Goal: Task Accomplishment & Management: Complete application form

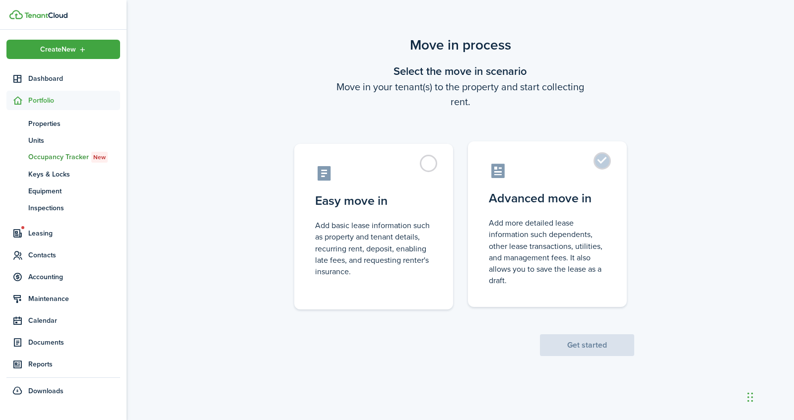
click at [588, 182] on label "Advanced move in Add more detailed lease information such dependents, other lea…" at bounding box center [547, 224] width 159 height 166
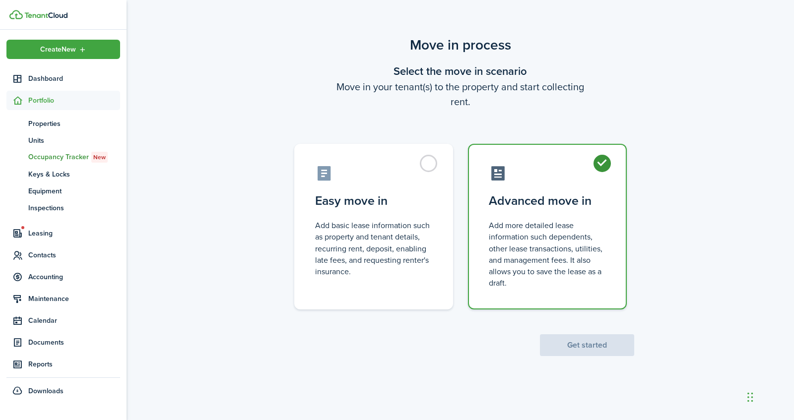
radio input "true"
click at [579, 348] on button "Get started" at bounding box center [587, 345] width 94 height 22
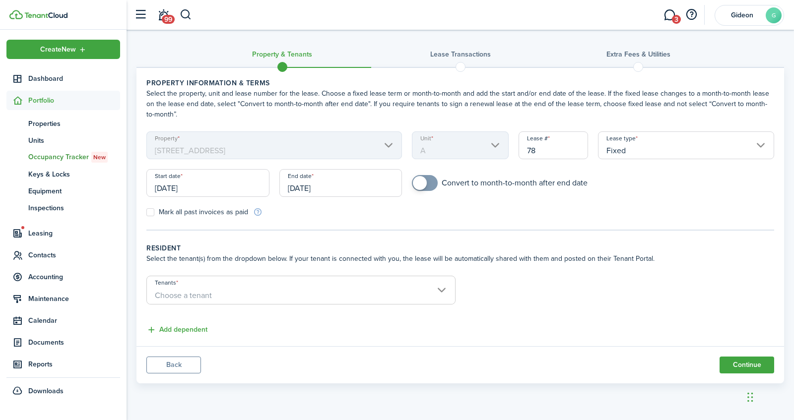
click at [229, 191] on input "[DATE]" at bounding box center [207, 183] width 123 height 28
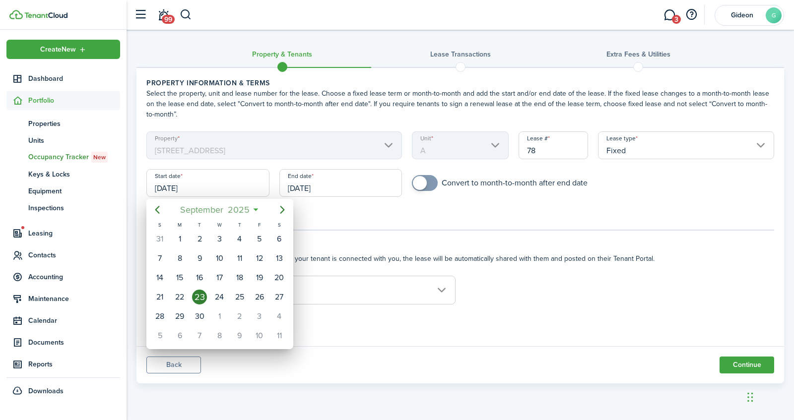
click at [252, 209] on mbsc-button "[DATE]" at bounding box center [215, 210] width 82 height 18
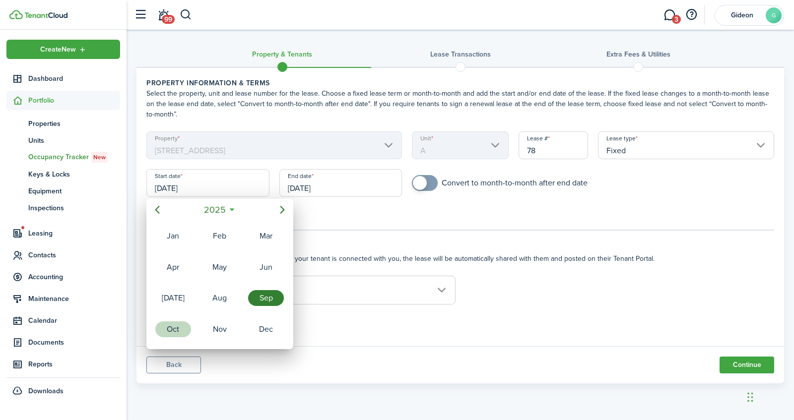
click at [182, 329] on div "Oct" at bounding box center [173, 329] width 36 height 16
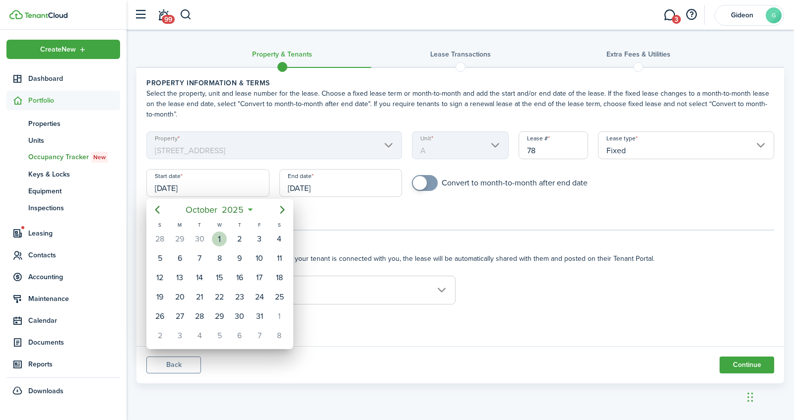
click at [216, 243] on div "1" at bounding box center [219, 239] width 15 height 15
type input "[DATE]"
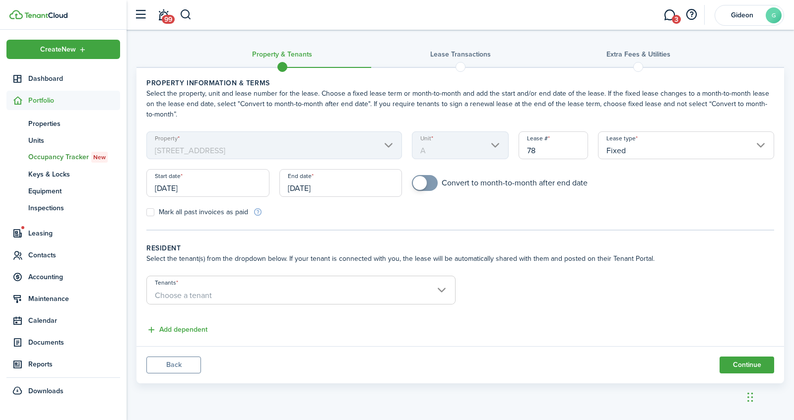
click at [319, 184] on input "[DATE]" at bounding box center [340, 183] width 123 height 28
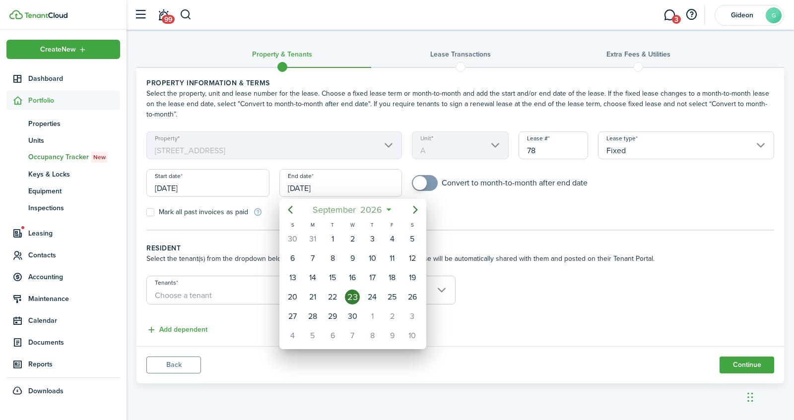
click at [381, 207] on span "2026" at bounding box center [371, 210] width 26 height 18
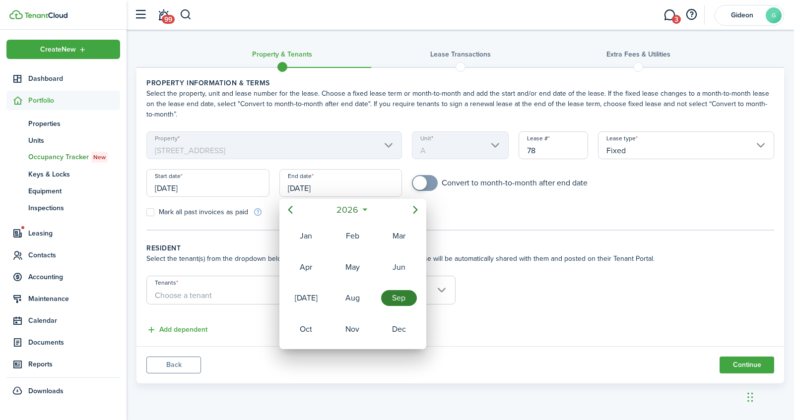
click at [361, 210] on mbsc-button "2026" at bounding box center [347, 210] width 34 height 18
click at [345, 301] on div "2025" at bounding box center [352, 298] width 36 height 16
click at [307, 321] on div "Oct" at bounding box center [306, 329] width 36 height 16
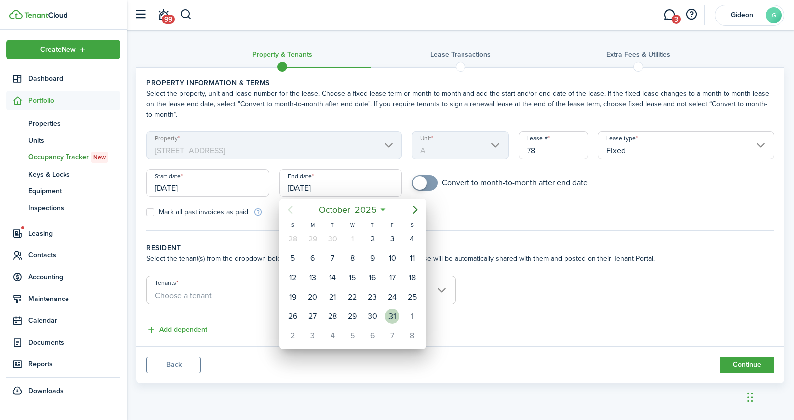
click at [389, 317] on div "31" at bounding box center [392, 316] width 15 height 15
type input "[DATE]"
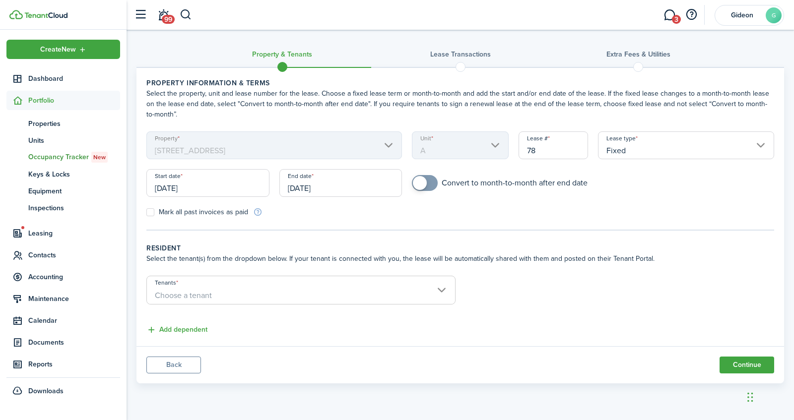
checkbox input "true"
click at [422, 183] on span at bounding box center [420, 183] width 14 height 14
click at [265, 290] on span "Choose a tenant" at bounding box center [301, 295] width 308 height 17
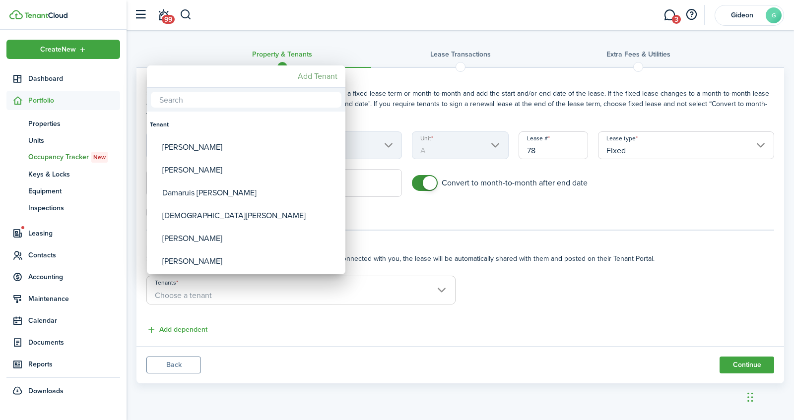
click at [314, 77] on mbsc-button "Add Tenant" at bounding box center [318, 76] width 48 height 18
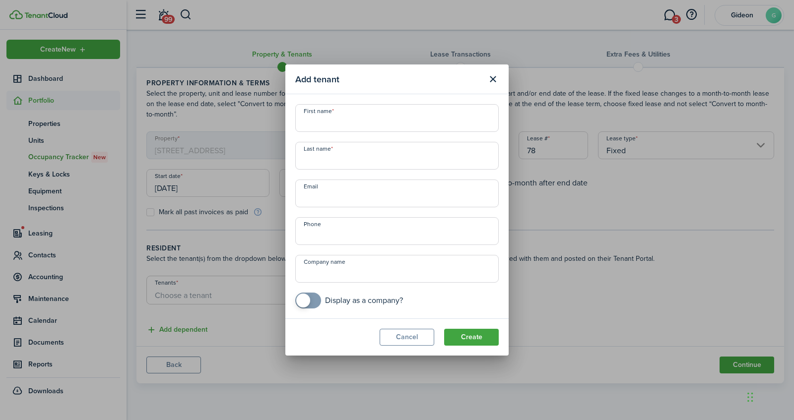
click at [341, 115] on input "First name" at bounding box center [396, 118] width 203 height 28
type input "[PERSON_NAME]"
click at [325, 157] on input "Last name" at bounding box center [396, 156] width 203 height 28
type input "[PERSON_NAME]"
click at [340, 194] on input "Email" at bounding box center [396, 194] width 203 height 28
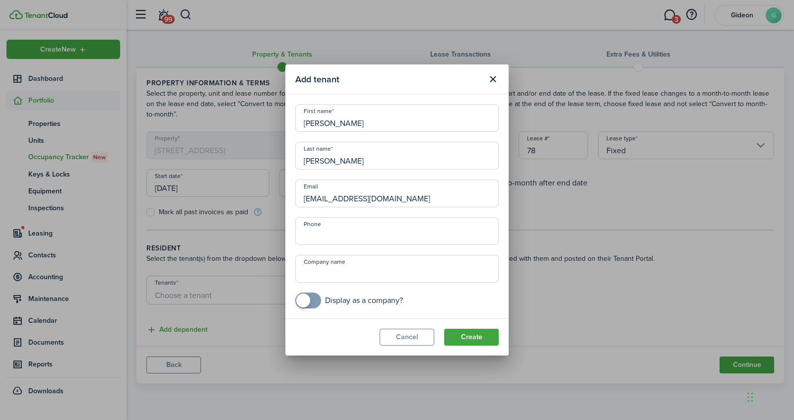
type input "[EMAIL_ADDRESS][DOMAIN_NAME]"
click at [316, 230] on input "+1" at bounding box center [396, 231] width 203 height 28
type input "[PHONE_NUMBER]"
click at [473, 339] on button "Create" at bounding box center [471, 337] width 55 height 17
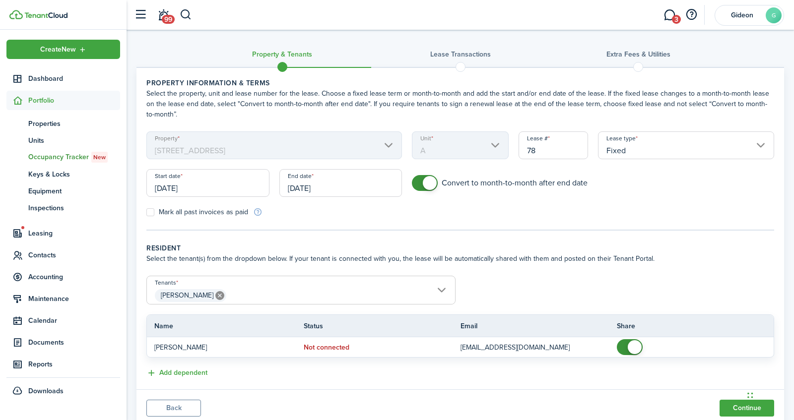
click at [431, 298] on span "[PERSON_NAME]" at bounding box center [301, 295] width 308 height 17
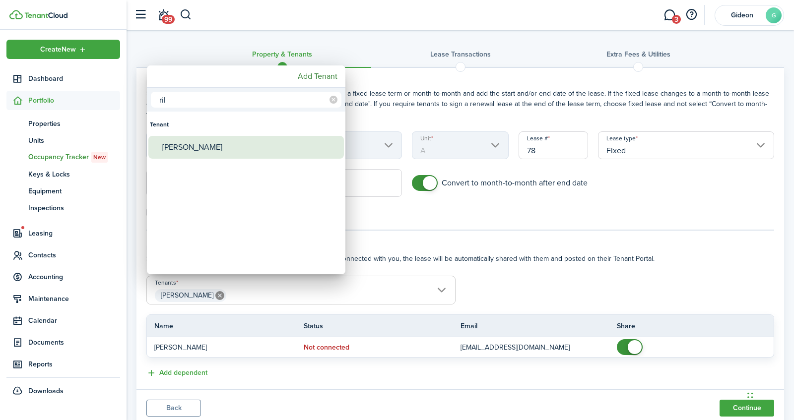
type input "ril"
click at [214, 146] on div "[PERSON_NAME]" at bounding box center [250, 147] width 176 height 23
type input "[PERSON_NAME], [PERSON_NAME]"
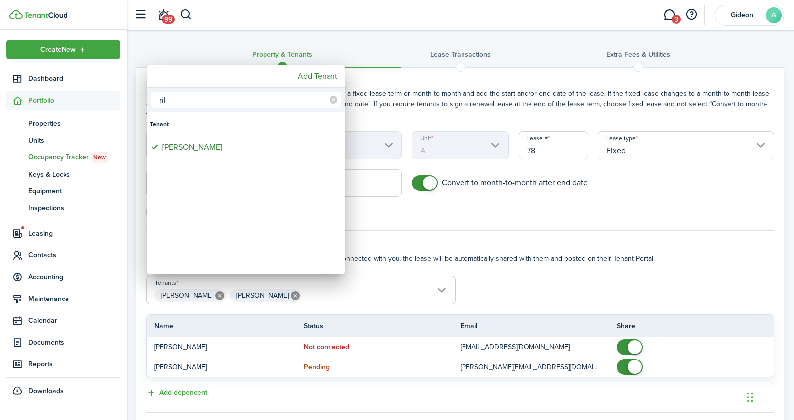
click at [381, 112] on div at bounding box center [397, 210] width 953 height 579
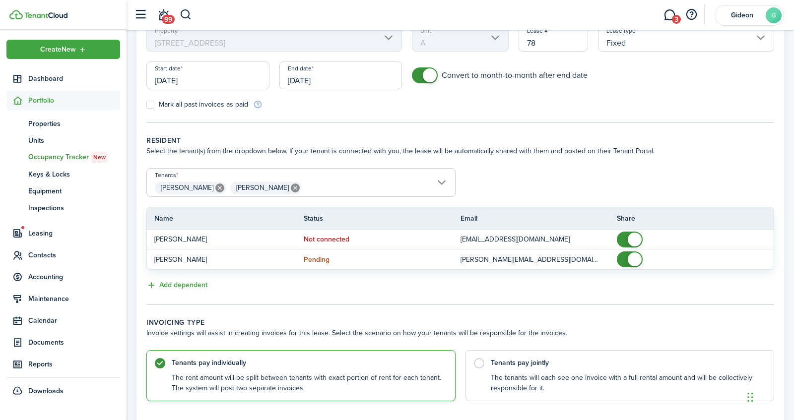
scroll to position [171, 0]
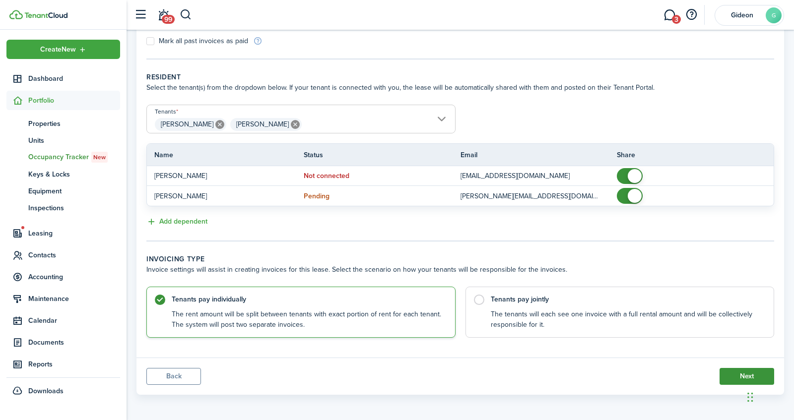
click at [731, 376] on button "Next" at bounding box center [746, 376] width 55 height 17
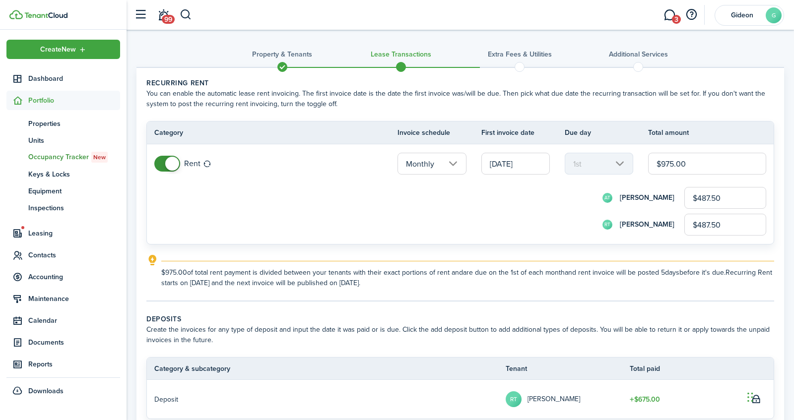
click at [710, 159] on input "$975.00" at bounding box center [707, 164] width 118 height 22
type input "$9"
type input "$4.50"
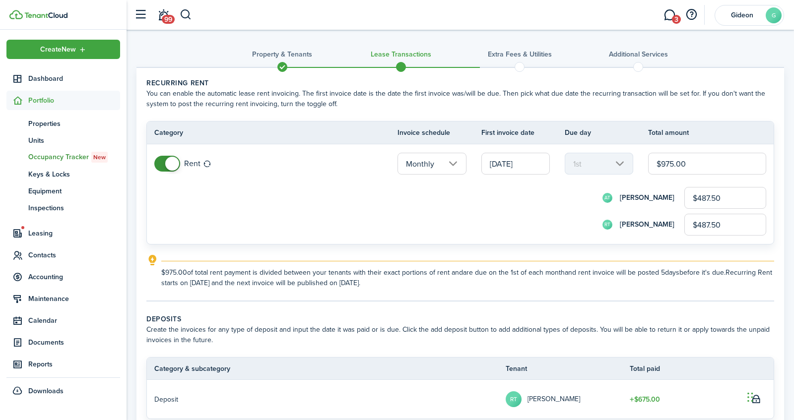
type input "$4.50"
type input "$90"
type input "$45.00"
type input "$900"
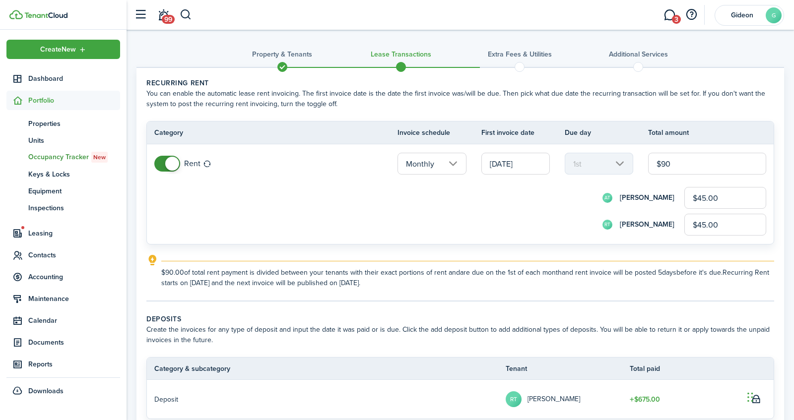
type input "$450.00"
type input "$900.00"
click at [705, 188] on input "$450.00" at bounding box center [725, 198] width 82 height 22
click at [711, 224] on input "$450.00" at bounding box center [725, 225] width 82 height 22
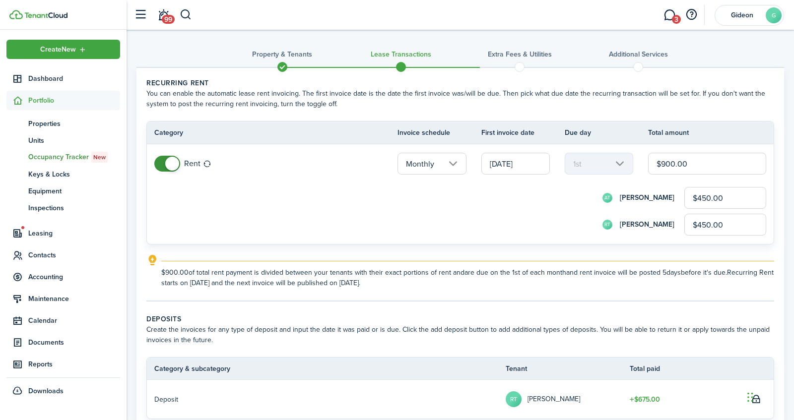
click at [711, 224] on input "$450.00" at bounding box center [725, 225] width 82 height 22
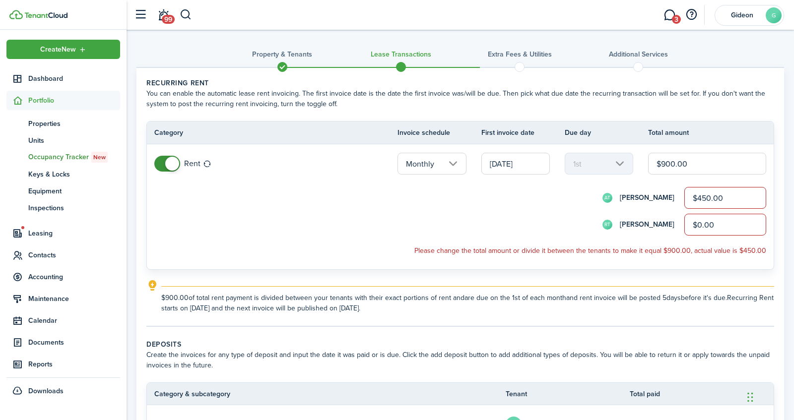
type input "$0.00"
click at [723, 200] on input "$450.00" at bounding box center [725, 198] width 82 height 22
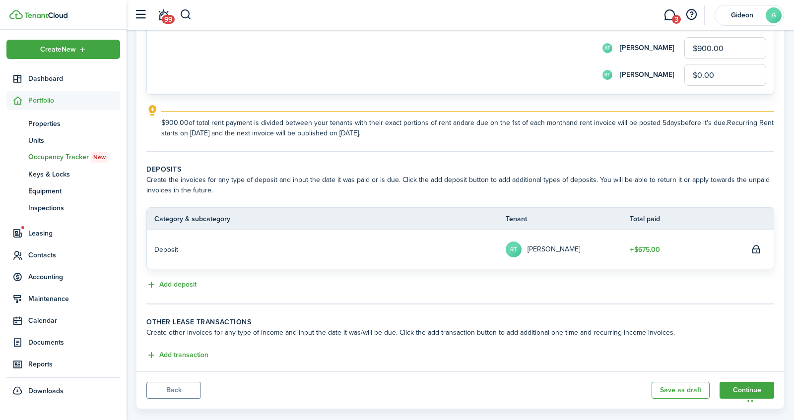
scroll to position [164, 0]
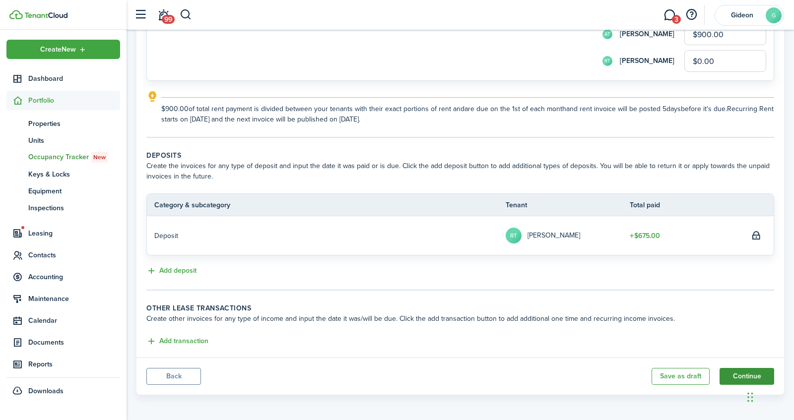
type input "$900.00"
click at [727, 369] on button "Continue" at bounding box center [746, 376] width 55 height 17
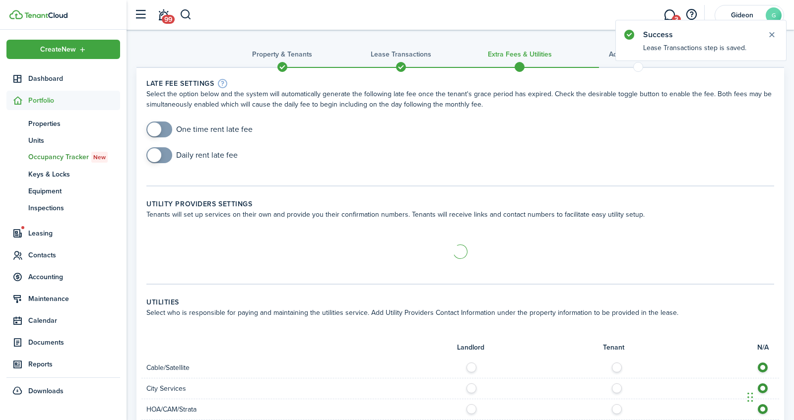
checkbox input "true"
click at [164, 129] on span at bounding box center [159, 130] width 10 height 16
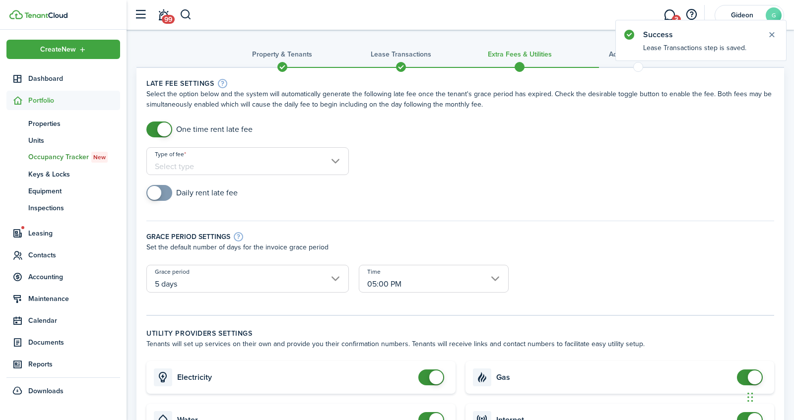
click at [251, 164] on input "Type of fee" at bounding box center [247, 161] width 202 height 28
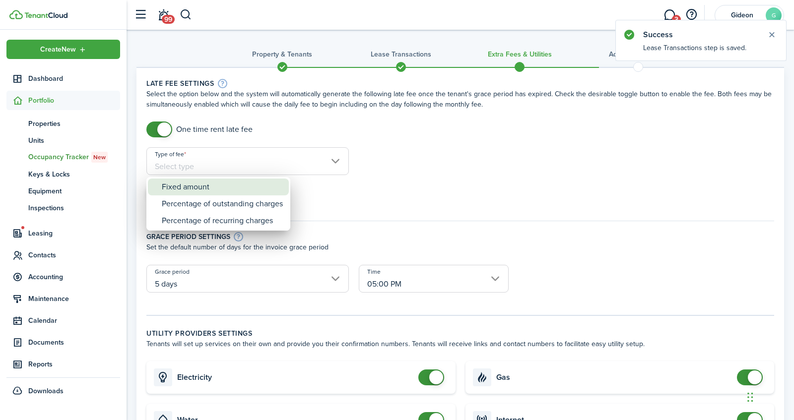
click at [239, 183] on div "Fixed amount" at bounding box center [222, 187] width 121 height 17
type input "Fixed amount"
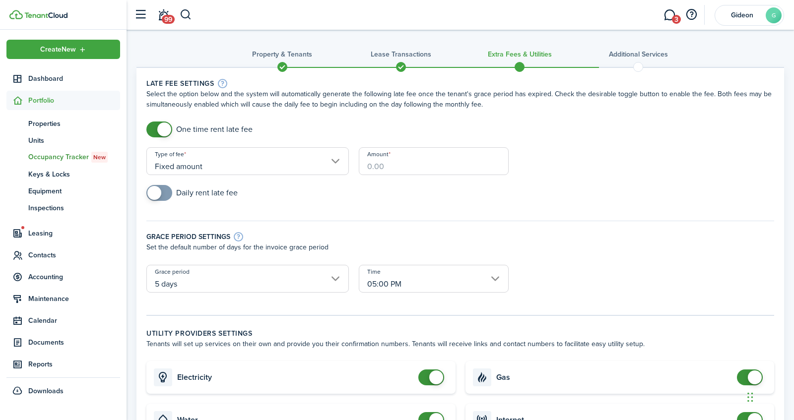
click at [428, 166] on input "Amount" at bounding box center [433, 161] width 149 height 28
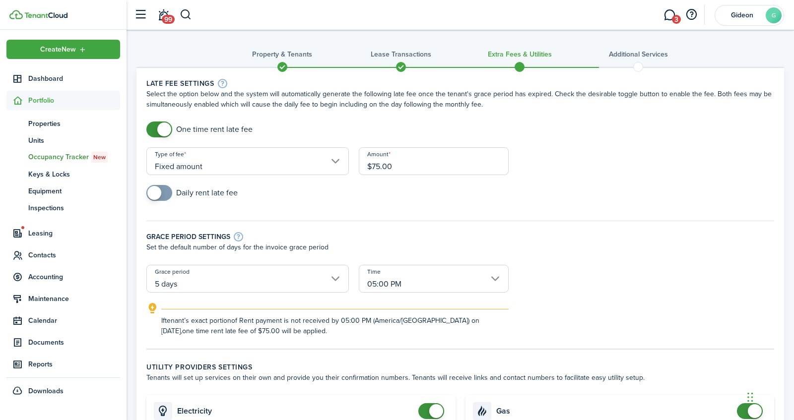
click at [443, 281] on input "05:00 PM" at bounding box center [433, 279] width 149 height 28
type input "$75.00"
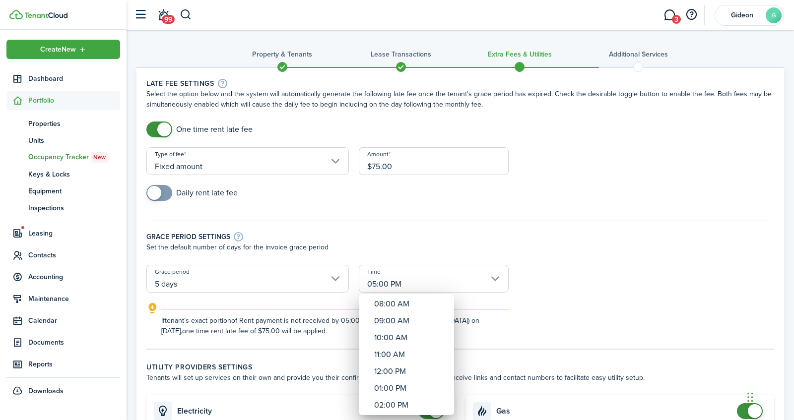
click at [467, 236] on div at bounding box center [397, 210] width 953 height 579
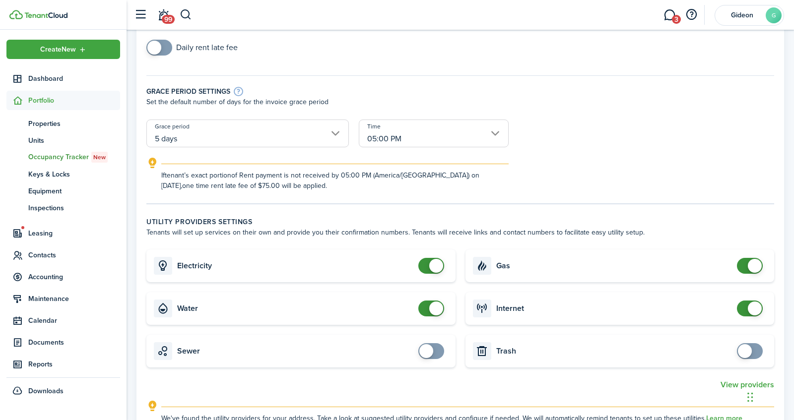
scroll to position [164, 0]
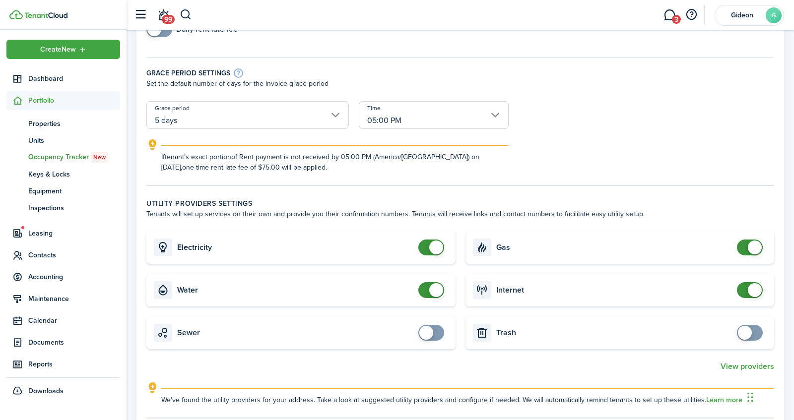
checkbox input "false"
click at [429, 243] on span at bounding box center [436, 248] width 14 height 14
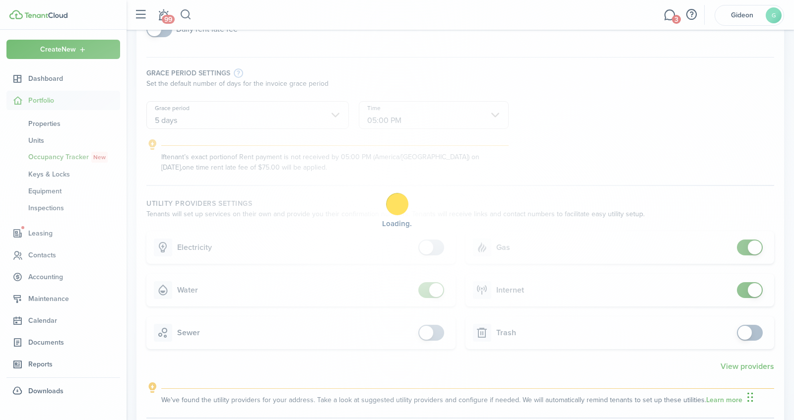
click at [438, 296] on div "Loading" at bounding box center [397, 210] width 794 height 420
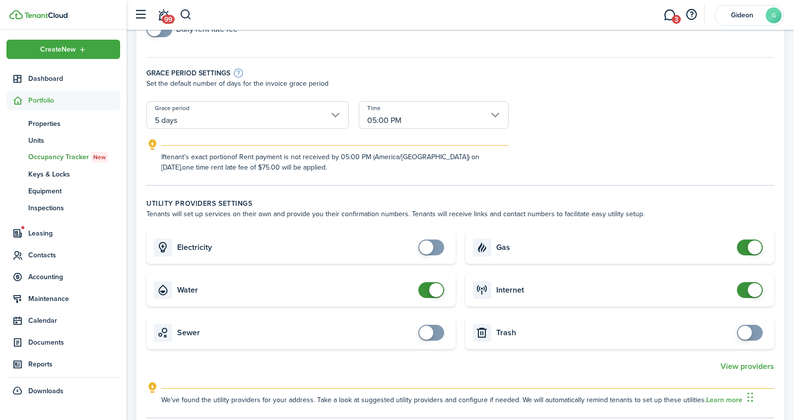
checkbox input "false"
click at [436, 289] on span at bounding box center [436, 290] width 14 height 14
checkbox input "false"
click at [749, 290] on span at bounding box center [755, 290] width 14 height 14
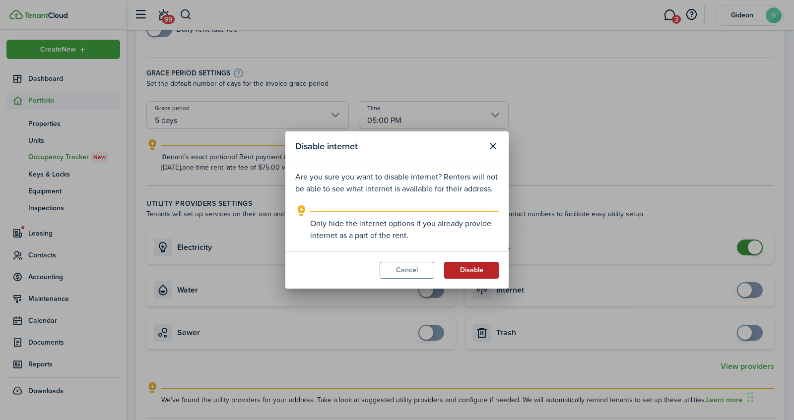
click at [484, 269] on button "Disable" at bounding box center [471, 270] width 55 height 17
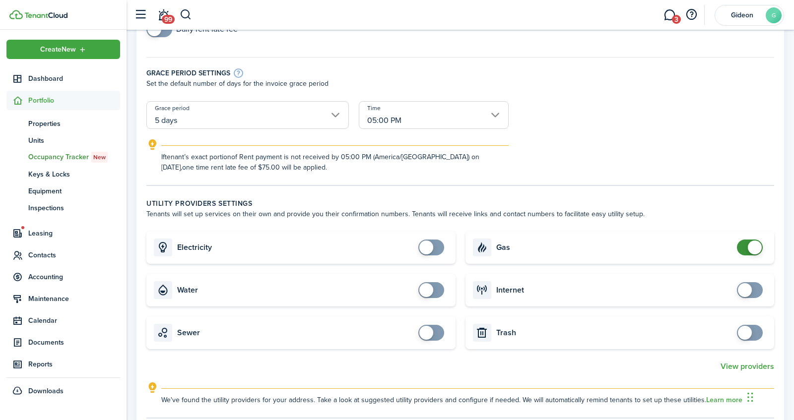
checkbox input "false"
click at [755, 242] on span at bounding box center [755, 248] width 14 height 14
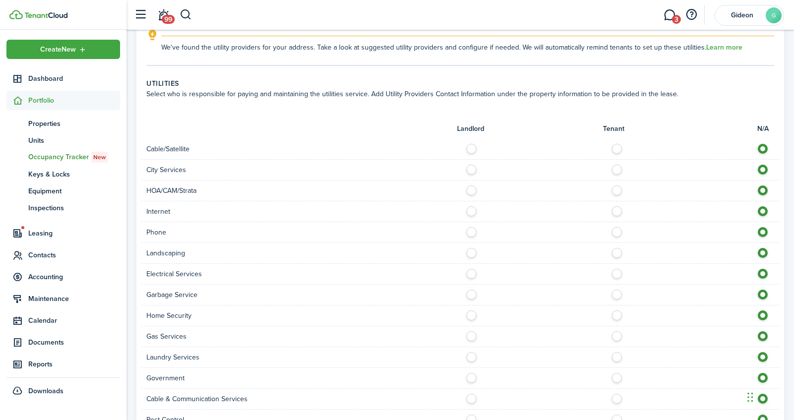
scroll to position [516, 0]
click at [471, 274] on label at bounding box center [473, 271] width 17 height 5
radio input "true"
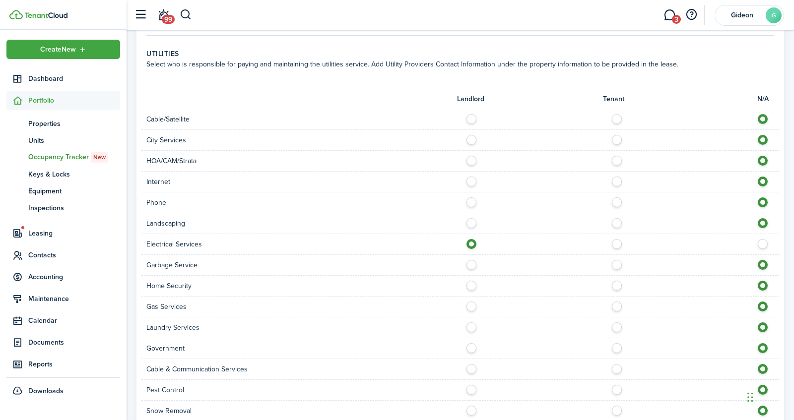
scroll to position [550, 0]
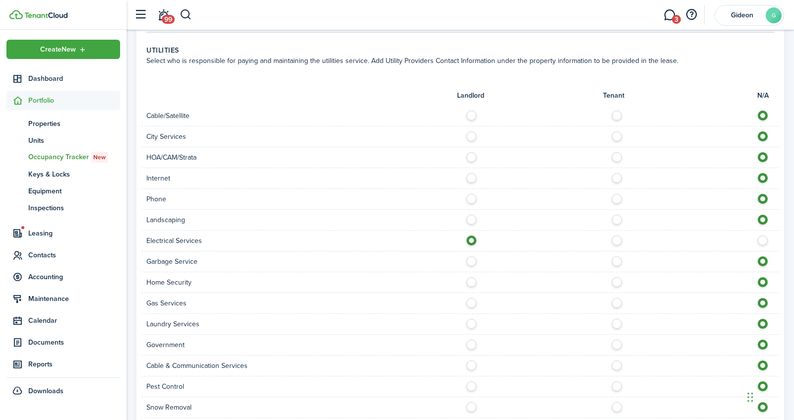
click at [474, 299] on label at bounding box center [473, 300] width 17 height 5
radio input "true"
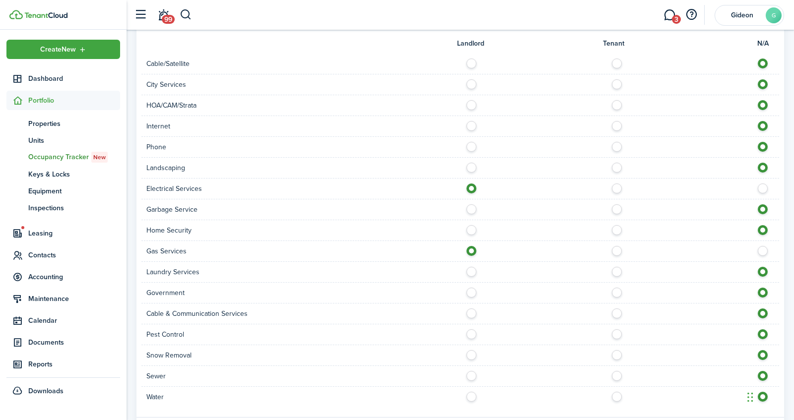
scroll to position [607, 0]
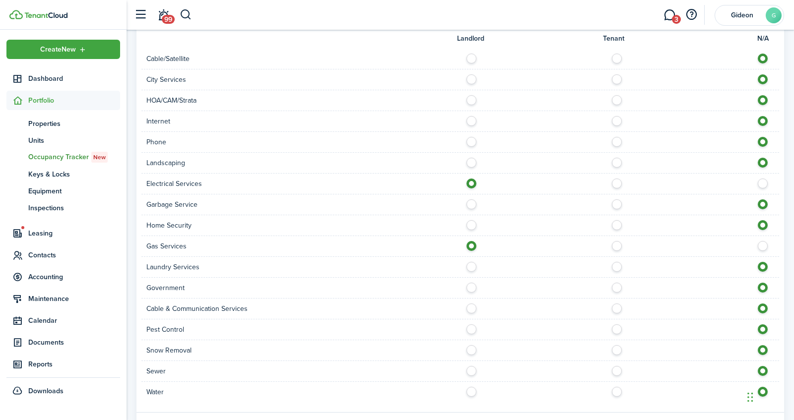
click at [470, 346] on label at bounding box center [473, 347] width 17 height 5
radio input "true"
click at [470, 366] on label at bounding box center [473, 368] width 17 height 5
radio input "true"
click at [472, 391] on label at bounding box center [473, 389] width 17 height 5
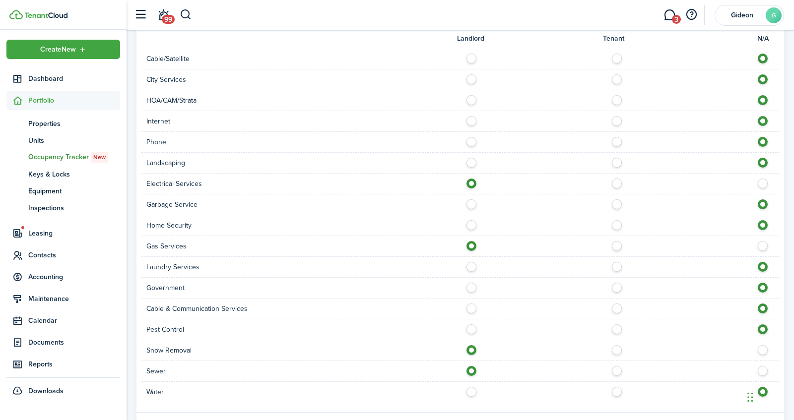
radio input "true"
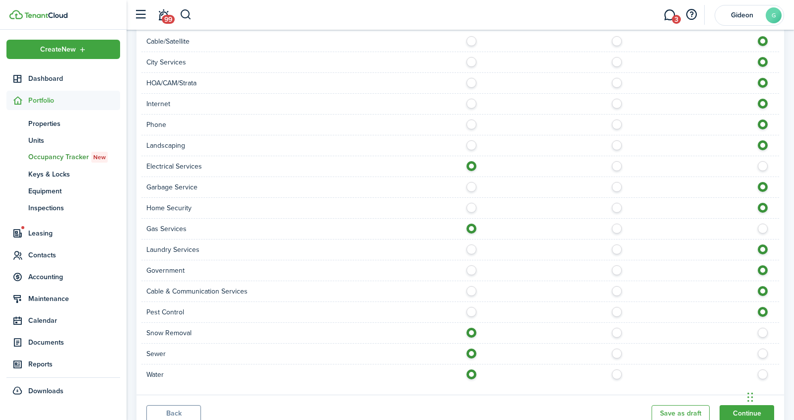
scroll to position [623, 0]
click at [471, 145] on label at bounding box center [473, 144] width 17 height 5
radio input "true"
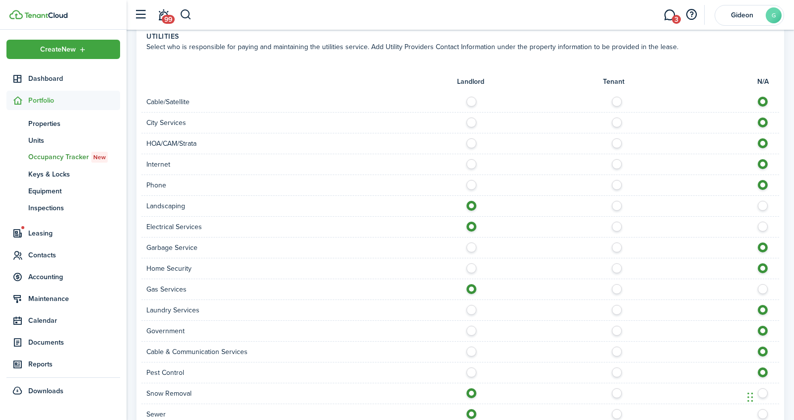
scroll to position [567, 0]
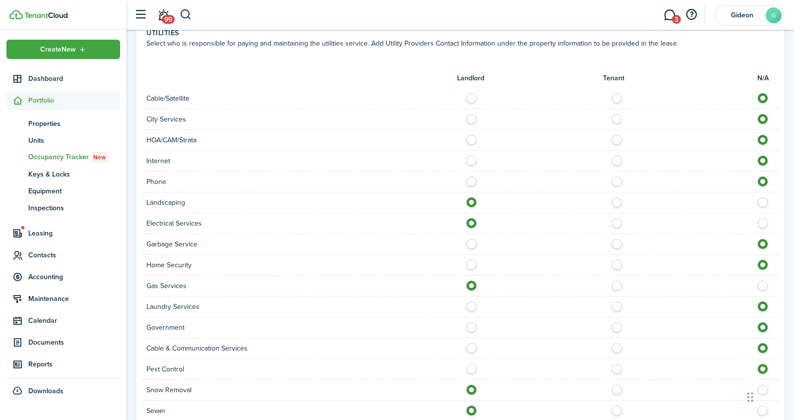
click at [470, 117] on label at bounding box center [473, 116] width 17 height 5
radio input "true"
click at [614, 242] on label at bounding box center [619, 241] width 17 height 5
radio input "true"
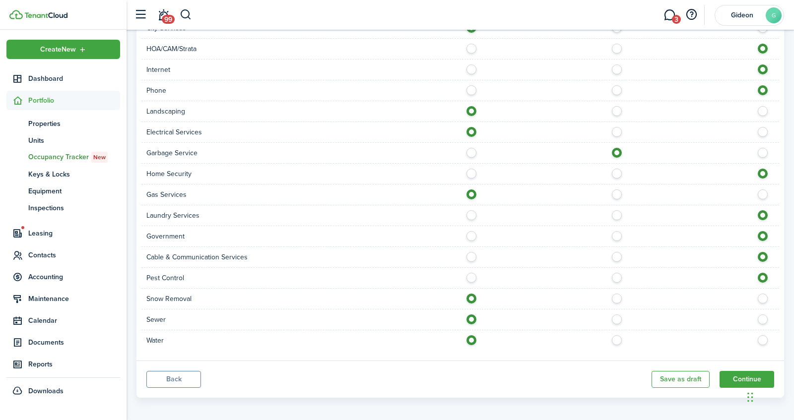
scroll to position [659, 0]
click at [743, 372] on button "Continue" at bounding box center [746, 379] width 55 height 17
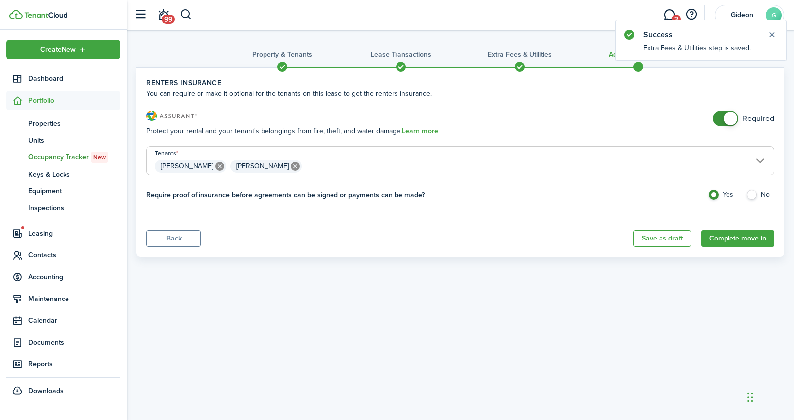
checkbox input "false"
click at [732, 116] on span at bounding box center [730, 119] width 14 height 14
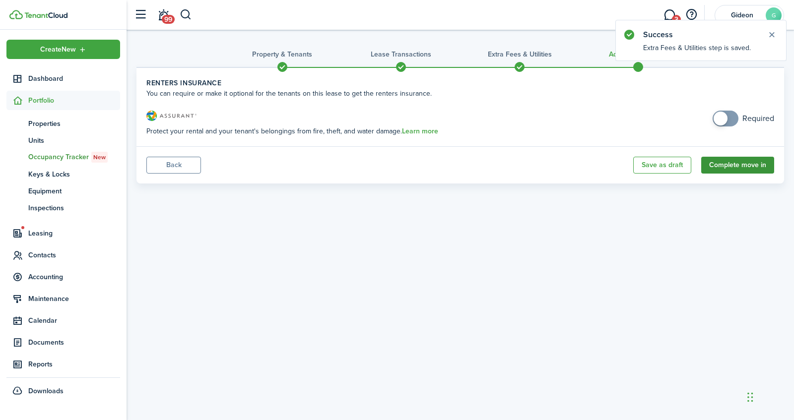
click at [735, 168] on button "Complete move in" at bounding box center [737, 165] width 73 height 17
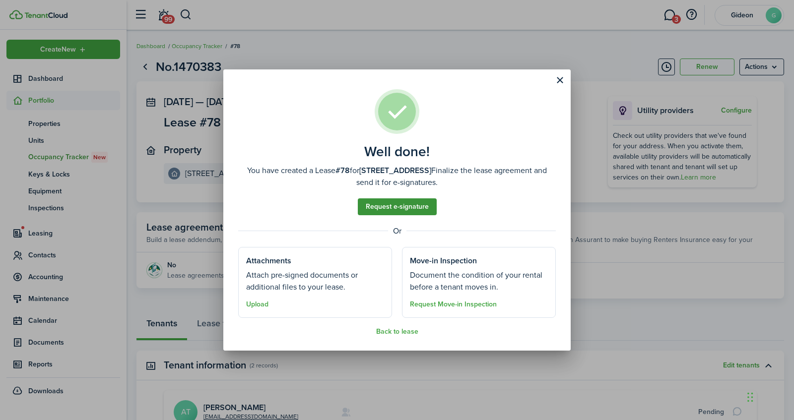
click at [380, 206] on link "Request e-signature" at bounding box center [397, 206] width 79 height 17
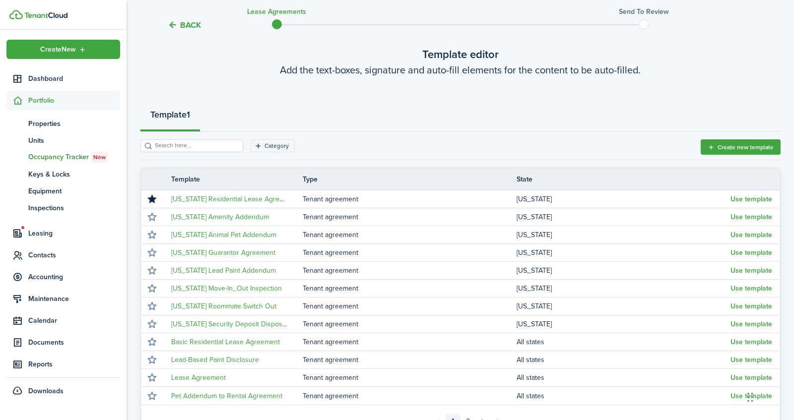
scroll to position [54, 0]
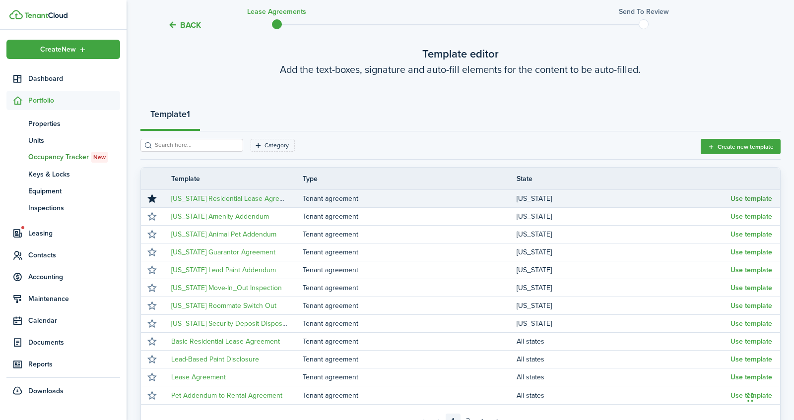
click at [746, 197] on button "Use template" at bounding box center [751, 199] width 42 height 8
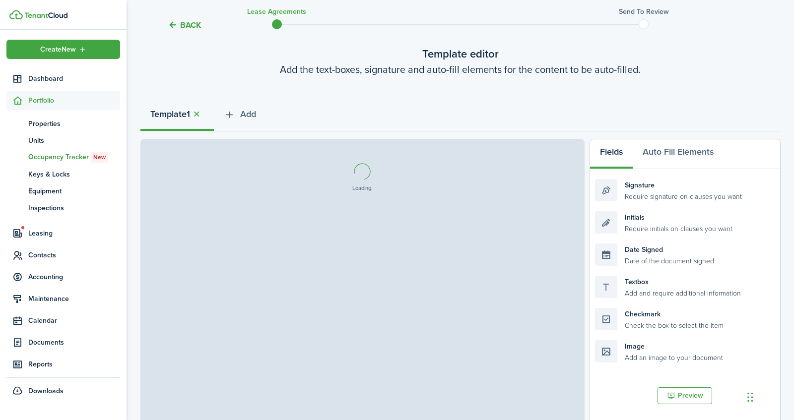
select select "fit"
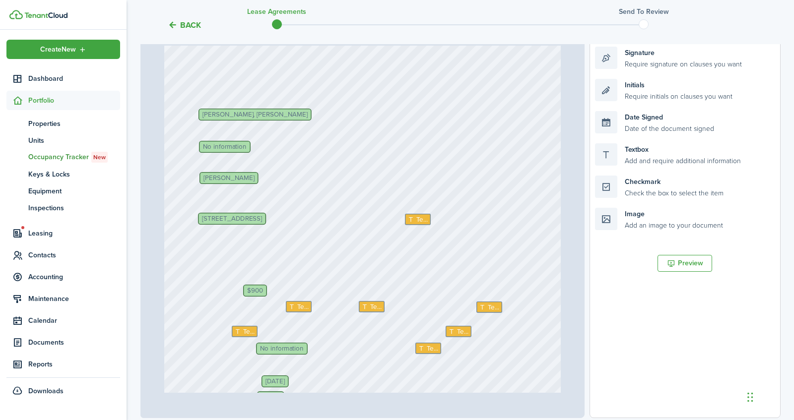
scroll to position [92, 0]
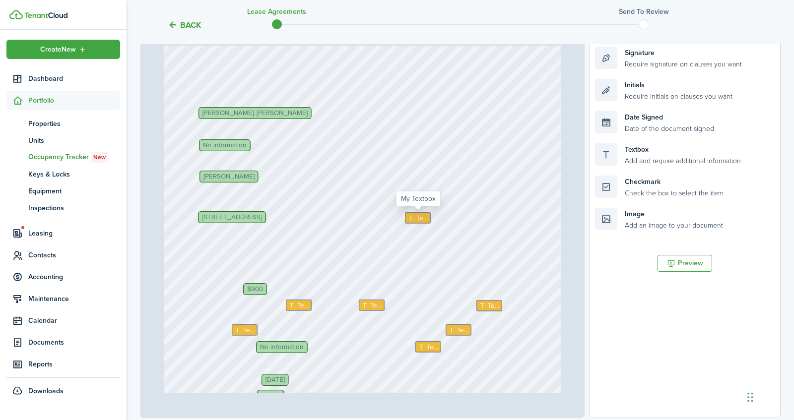
click at [423, 218] on span "Text" at bounding box center [422, 218] width 12 height 10
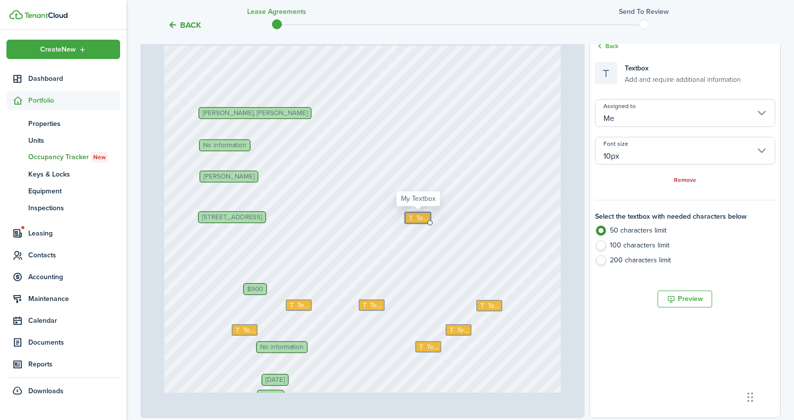
click at [423, 218] on span "Text" at bounding box center [422, 218] width 12 height 10
click at [0, 0] on textarea at bounding box center [0, 0] width 0 height 0
type textarea "Manitowoc"
click at [301, 302] on span "Text" at bounding box center [303, 306] width 12 height 10
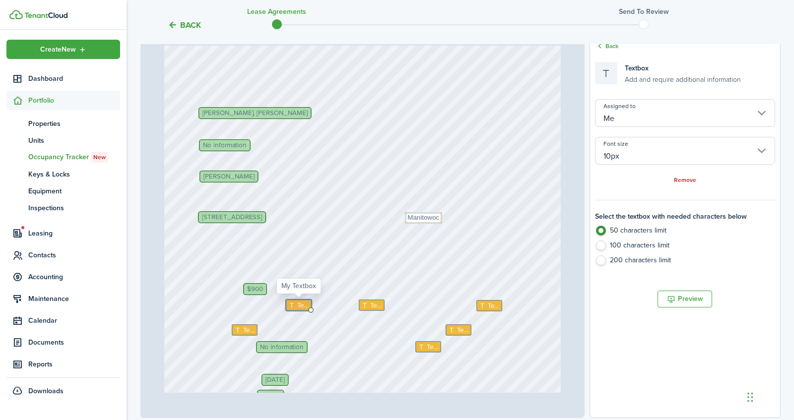
click at [301, 302] on span "Text" at bounding box center [303, 306] width 12 height 10
type textarea "0.00"
click at [369, 302] on icon at bounding box center [365, 305] width 8 height 6
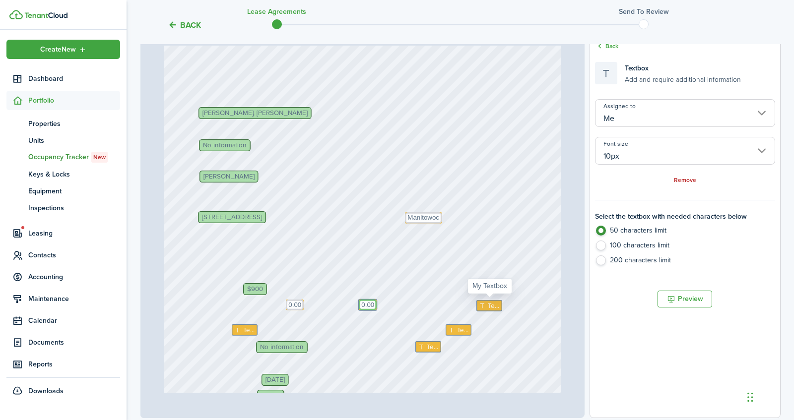
type textarea "0.00"
click at [493, 302] on span "Text" at bounding box center [494, 306] width 12 height 10
type textarea "0.00"
click at [245, 326] on span "Text" at bounding box center [249, 330] width 12 height 10
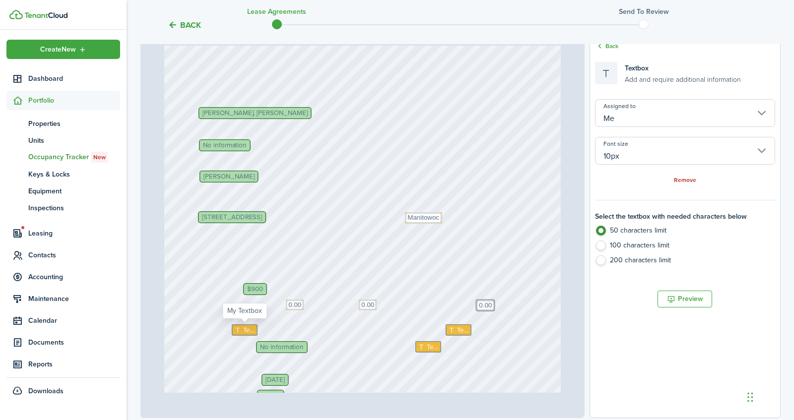
click at [245, 326] on span "Text" at bounding box center [249, 330] width 12 height 10
type textarea "75.00"
click at [462, 327] on span "Text" at bounding box center [463, 330] width 12 height 10
click at [0, 0] on textarea at bounding box center [0, 0] width 0 height 0
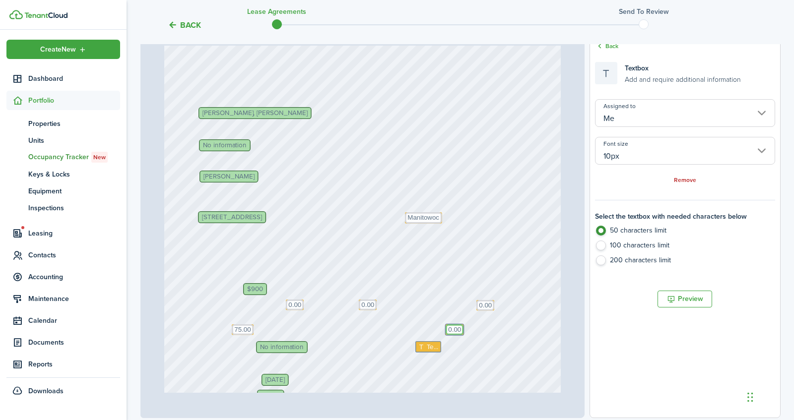
type textarea "0.00"
click at [275, 350] on span "No information" at bounding box center [282, 347] width 44 height 6
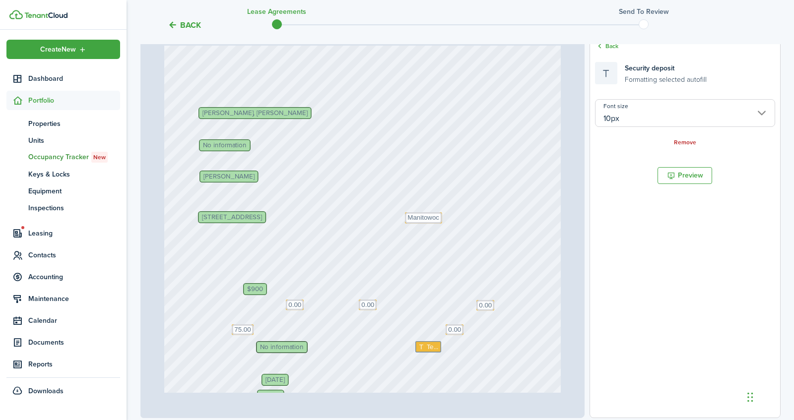
click at [289, 350] on span "No information" at bounding box center [282, 347] width 44 height 6
click at [602, 44] on icon at bounding box center [599, 46] width 9 height 9
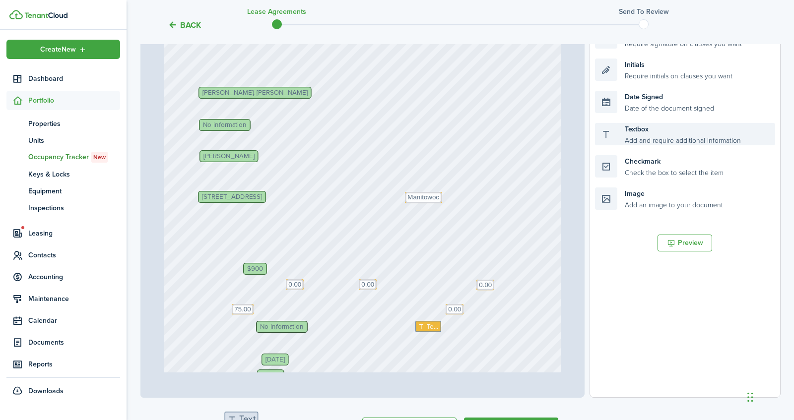
scroll to position [234, 0]
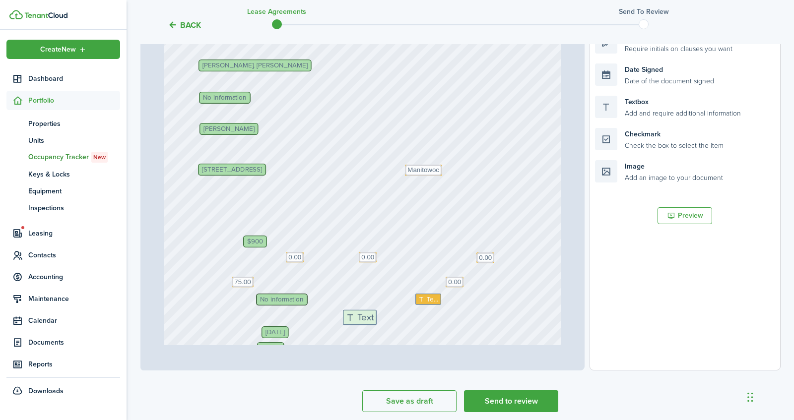
drag, startPoint x: 657, startPoint y: 154, endPoint x: 405, endPoint y: 321, distance: 301.9
click at [405, 320] on div "Page 1 of 14 50% 75% 100% 150% 200% Fit $900 No information No information Text…" at bounding box center [460, 165] width 640 height 412
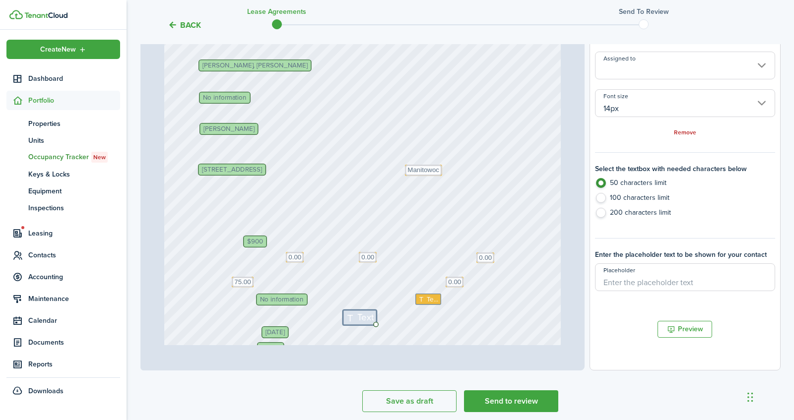
click at [280, 297] on span "No information" at bounding box center [282, 299] width 44 height 6
type input "10px"
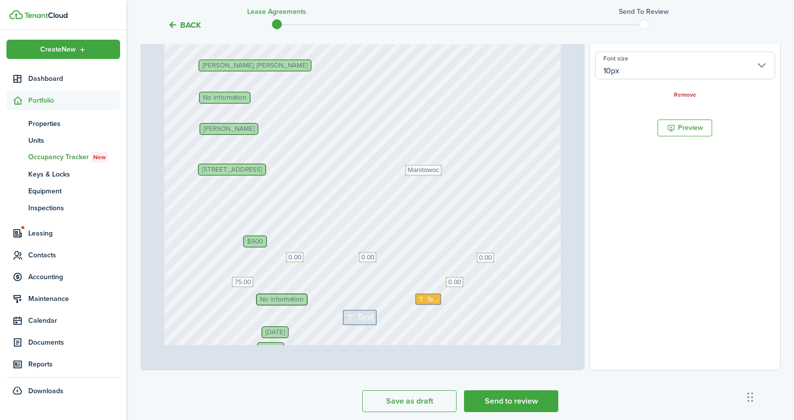
click at [676, 92] on link "Remove" at bounding box center [685, 95] width 22 height 7
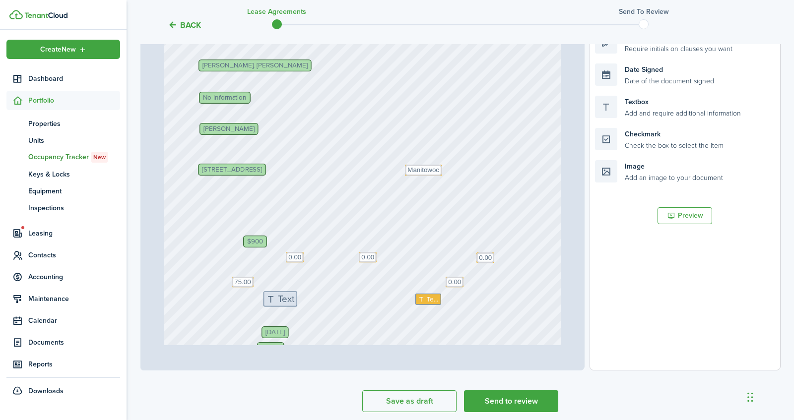
drag, startPoint x: 360, startPoint y: 312, endPoint x: 279, endPoint y: 294, distance: 82.3
click at [275, 297] on icon at bounding box center [271, 299] width 12 height 9
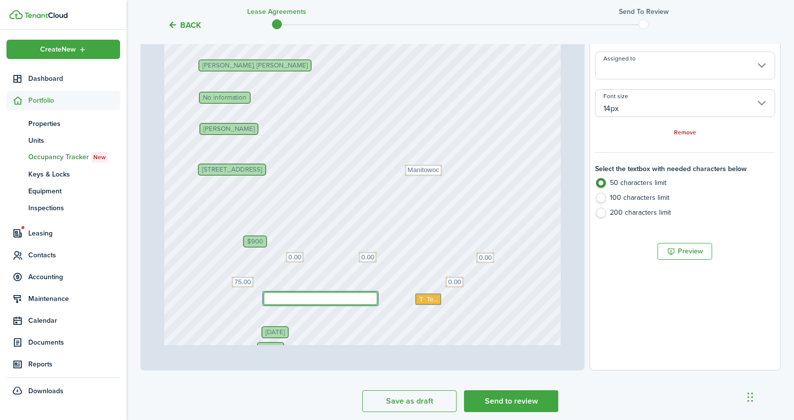
click at [275, 297] on textarea at bounding box center [320, 299] width 115 height 14
type textarea "675.00"
click at [429, 299] on span "Text" at bounding box center [433, 299] width 12 height 10
type input "Me"
type input "10px"
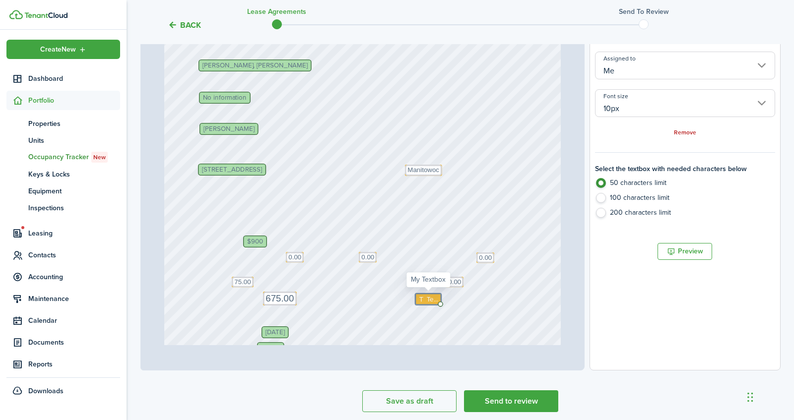
click at [429, 299] on span "Text" at bounding box center [433, 299] width 12 height 10
type textarea "0.00"
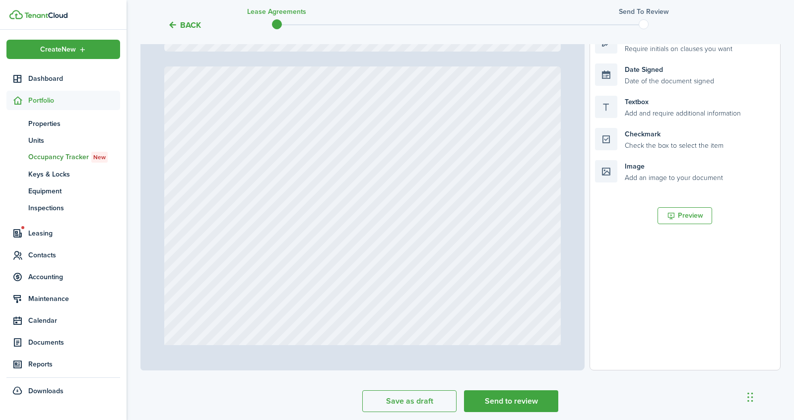
type input "12"
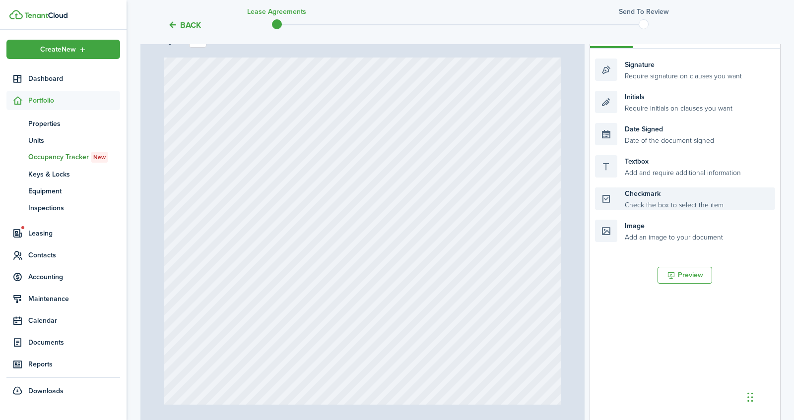
scroll to position [151, 0]
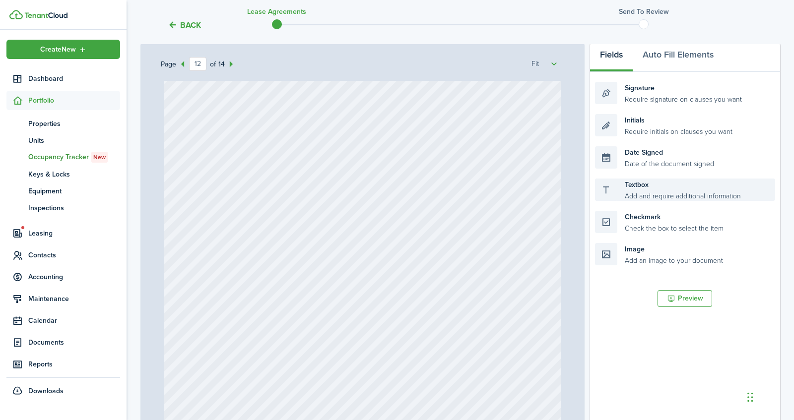
type textarea "0.00"
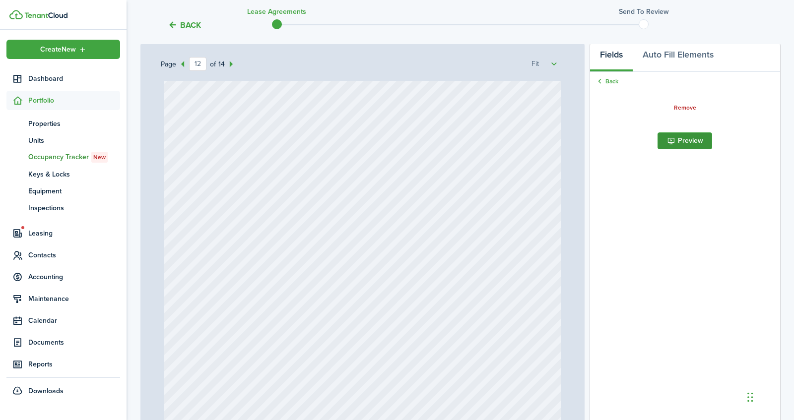
drag, startPoint x: 631, startPoint y: 190, endPoint x: 706, endPoint y: 143, distance: 88.0
click at [706, 143] on document-aside-settings "Fields Auto Fill Elements Back Remove Signature Require signature on clauses yo…" at bounding box center [684, 248] width 191 height 412
click at [613, 78] on link "Back" at bounding box center [606, 81] width 23 height 9
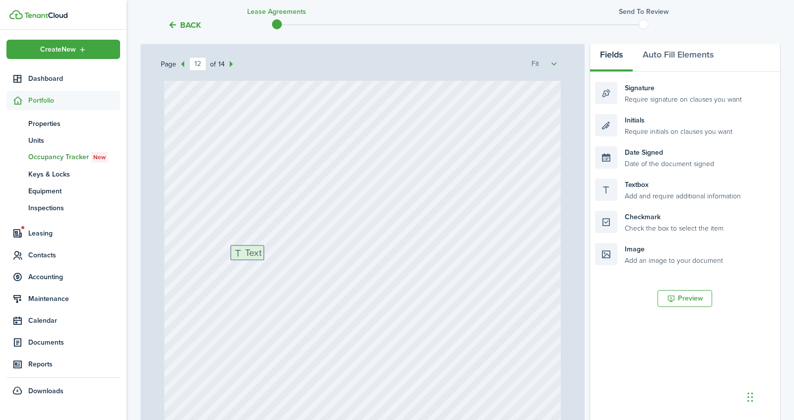
drag, startPoint x: 646, startPoint y: 194, endPoint x: 281, endPoint y: 261, distance: 371.2
click at [281, 261] on div "Page 12 of 14 50% 75% 100% 150% 200% Fit $900 No information Text 75.00 [DATE] …" at bounding box center [460, 248] width 640 height 412
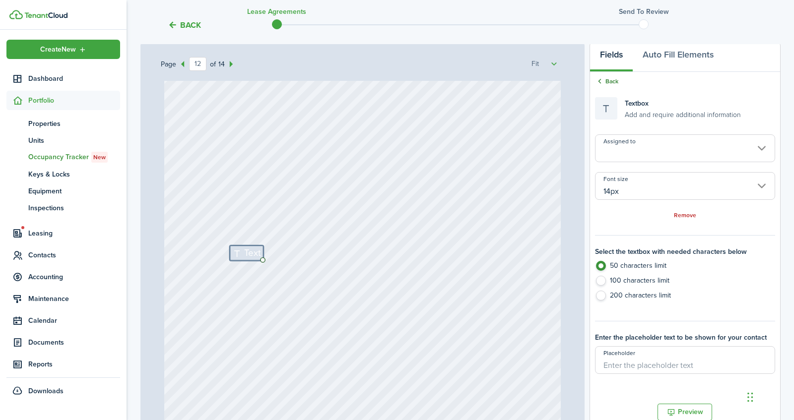
click at [615, 79] on link "Back" at bounding box center [606, 81] width 23 height 9
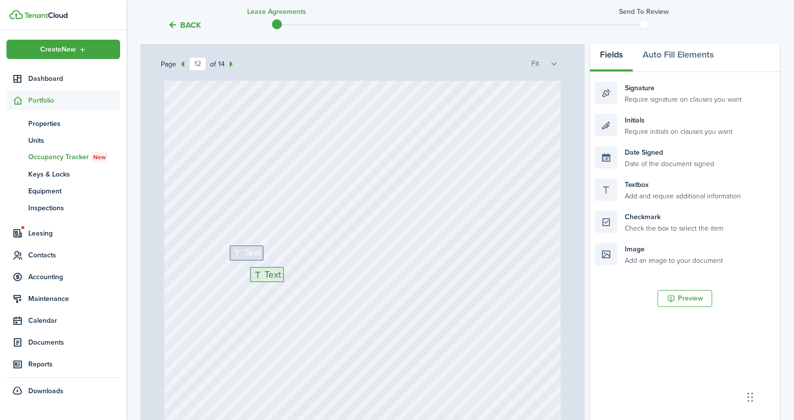
drag, startPoint x: 650, startPoint y: 193, endPoint x: 306, endPoint y: 281, distance: 355.9
click at [306, 281] on div "Page 12 of 14 50% 75% 100% 150% 200% Fit $900 No information Text 75.00 [DATE] …" at bounding box center [460, 248] width 640 height 412
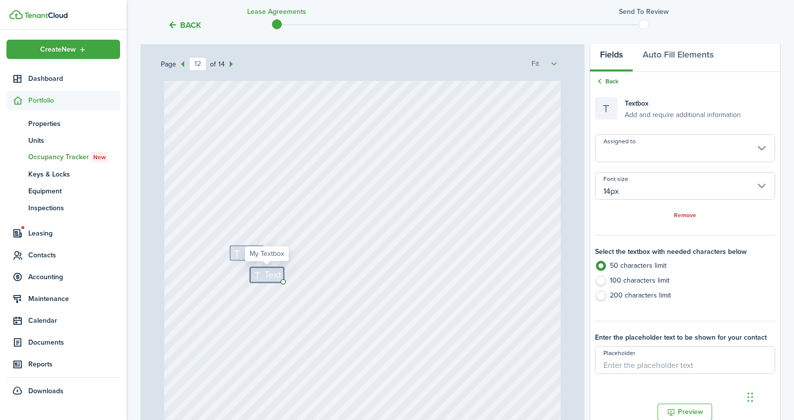
click at [609, 77] on link "Back" at bounding box center [606, 81] width 23 height 9
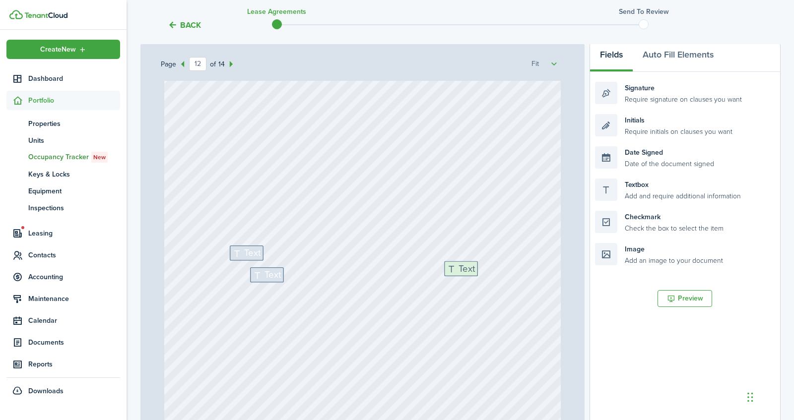
drag, startPoint x: 659, startPoint y: 191, endPoint x: 508, endPoint y: 273, distance: 172.3
click at [508, 273] on div "Page 12 of 14 50% 75% 100% 150% 200% Fit $900 No information Text 75.00 [DATE] …" at bounding box center [460, 248] width 640 height 412
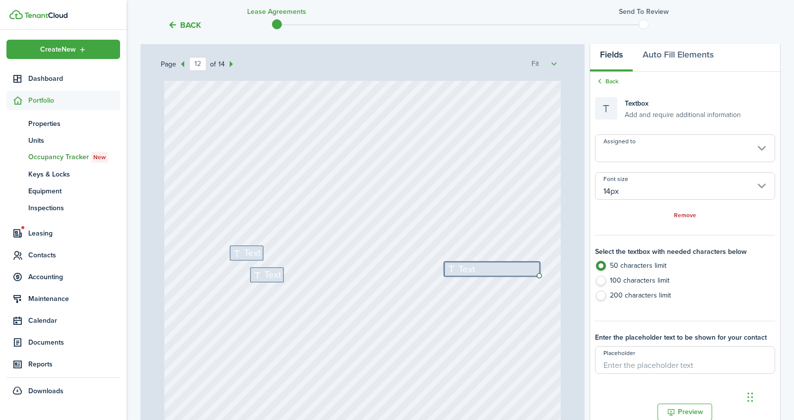
drag, startPoint x: 475, startPoint y: 274, endPoint x: 514, endPoint y: 245, distance: 48.9
click at [514, 245] on div "Text Text Text" at bounding box center [362, 214] width 397 height 523
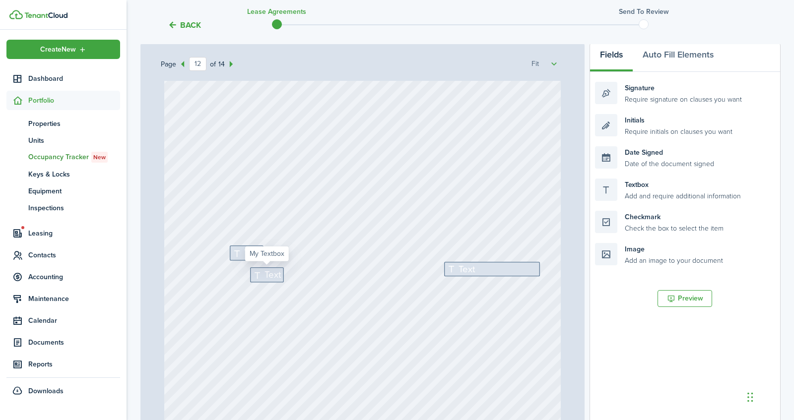
click at [265, 273] on span "Text" at bounding box center [273, 275] width 16 height 14
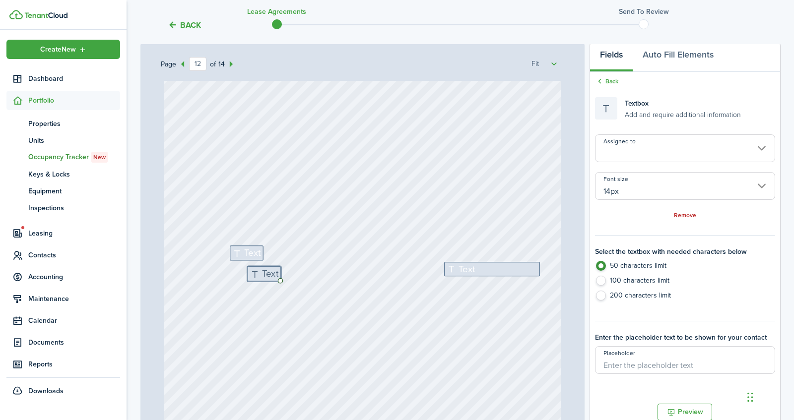
drag, startPoint x: 265, startPoint y: 273, endPoint x: 259, endPoint y: 271, distance: 6.3
drag, startPoint x: 275, startPoint y: 277, endPoint x: 307, endPoint y: 252, distance: 41.0
click at [308, 251] on div "Text Text Text" at bounding box center [362, 214] width 397 height 523
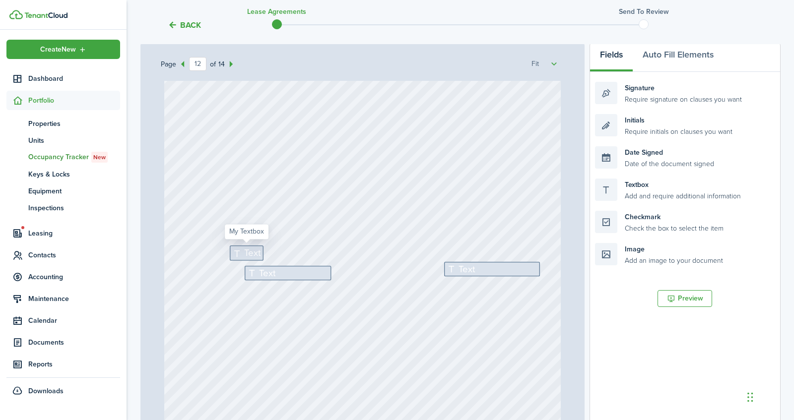
click at [254, 246] on span "Text" at bounding box center [253, 253] width 16 height 14
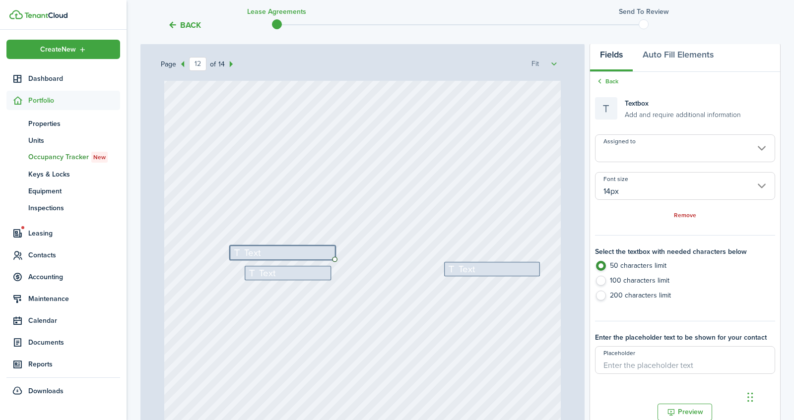
drag, startPoint x: 263, startPoint y: 257, endPoint x: 310, endPoint y: 220, distance: 60.4
click at [310, 220] on div "Text Text Text" at bounding box center [362, 214] width 397 height 523
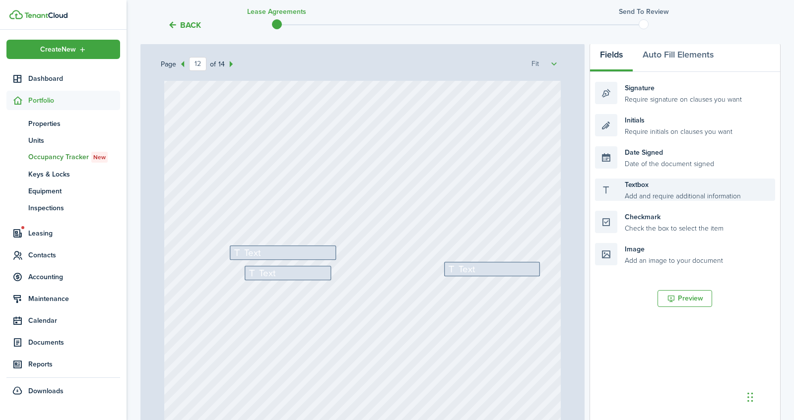
click at [671, 198] on div "Textbox Add and require additional information" at bounding box center [685, 190] width 180 height 22
click at [461, 268] on span "Text" at bounding box center [466, 269] width 16 height 14
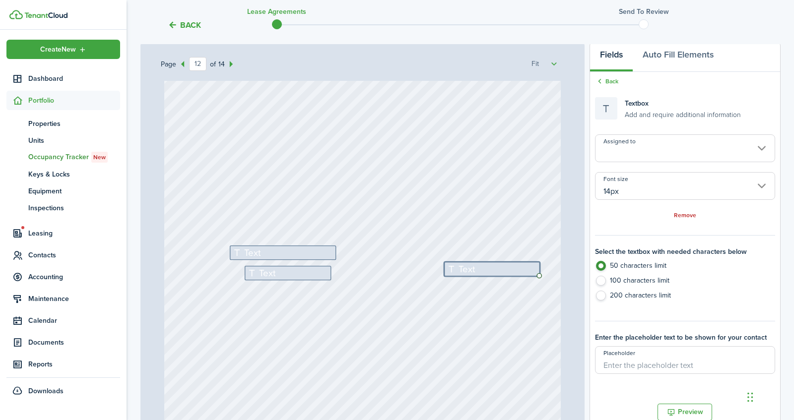
click at [710, 149] on input "Assigned to" at bounding box center [685, 148] width 180 height 28
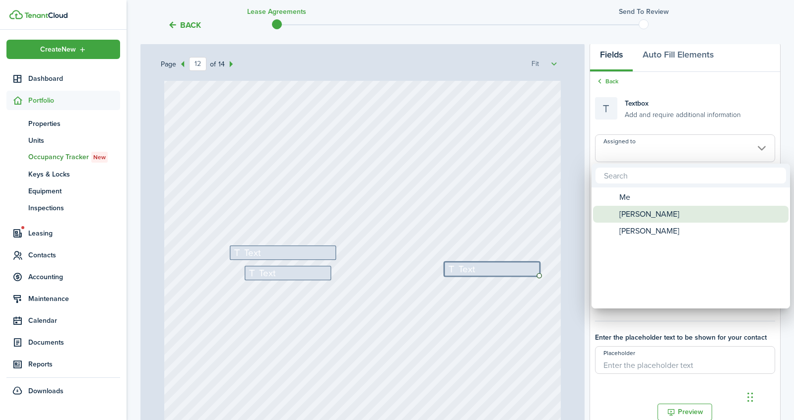
click at [645, 219] on span "[PERSON_NAME]" at bounding box center [649, 214] width 60 height 17
type input "[PERSON_NAME]"
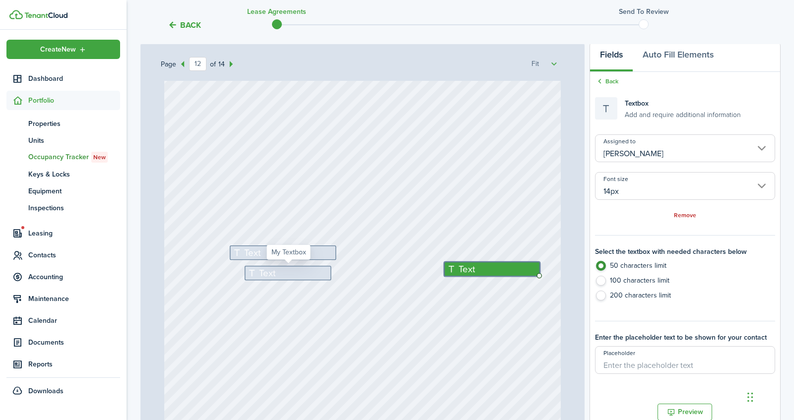
click at [316, 270] on div "Text" at bounding box center [288, 273] width 87 height 14
click at [673, 143] on input "Assigned to" at bounding box center [685, 148] width 180 height 28
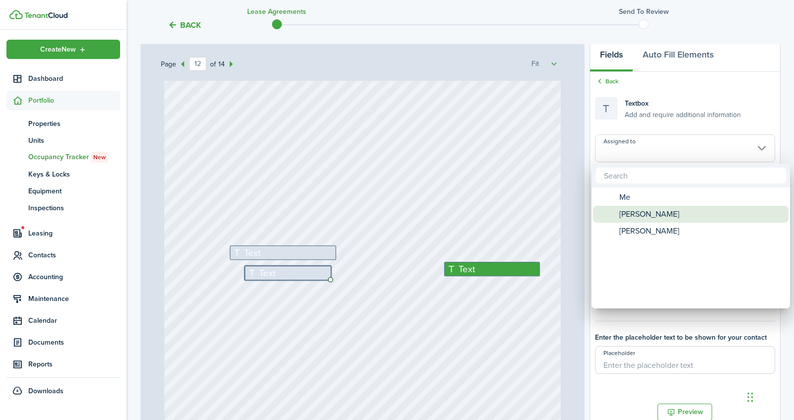
click at [647, 208] on span "[PERSON_NAME]" at bounding box center [649, 214] width 60 height 17
type input "[PERSON_NAME]"
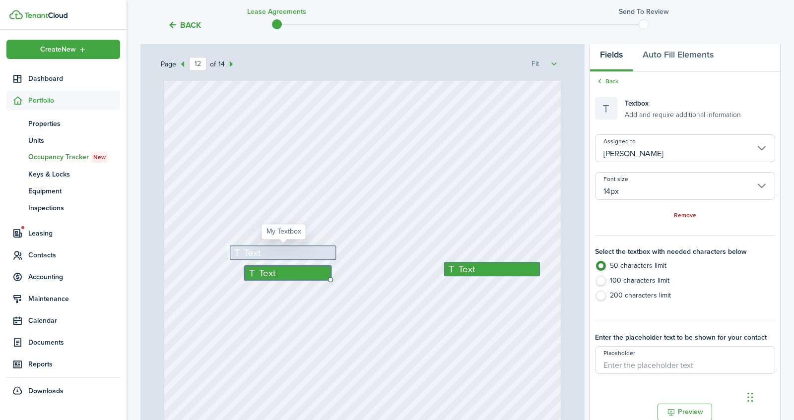
click at [329, 246] on div "Text" at bounding box center [283, 253] width 107 height 14
click at [672, 151] on input "Assigned to" at bounding box center [685, 148] width 180 height 28
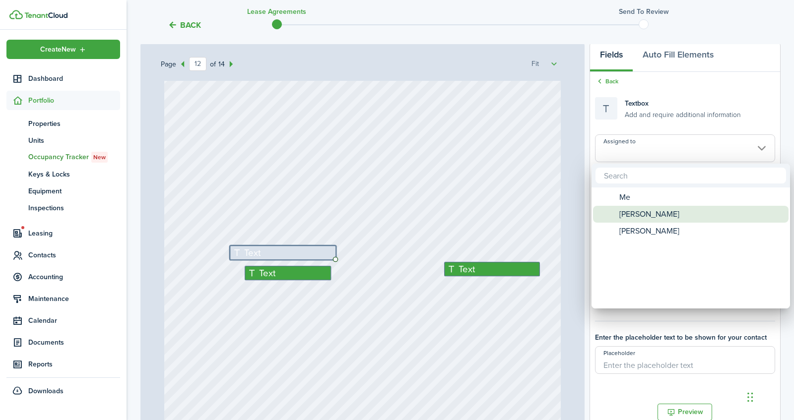
click at [649, 211] on span "[PERSON_NAME]" at bounding box center [649, 214] width 60 height 17
type input "[PERSON_NAME]"
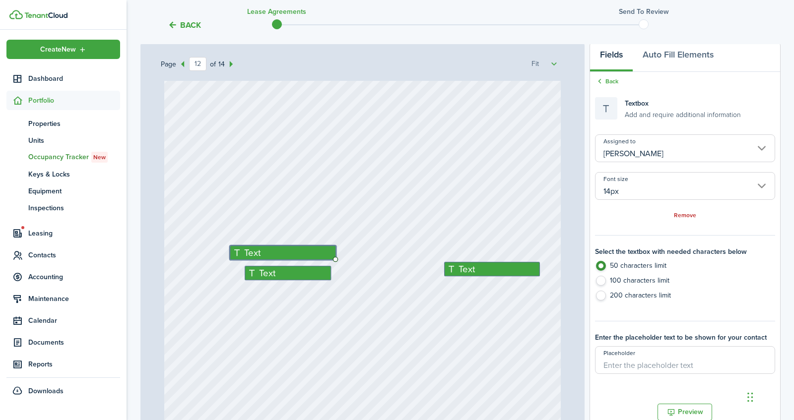
click at [471, 225] on div "Text Text Text" at bounding box center [362, 214] width 397 height 523
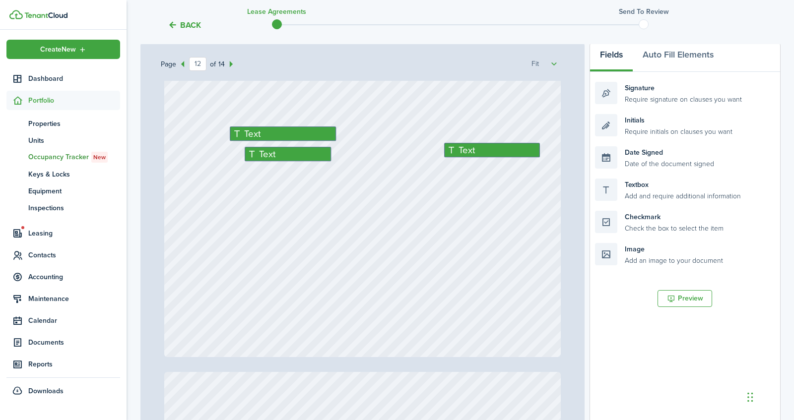
scroll to position [6151, 0]
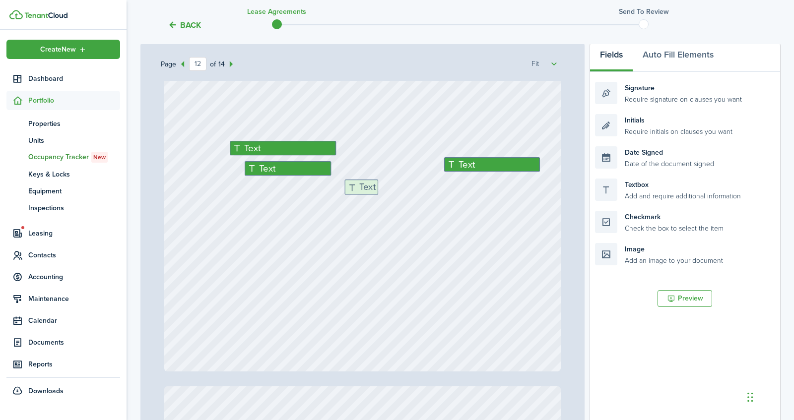
drag, startPoint x: 633, startPoint y: 190, endPoint x: 382, endPoint y: 190, distance: 251.5
click at [382, 190] on div "Page 12 of 14 50% 75% 100% 150% 200% Fit $900 No information Text 75.00 [DATE] …" at bounding box center [460, 248] width 640 height 412
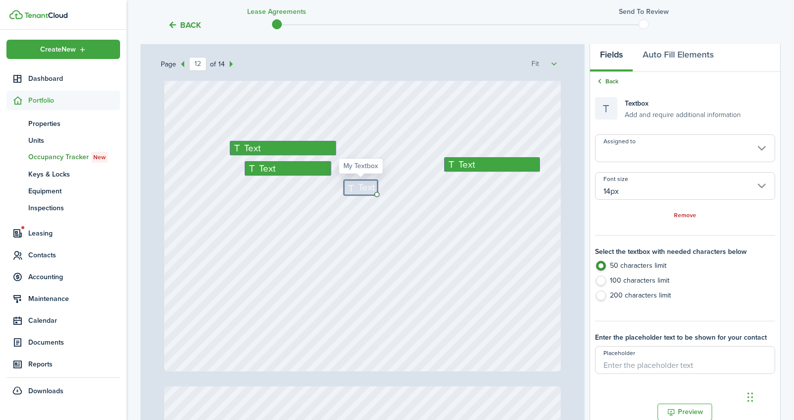
click at [613, 80] on link "Back" at bounding box center [606, 81] width 23 height 9
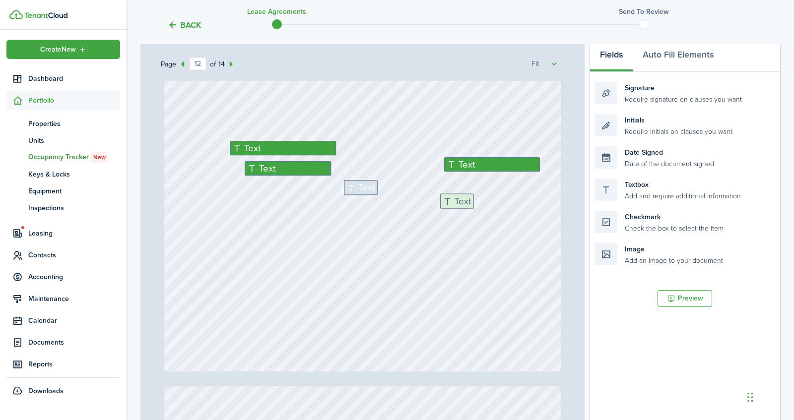
drag, startPoint x: 653, startPoint y: 190, endPoint x: 501, endPoint y: 204, distance: 153.0
click at [501, 204] on div "Page 12 of 14 50% 75% 100% 150% 200% Fit $900 No information Text 75.00 [DATE] …" at bounding box center [460, 248] width 640 height 412
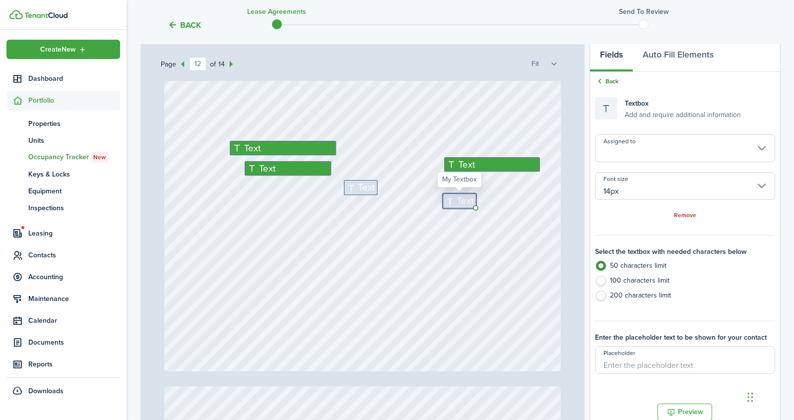
click at [614, 82] on link "Back" at bounding box center [606, 81] width 23 height 9
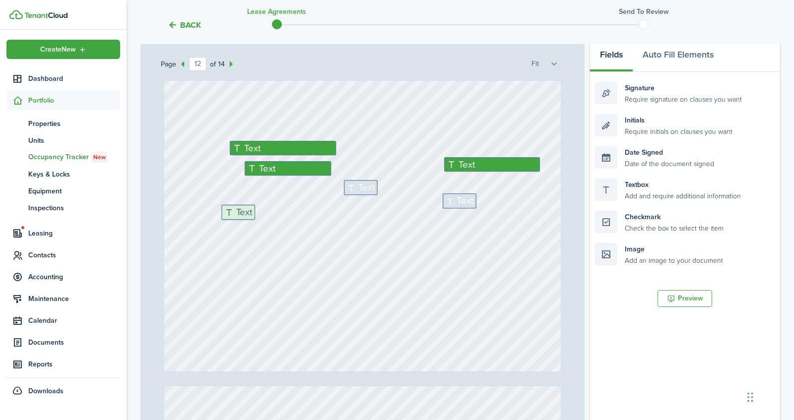
drag, startPoint x: 642, startPoint y: 192, endPoint x: 268, endPoint y: 218, distance: 374.5
click at [268, 218] on div "Page 12 of 14 50% 75% 100% 150% 200% Fit $900 No information Text 75.00 [DATE] …" at bounding box center [460, 248] width 640 height 412
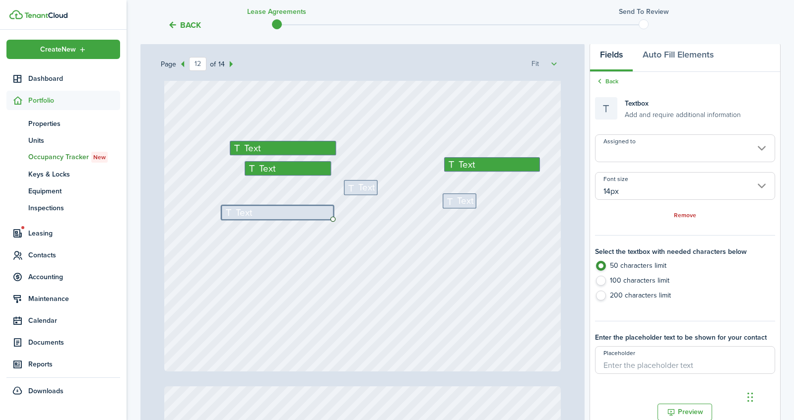
drag, startPoint x: 251, startPoint y: 218, endPoint x: 305, endPoint y: 195, distance: 59.2
click at [305, 195] on div "Text Text Text Text Text Text" at bounding box center [362, 109] width 397 height 523
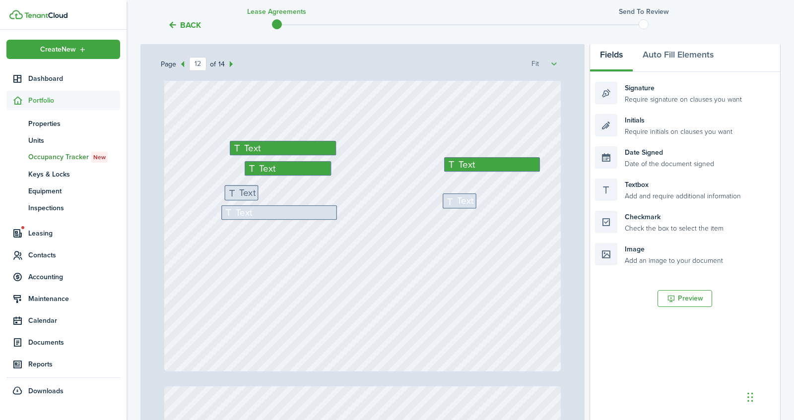
drag, startPoint x: 357, startPoint y: 186, endPoint x: 237, endPoint y: 191, distance: 120.2
drag, startPoint x: 255, startPoint y: 195, endPoint x: 305, endPoint y: 178, distance: 53.3
click at [305, 178] on div "Text Text Text Text Text Text" at bounding box center [362, 109] width 397 height 523
click at [459, 198] on span "Text" at bounding box center [465, 201] width 16 height 14
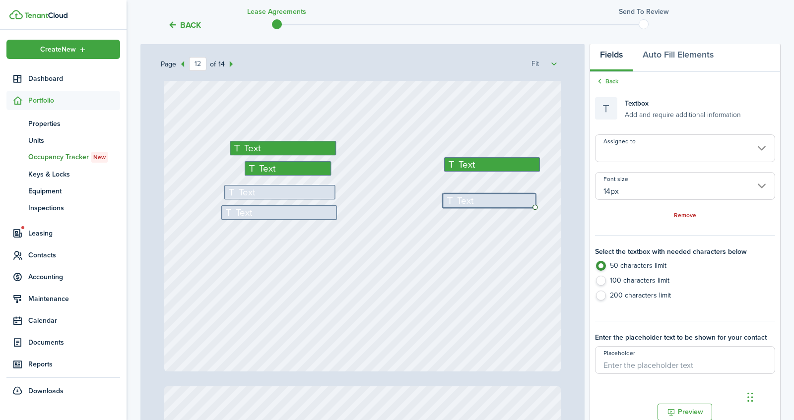
drag, startPoint x: 473, startPoint y: 203, endPoint x: 511, endPoint y: 172, distance: 48.9
click at [511, 172] on div "Text Text Text Text Text Text" at bounding box center [362, 109] width 397 height 523
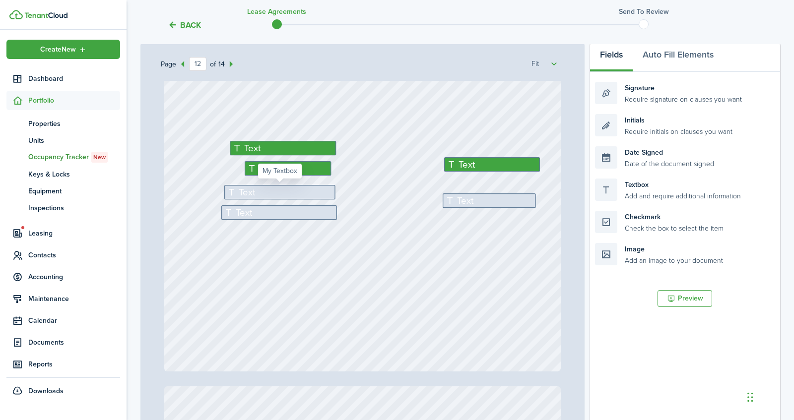
click at [287, 191] on div "Text" at bounding box center [279, 192] width 111 height 14
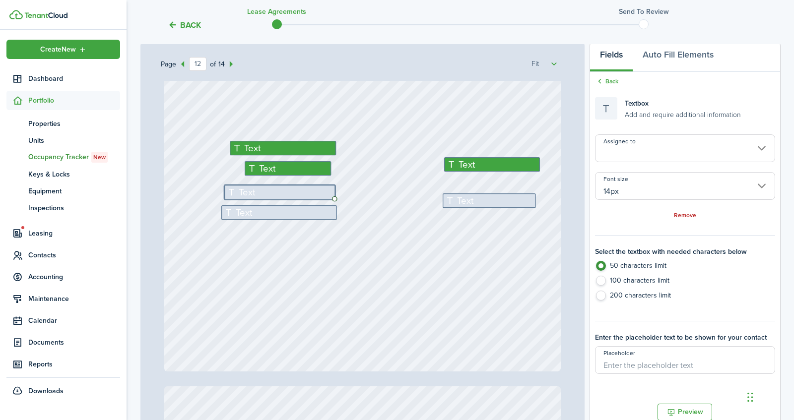
click at [607, 149] on input "Assigned to" at bounding box center [685, 148] width 180 height 28
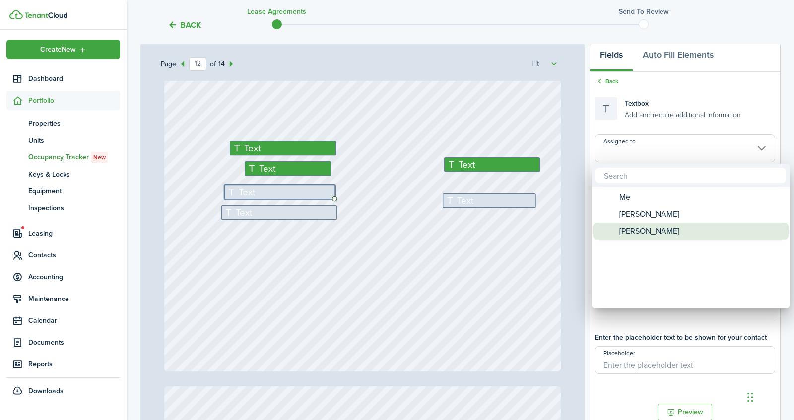
click at [640, 235] on span "[PERSON_NAME]" at bounding box center [649, 231] width 60 height 17
type input "[PERSON_NAME]"
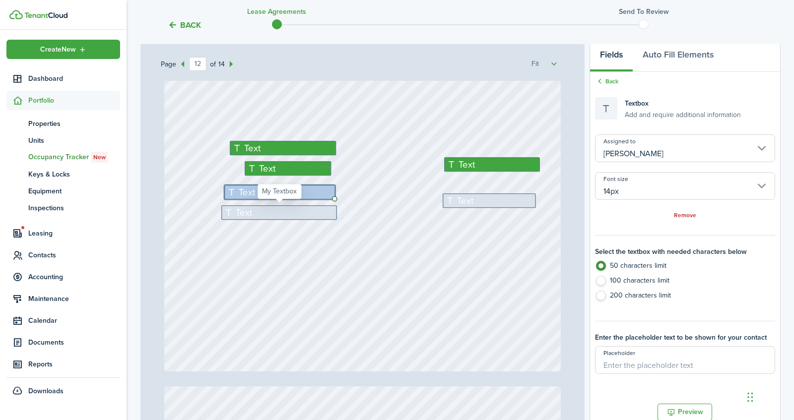
click at [309, 207] on div "Text" at bounding box center [279, 212] width 116 height 14
click at [642, 158] on input "Assigned to" at bounding box center [685, 148] width 180 height 28
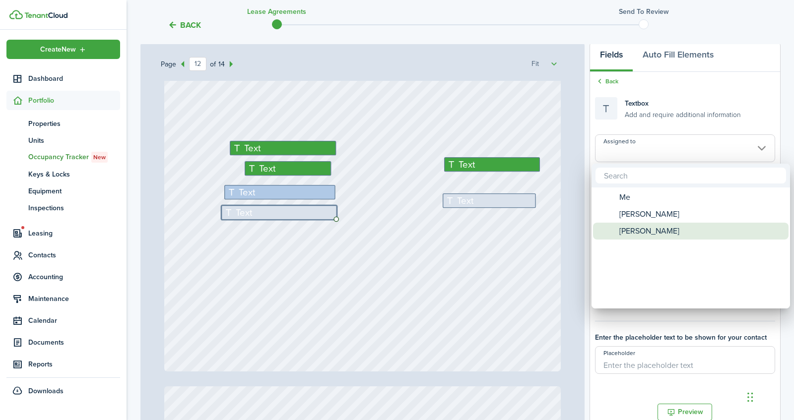
click at [633, 232] on span "[PERSON_NAME]" at bounding box center [649, 231] width 60 height 17
type input "[PERSON_NAME]"
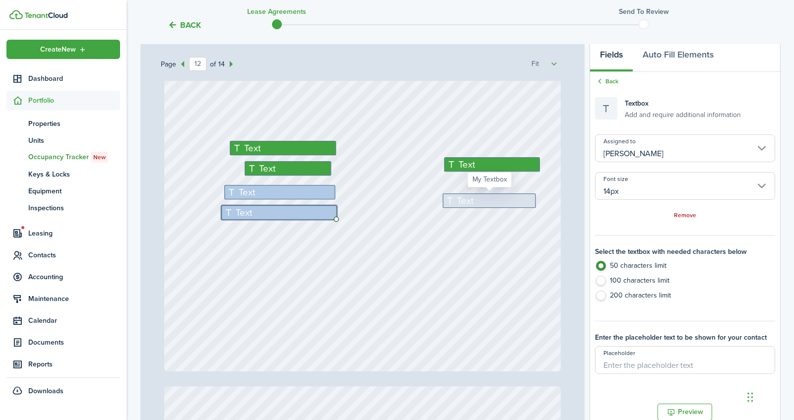
click at [526, 201] on div "Text" at bounding box center [489, 200] width 93 height 14
click at [641, 153] on input "Assigned to" at bounding box center [685, 148] width 180 height 28
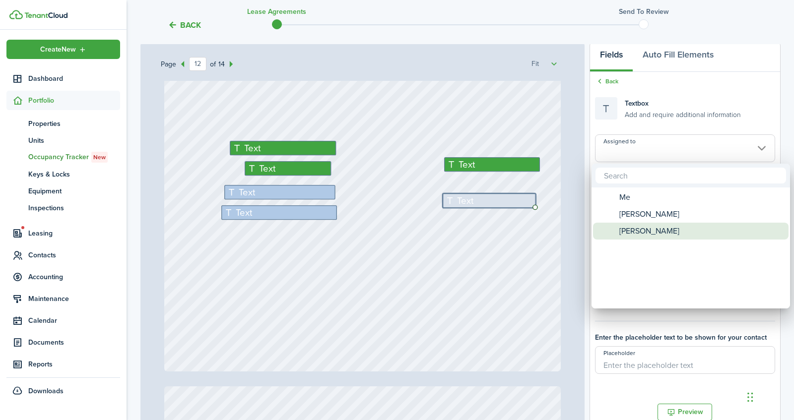
click at [635, 232] on span "[PERSON_NAME]" at bounding box center [649, 231] width 60 height 17
type input "[PERSON_NAME]"
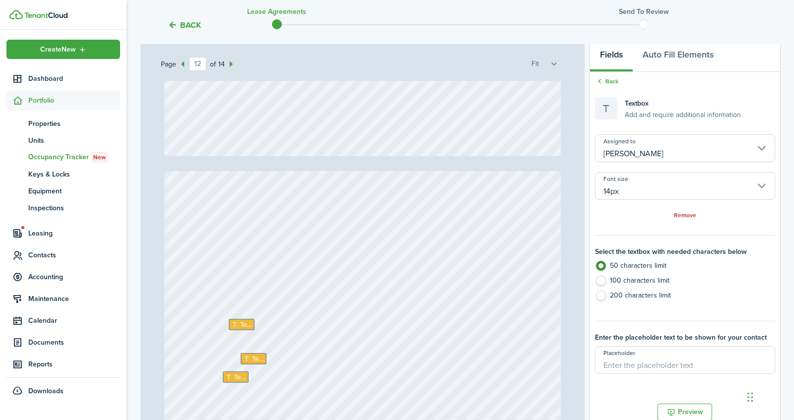
type input "13"
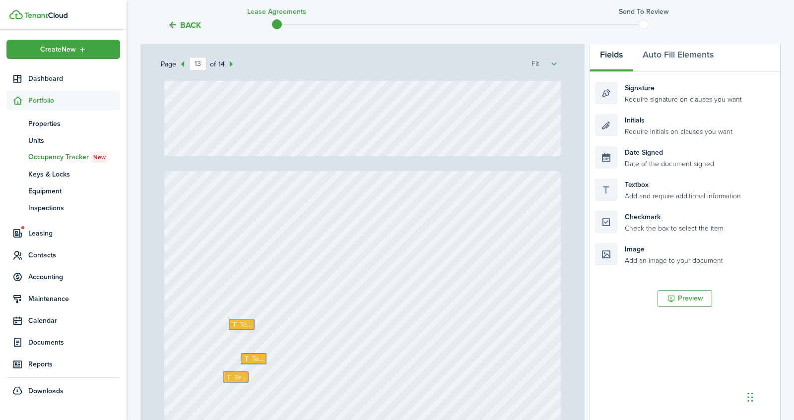
scroll to position [6419, 0]
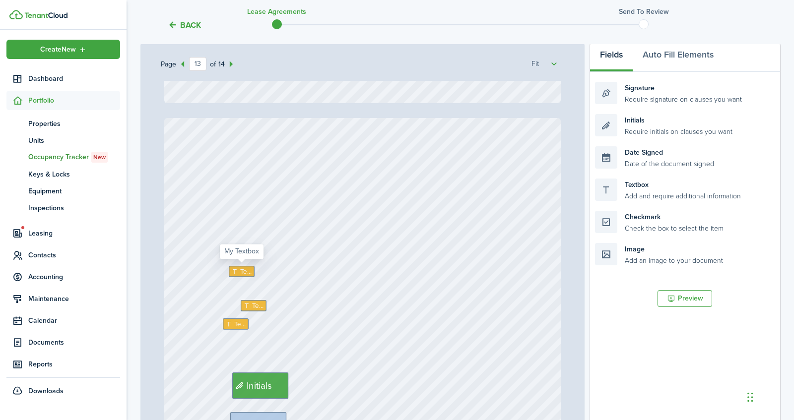
click at [245, 269] on span "Text" at bounding box center [246, 271] width 12 height 10
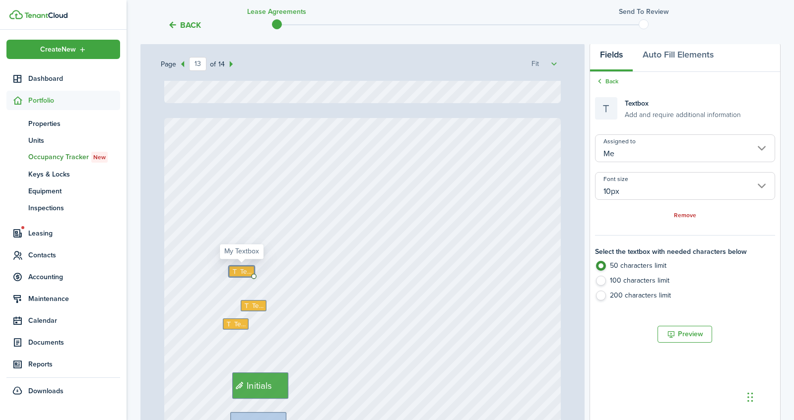
click at [245, 269] on span "Text" at bounding box center [246, 271] width 12 height 10
type textarea "[PERSON_NAME] Via Tenantcloud or Cashapp"
click at [257, 306] on span "Text" at bounding box center [258, 306] width 12 height 10
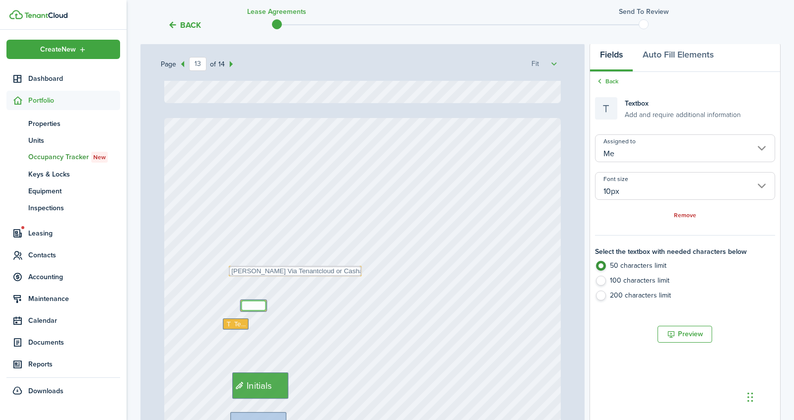
click at [257, 306] on textarea at bounding box center [254, 305] width 26 height 11
type textarea "9208587520"
click at [234, 329] on div "Text [PERSON_NAME] Via Tenantcloud or Cashapp Initials Text Text 9208587520 Ini…" at bounding box center [362, 379] width 397 height 523
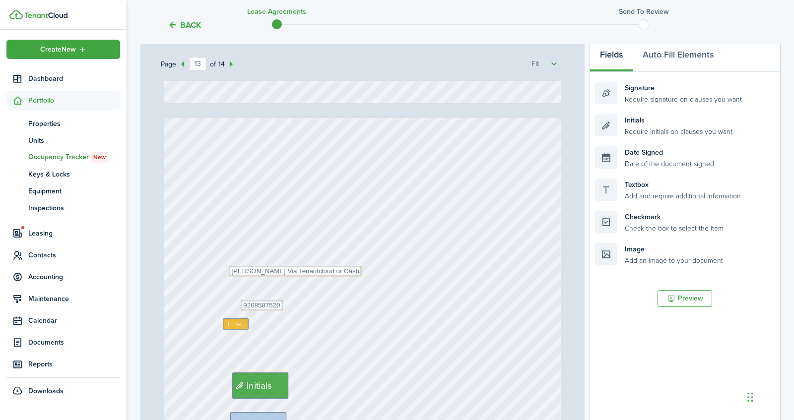
click at [234, 329] on div "Text [PERSON_NAME] Via Tenantcloud or Cashapp Initials Text Text 9208587520 Ini…" at bounding box center [362, 379] width 397 height 523
click at [238, 316] on div "Text [PERSON_NAME] Via Tenantcloud or Cashapp Initials Text Text 9208587520 Ini…" at bounding box center [362, 379] width 397 height 523
click at [238, 321] on span "Text" at bounding box center [240, 325] width 12 height 10
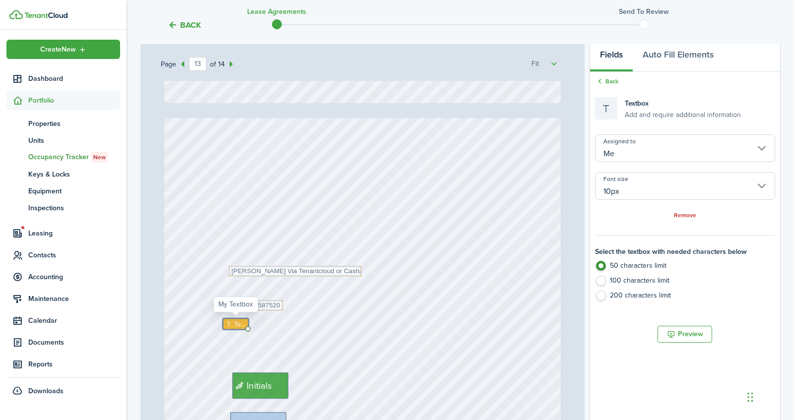
click at [238, 321] on span "Text" at bounding box center [240, 325] width 12 height 10
type textarea "tenantcloud or [EMAIL_ADDRESS][DOMAIN_NAME]"
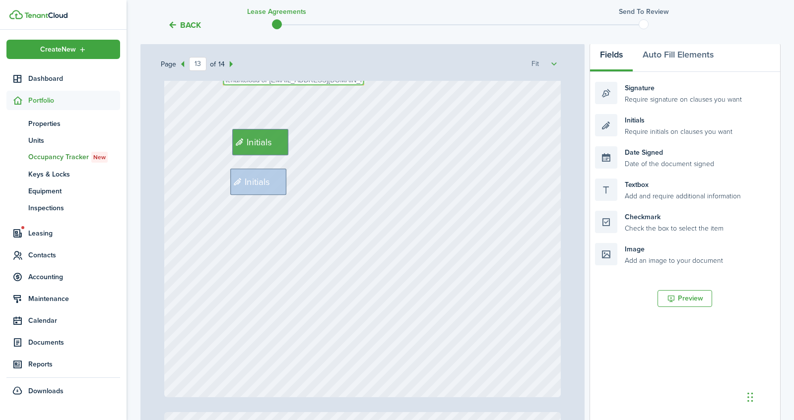
scroll to position [6661, 0]
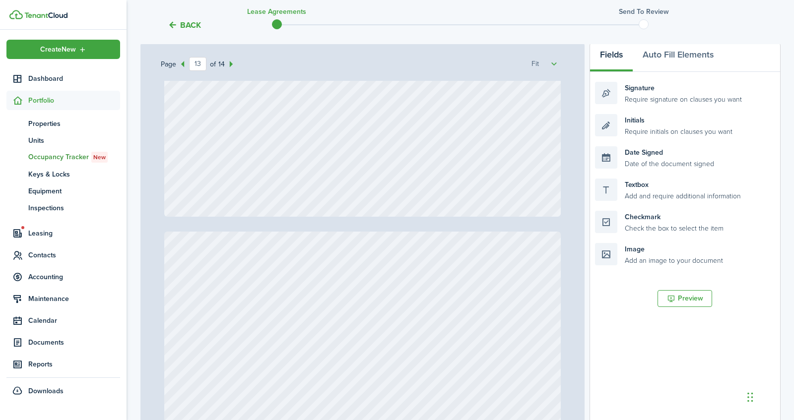
type input "14"
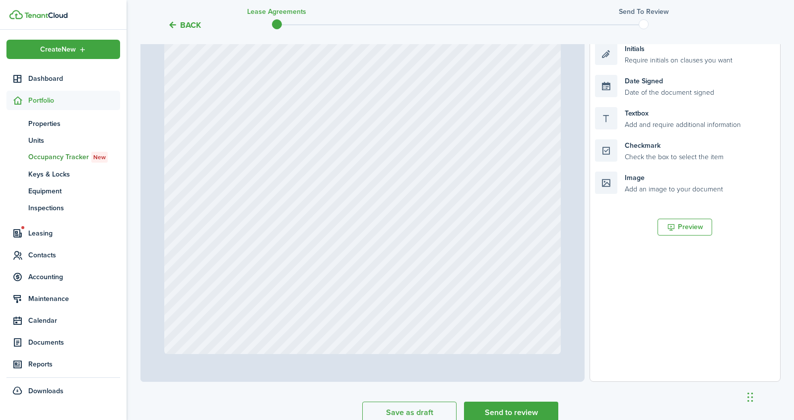
scroll to position [272, 0]
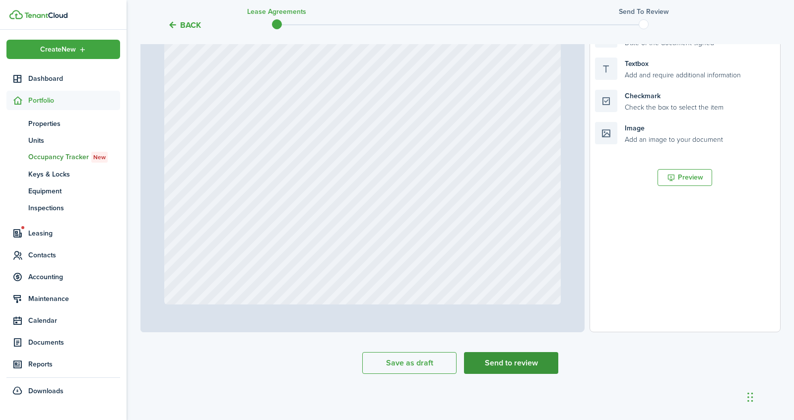
type textarea "tenantcloud or [EMAIL_ADDRESS][DOMAIN_NAME]"
click at [508, 364] on button "Send to review" at bounding box center [511, 363] width 94 height 22
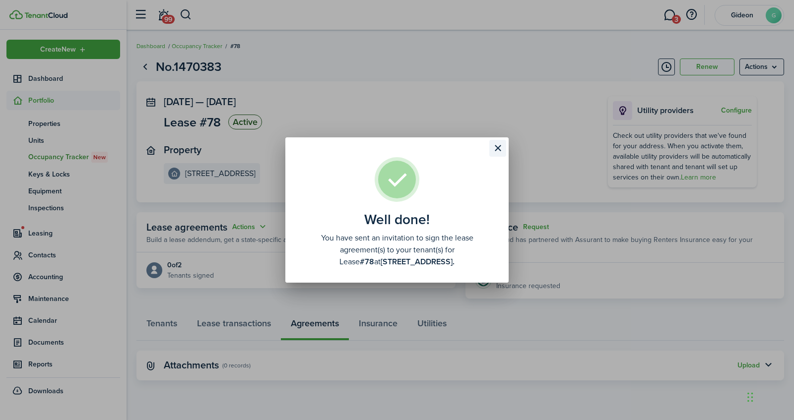
click at [495, 149] on button "Close modal" at bounding box center [497, 148] width 17 height 17
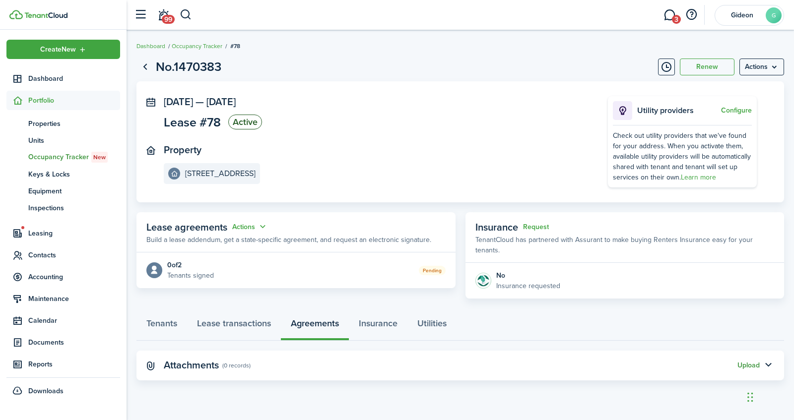
click at [751, 362] on button "Upload" at bounding box center [748, 366] width 22 height 8
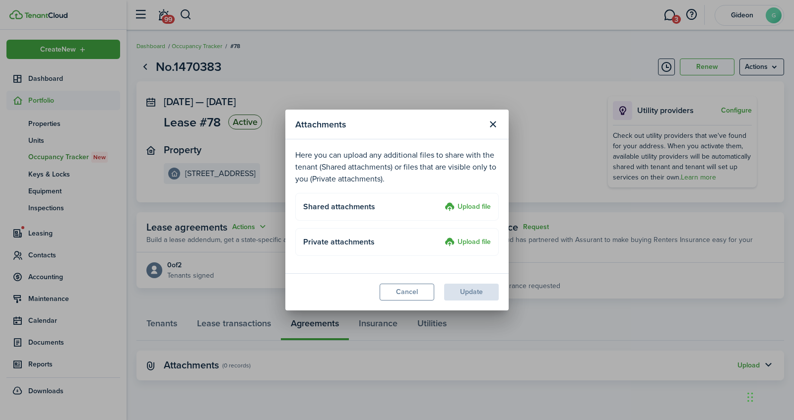
click at [470, 206] on label "Upload file" at bounding box center [468, 207] width 46 height 12
click at [441, 201] on input "Upload file" at bounding box center [441, 201] width 0 height 0
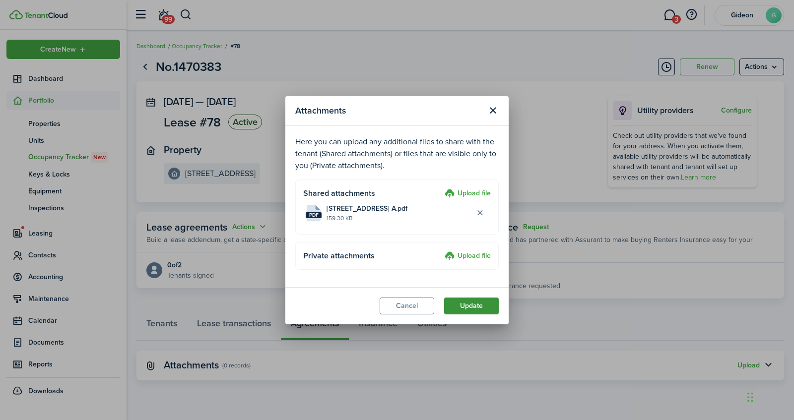
click at [467, 299] on button "Update" at bounding box center [471, 306] width 55 height 17
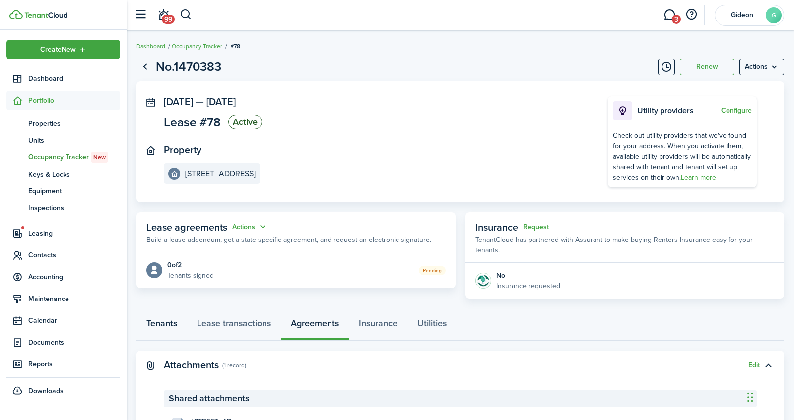
click at [166, 316] on link "Tenants" at bounding box center [161, 326] width 51 height 30
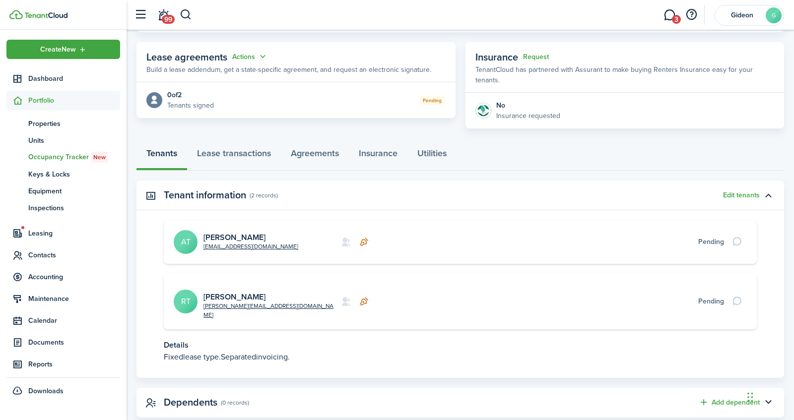
scroll to position [172, 0]
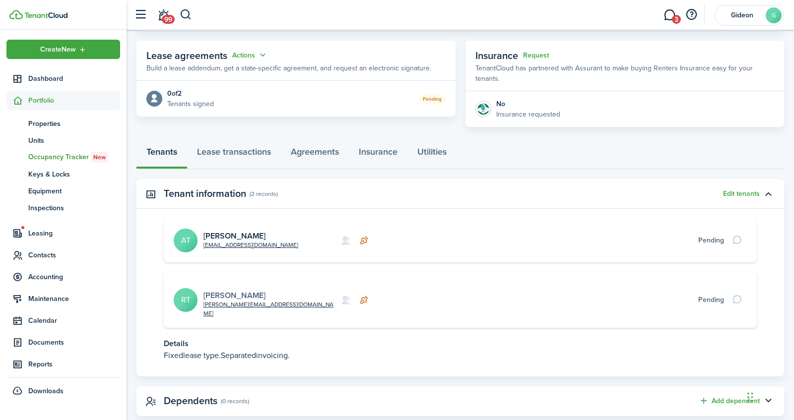
click at [240, 290] on link "[PERSON_NAME]" at bounding box center [234, 295] width 62 height 11
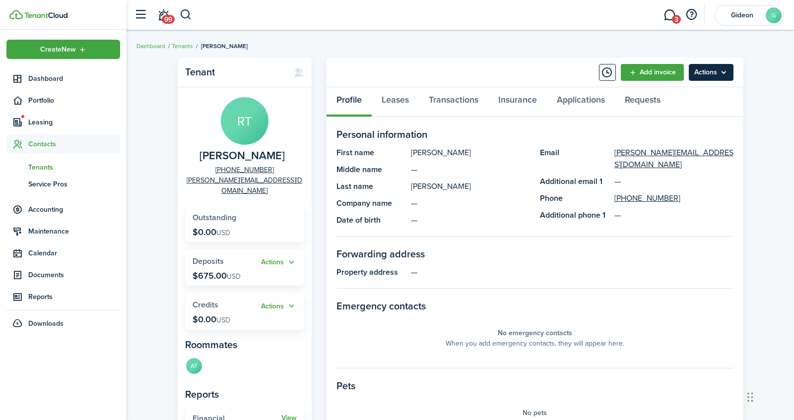
click at [718, 73] on menu-btn "Actions" at bounding box center [711, 72] width 45 height 17
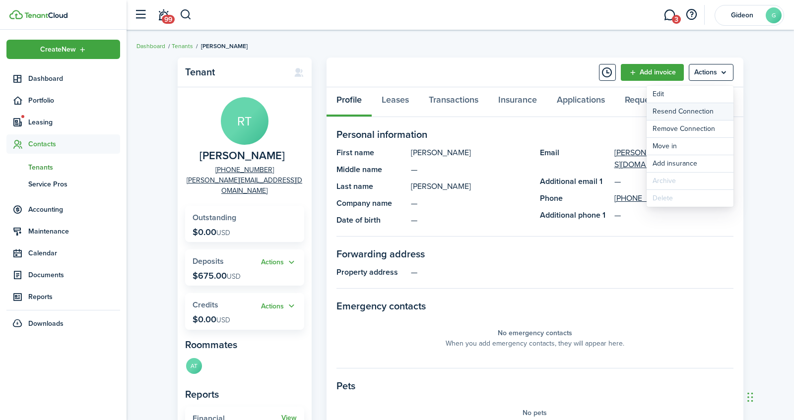
click at [693, 112] on button "Resend Connection" at bounding box center [689, 111] width 87 height 17
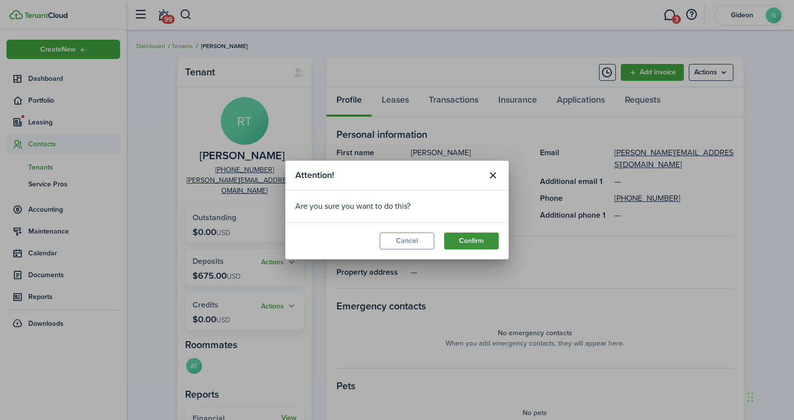
click at [469, 240] on button "Confirm" at bounding box center [471, 241] width 55 height 17
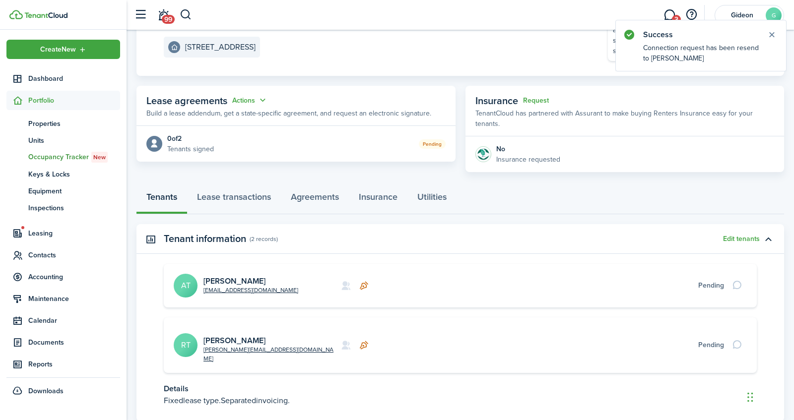
scroll to position [172, 0]
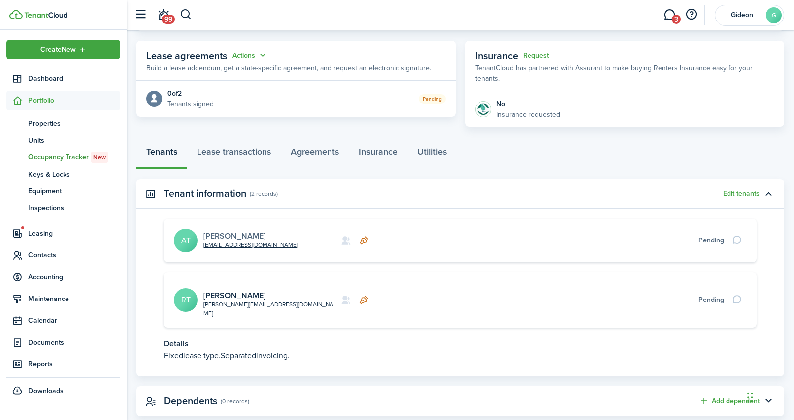
click at [232, 230] on link "[PERSON_NAME]" at bounding box center [234, 235] width 62 height 11
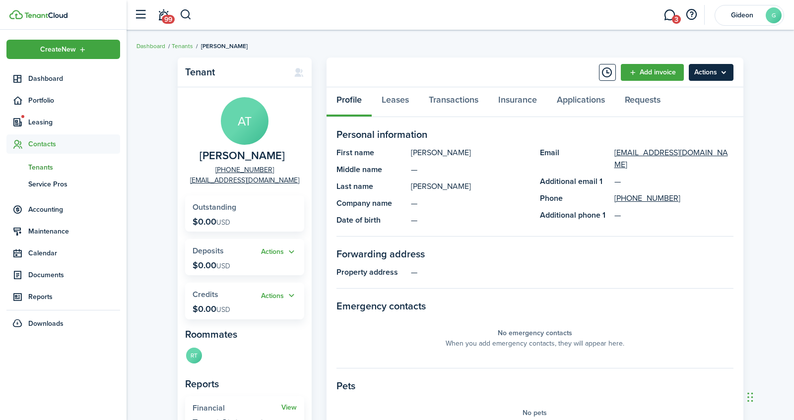
click at [718, 73] on menu-btn "Actions" at bounding box center [711, 72] width 45 height 17
click at [394, 104] on link "Leases" at bounding box center [395, 102] width 47 height 30
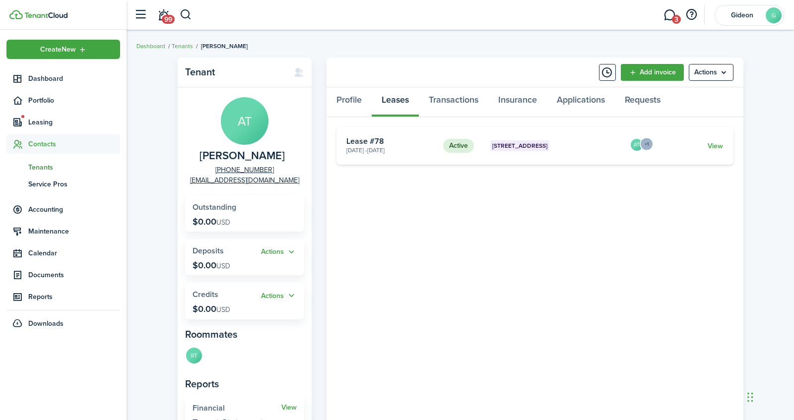
click at [644, 143] on menu-trigger "+1" at bounding box center [647, 144] width 14 height 14
click at [619, 165] on menu-avatar-text "[PERSON_NAME]" at bounding box center [618, 166] width 60 height 8
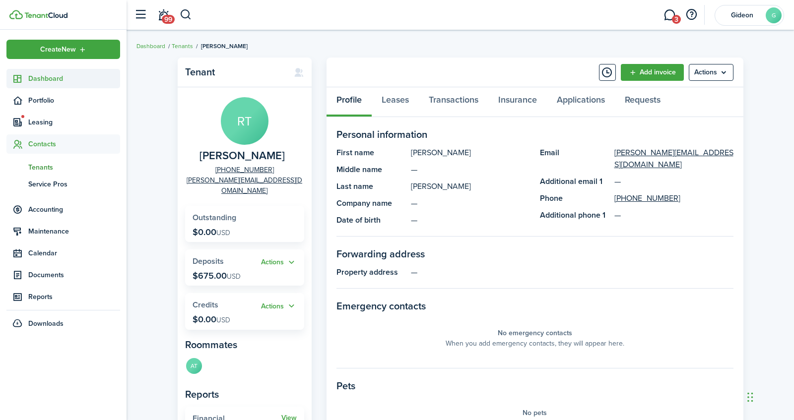
click at [69, 77] on span "Dashboard" at bounding box center [74, 78] width 92 height 10
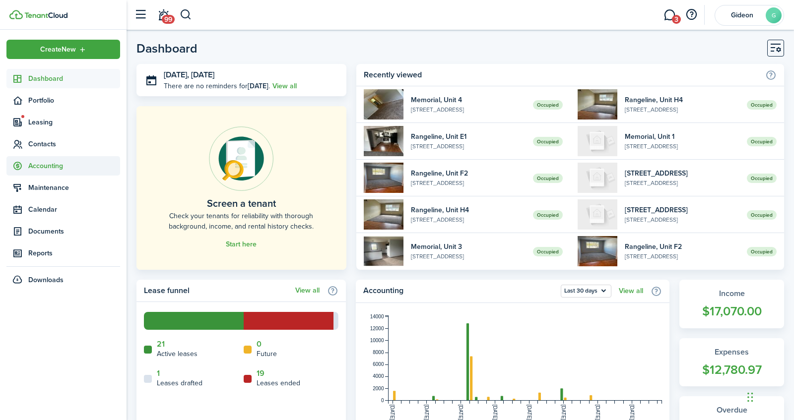
click at [37, 168] on span "Accounting" at bounding box center [74, 166] width 92 height 10
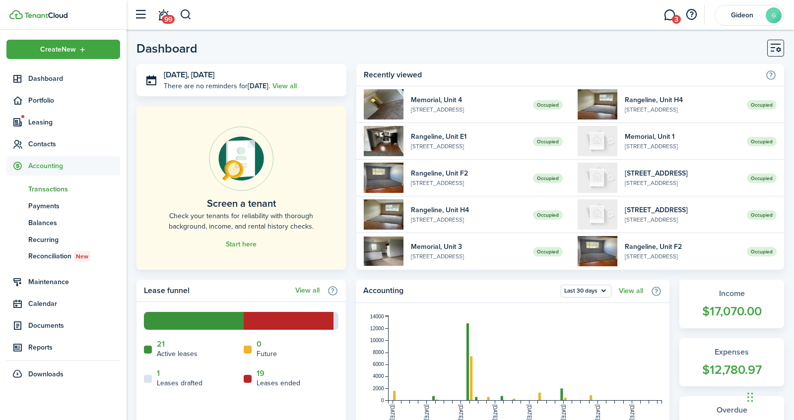
click at [74, 188] on span "Transactions" at bounding box center [74, 189] width 92 height 10
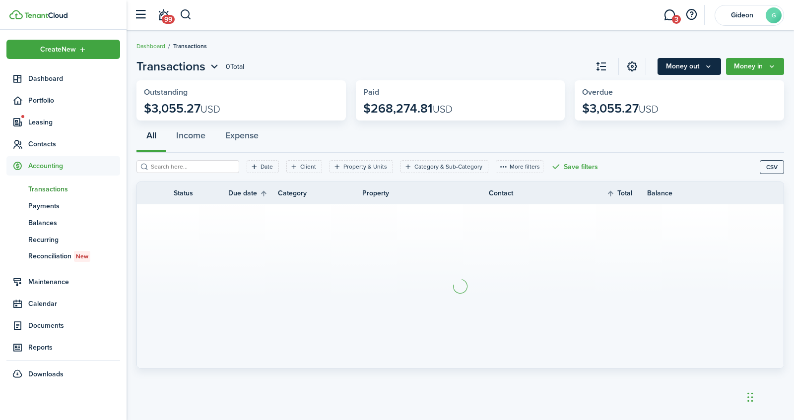
click at [688, 66] on button "Money out" at bounding box center [689, 66] width 64 height 17
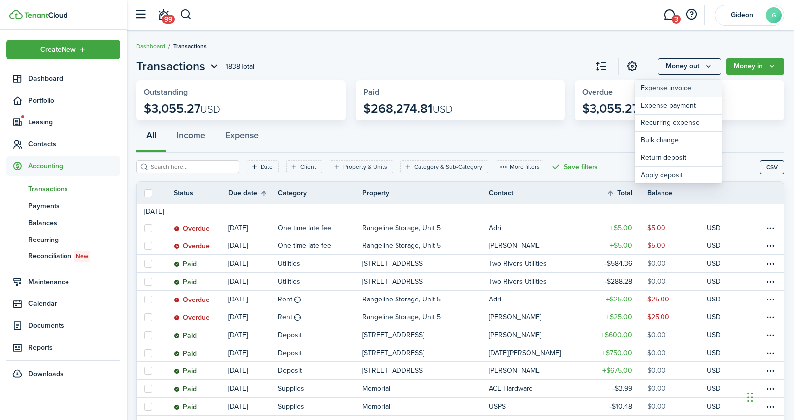
click at [662, 87] on link "Expense invoice" at bounding box center [678, 88] width 87 height 17
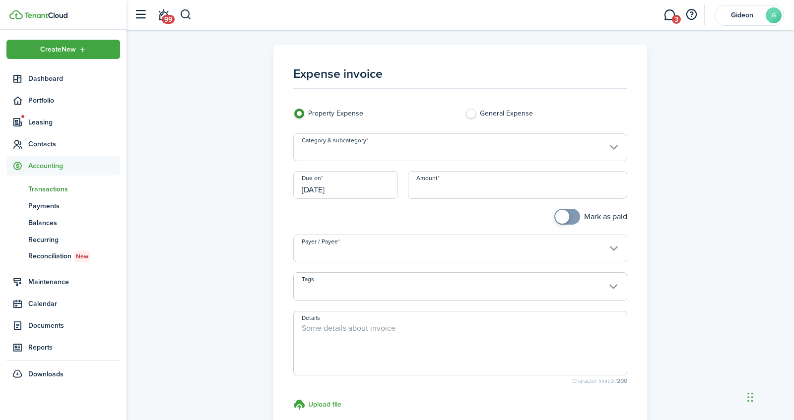
click at [462, 141] on input "Category & subcategory" at bounding box center [460, 147] width 334 height 28
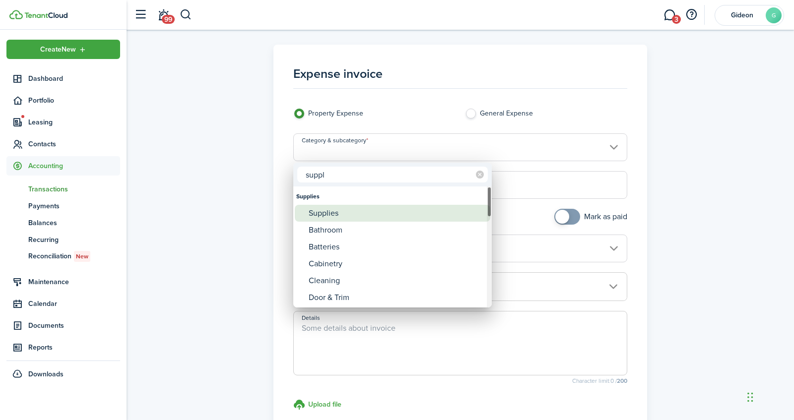
type input "suppl"
click at [369, 212] on div "Supplies" at bounding box center [397, 213] width 176 height 17
type input "Supplies"
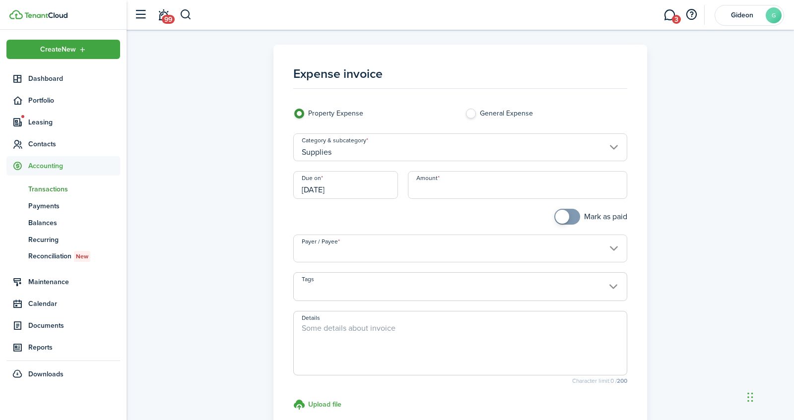
click at [454, 187] on input "Amount" at bounding box center [517, 185] width 219 height 28
type input "$14.97"
checkbox input "true"
click at [564, 220] on span at bounding box center [562, 217] width 14 height 14
click at [517, 248] on input "Payer / Payee" at bounding box center [460, 249] width 334 height 28
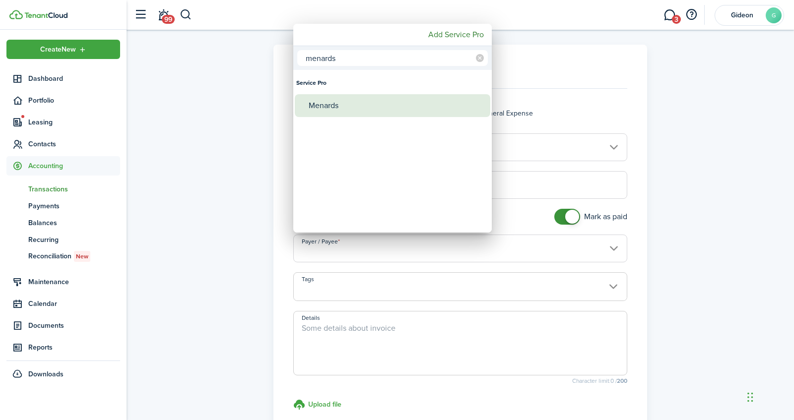
type input "menards"
click at [401, 108] on div "Menards" at bounding box center [397, 105] width 176 height 23
type input "Menards"
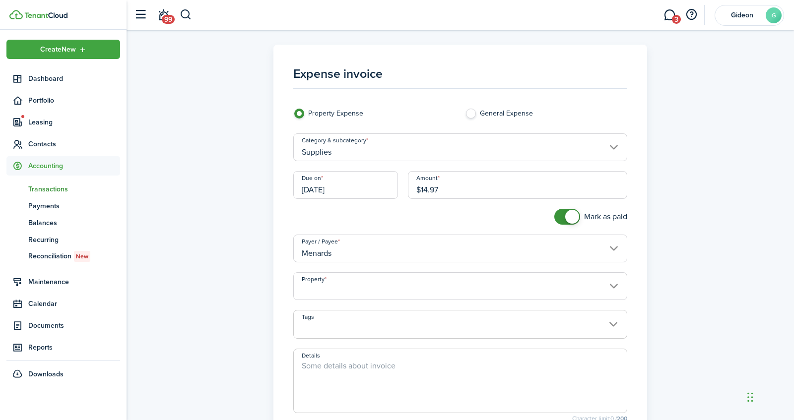
click at [392, 284] on input "Property" at bounding box center [460, 286] width 334 height 28
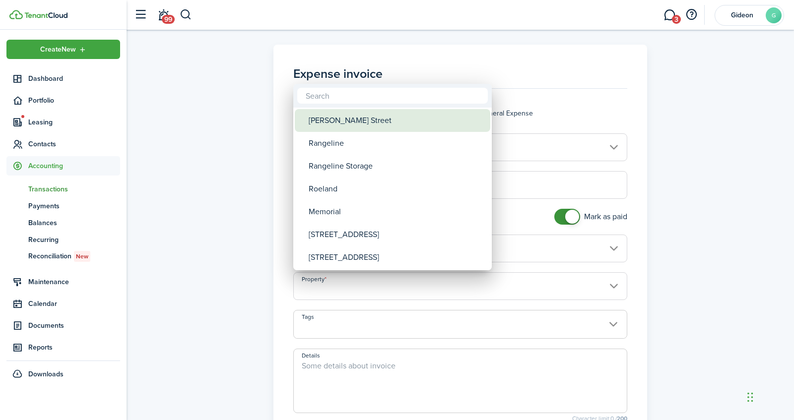
click at [370, 125] on div "[PERSON_NAME] Street" at bounding box center [397, 120] width 176 height 23
type input "[PERSON_NAME] Street"
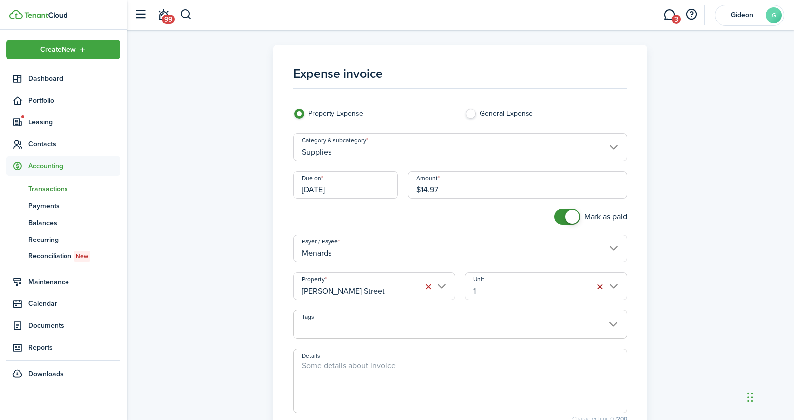
click at [597, 287] on button "button" at bounding box center [600, 287] width 14 height 14
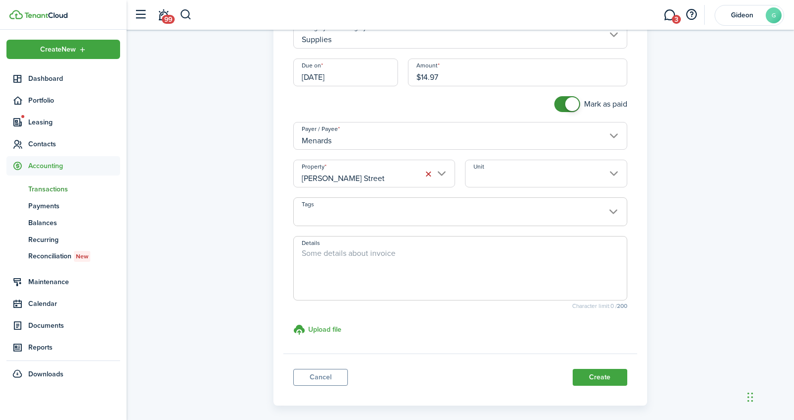
scroll to position [116, 0]
click at [613, 374] on button "Create" at bounding box center [600, 374] width 55 height 17
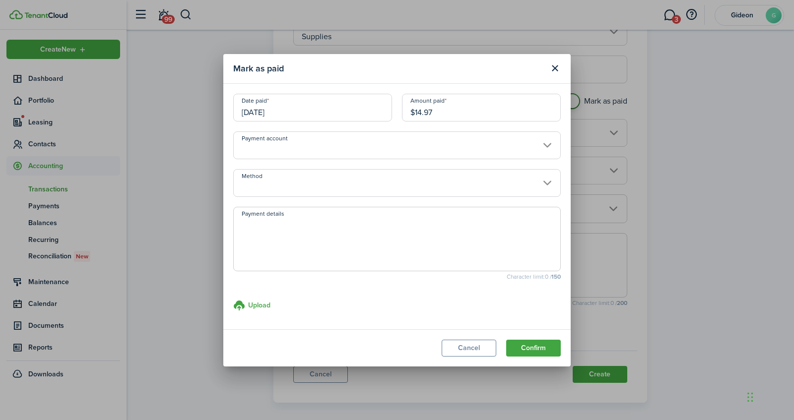
click at [505, 151] on input "Payment account" at bounding box center [396, 145] width 327 height 28
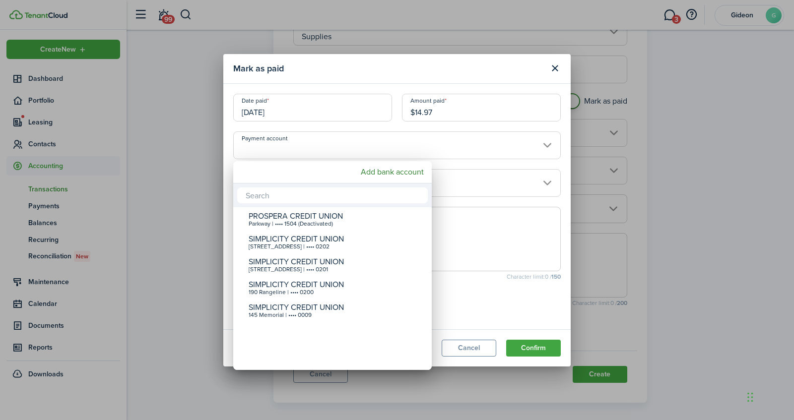
click at [339, 130] on div at bounding box center [397, 210] width 953 height 579
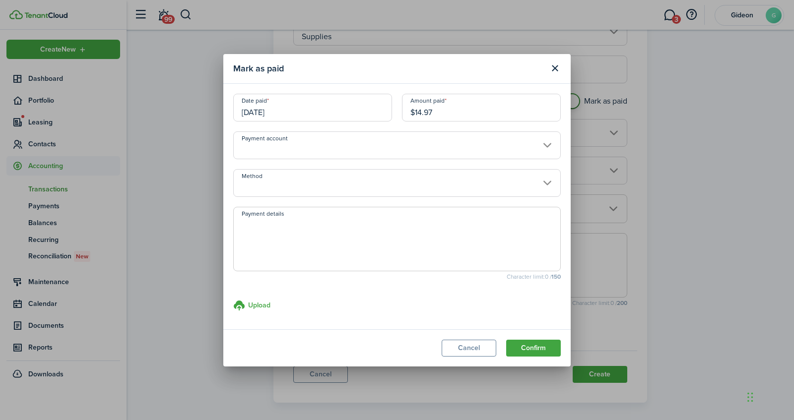
click at [296, 183] on input "Method" at bounding box center [396, 183] width 327 height 28
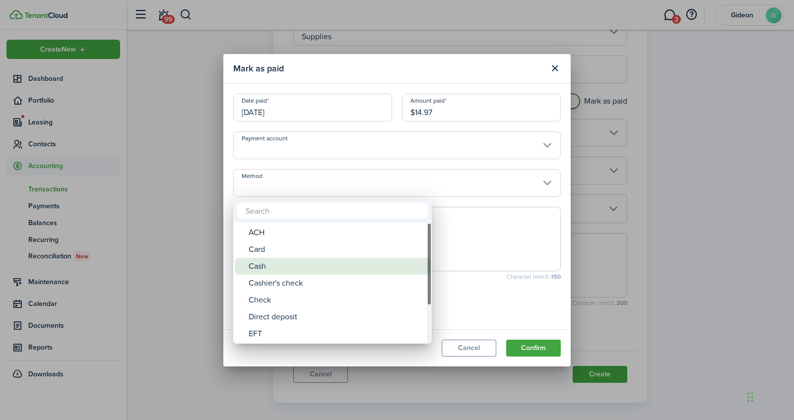
click at [264, 263] on div "Cash" at bounding box center [337, 266] width 176 height 17
type input "Cash"
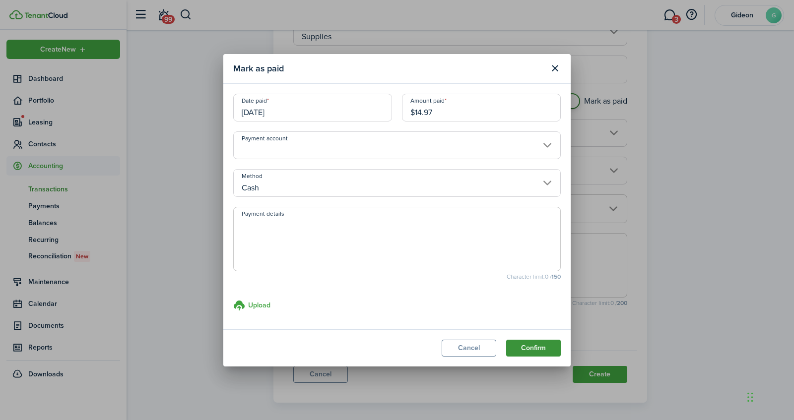
click at [522, 345] on button "Confirm" at bounding box center [533, 348] width 55 height 17
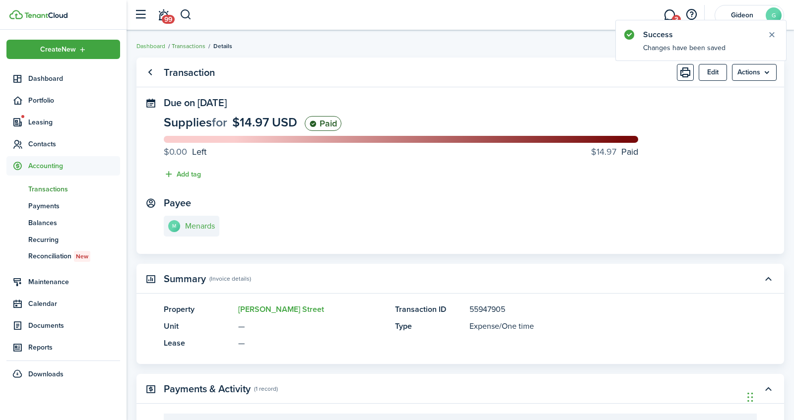
click at [194, 44] on link "Transactions" at bounding box center [189, 46] width 34 height 9
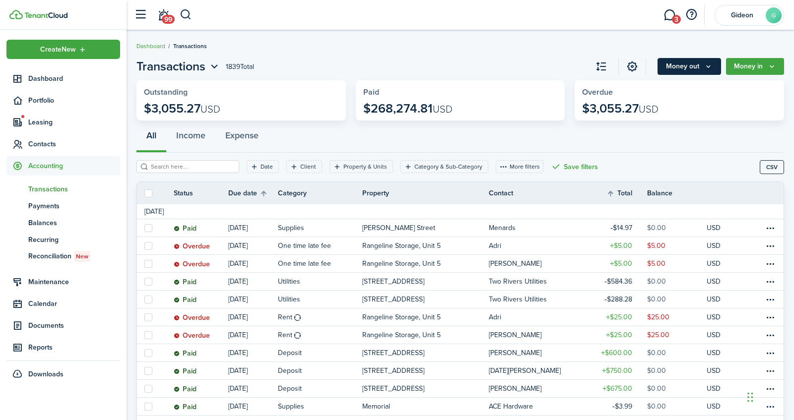
click at [696, 62] on button "Money out" at bounding box center [689, 66] width 64 height 17
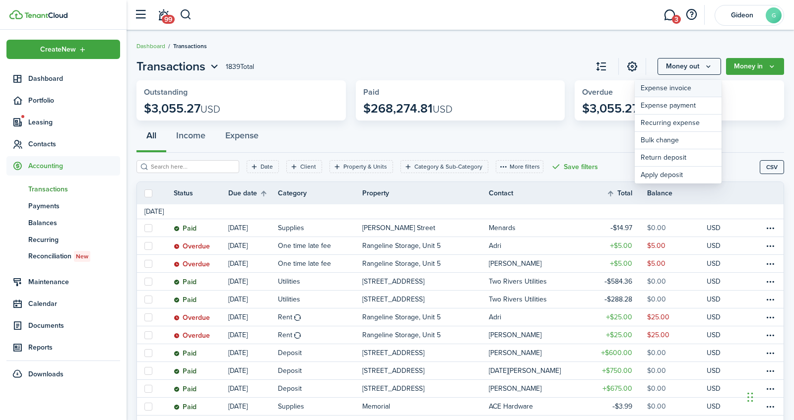
click at [654, 86] on link "Expense invoice" at bounding box center [678, 88] width 87 height 17
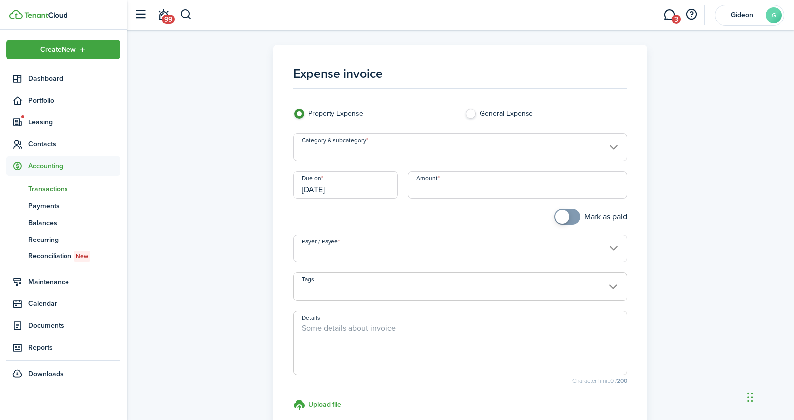
click at [528, 147] on input "Category & subcategory" at bounding box center [460, 147] width 334 height 28
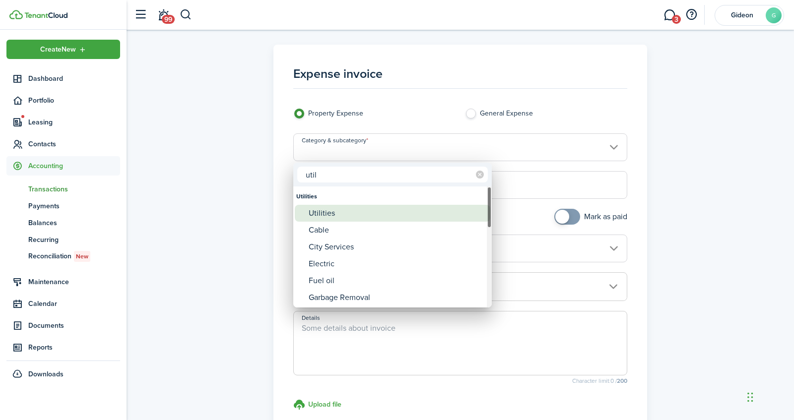
type input "util"
click at [354, 212] on div "Utilities" at bounding box center [397, 213] width 176 height 17
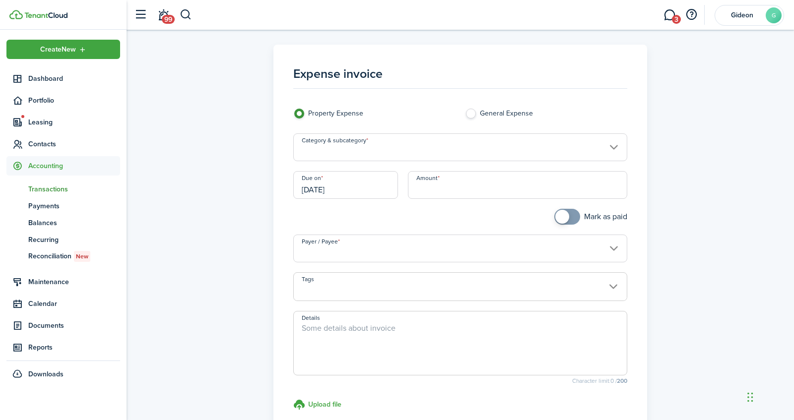
type input "Utilities"
click at [533, 186] on input "Amount" at bounding box center [517, 185] width 219 height 28
type input "$126.93"
checkbox input "true"
click at [566, 220] on span at bounding box center [562, 217] width 14 height 14
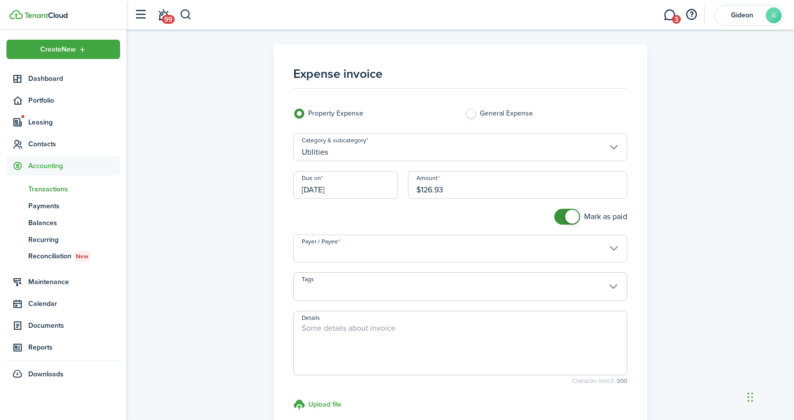
click at [508, 244] on input "Payer / Payee" at bounding box center [460, 249] width 334 height 28
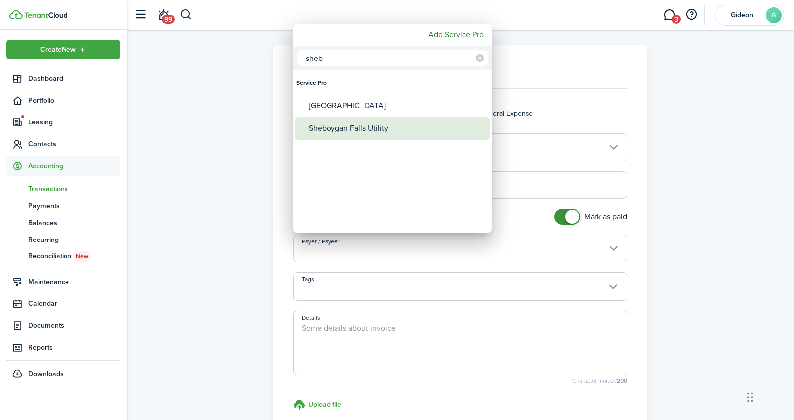
type input "sheb"
click at [407, 122] on div "Sheboygan Falls Utility" at bounding box center [397, 128] width 176 height 23
type input "Sheboygan Falls Utility"
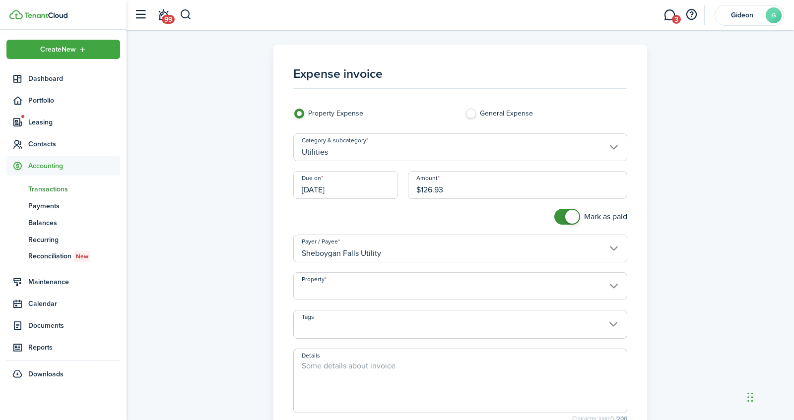
click at [395, 286] on input "Property" at bounding box center [460, 286] width 334 height 28
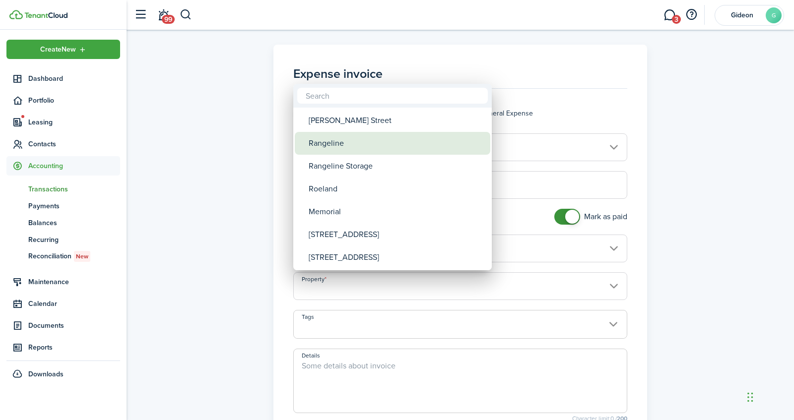
click at [387, 146] on div "Rangeline" at bounding box center [397, 143] width 176 height 23
type input "Rangeline"
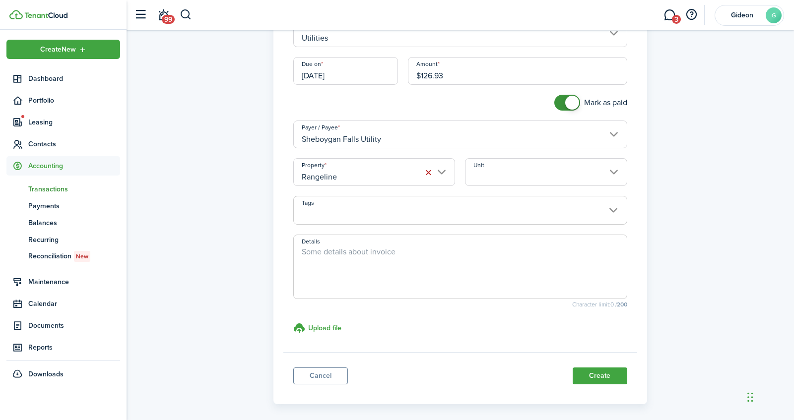
scroll to position [116, 0]
click at [585, 373] on button "Create" at bounding box center [600, 374] width 55 height 17
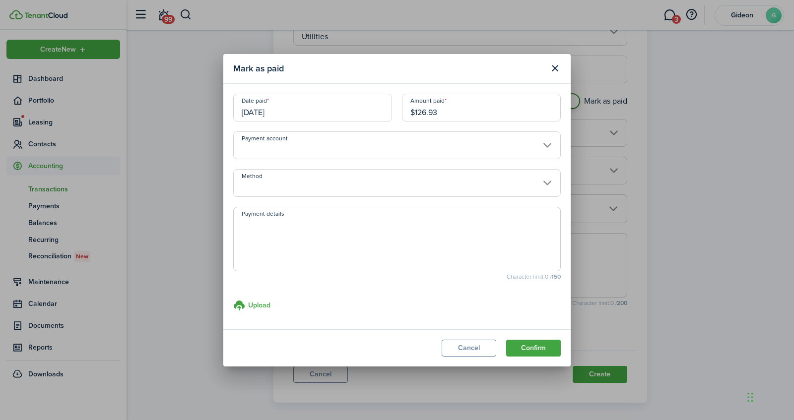
click at [356, 141] on input "Payment account" at bounding box center [396, 145] width 327 height 28
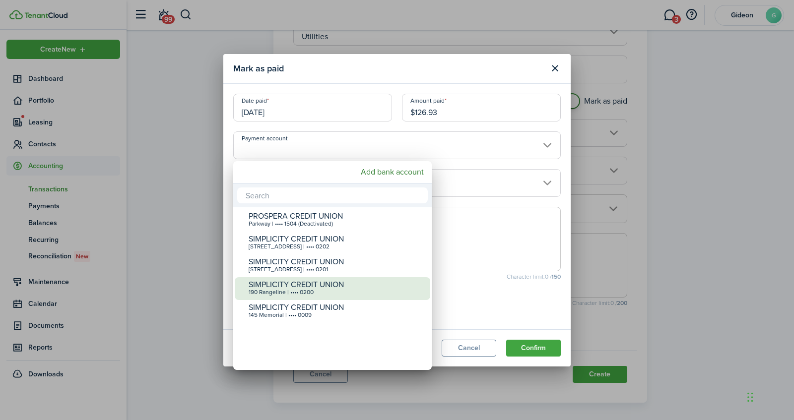
click at [289, 293] on div "190 Rangeline | •••• 0200" at bounding box center [337, 292] width 176 height 7
type input "•••• •••• •••• 0200"
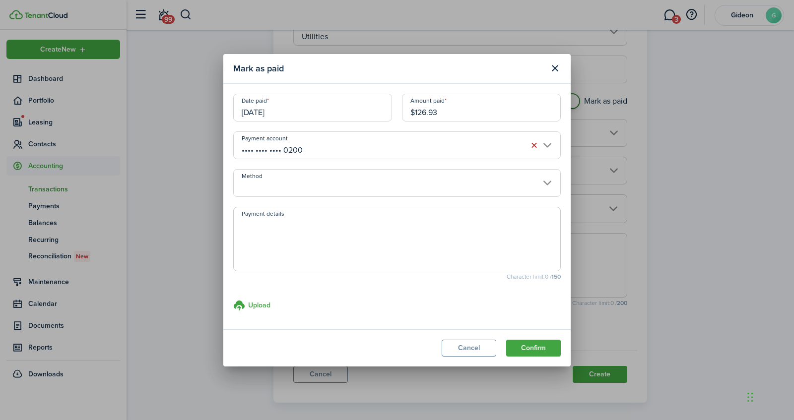
click at [319, 194] on input "Method" at bounding box center [396, 183] width 327 height 28
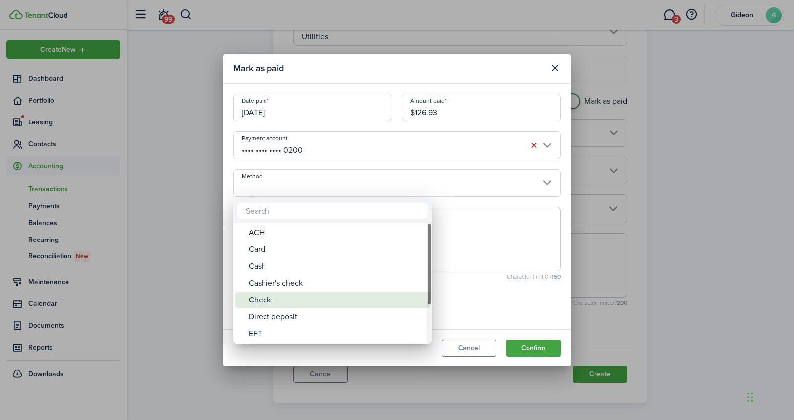
click at [262, 303] on div "Check" at bounding box center [337, 300] width 176 height 17
type input "Check"
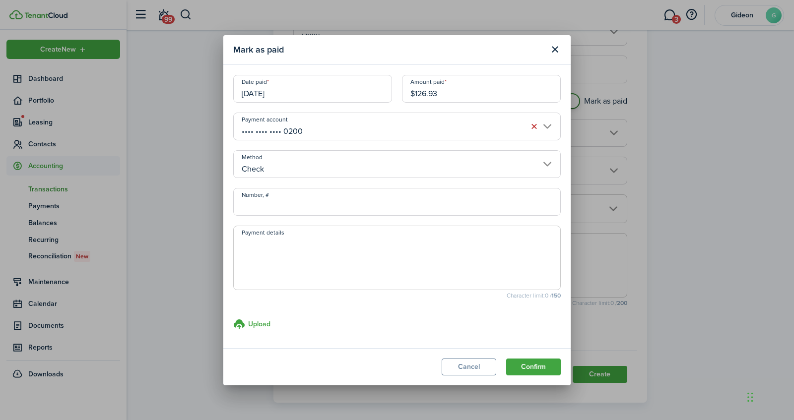
click at [362, 202] on input "Number, #" at bounding box center [396, 202] width 327 height 28
type input "1016"
click at [537, 363] on button "Confirm" at bounding box center [533, 367] width 55 height 17
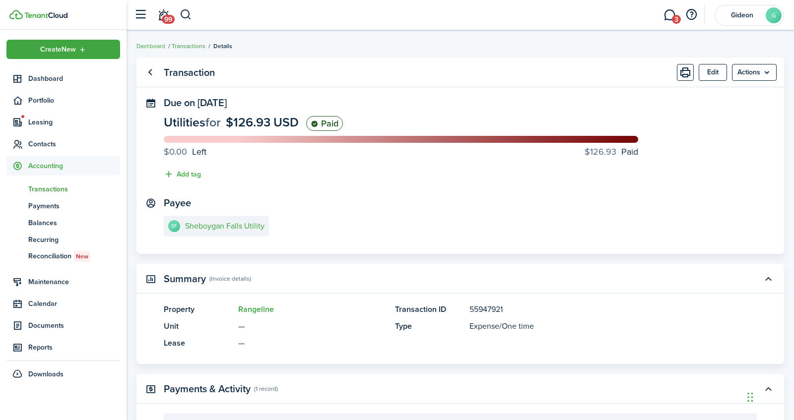
click at [201, 46] on link "Transactions" at bounding box center [189, 46] width 34 height 9
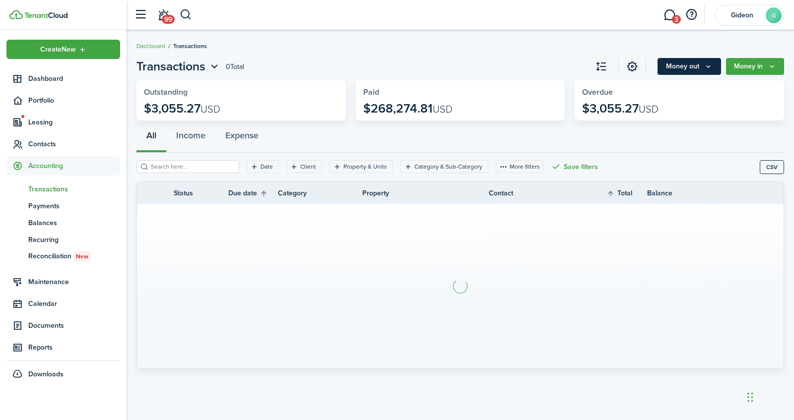
click at [686, 62] on button "Money out" at bounding box center [689, 66] width 64 height 17
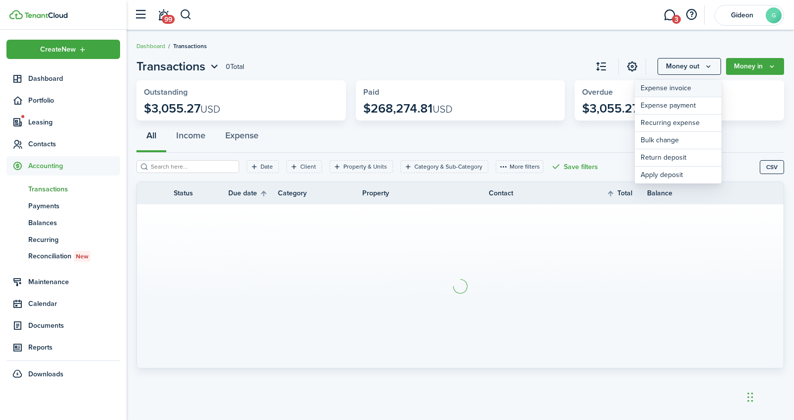
click at [670, 88] on link "Expense invoice" at bounding box center [678, 88] width 87 height 17
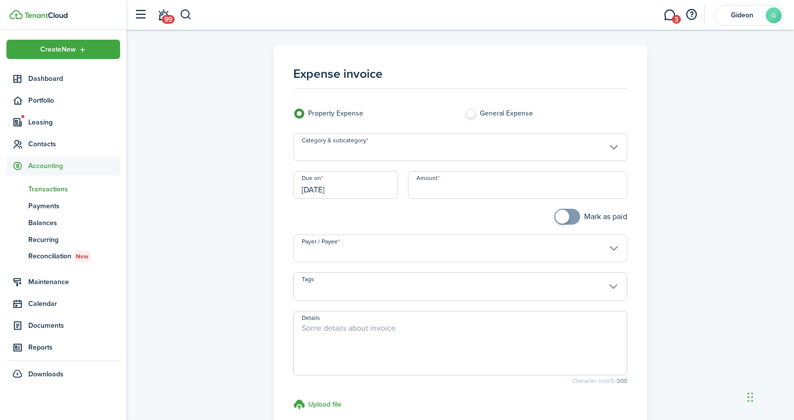
click at [487, 145] on input "Category & subcategory" at bounding box center [460, 147] width 334 height 28
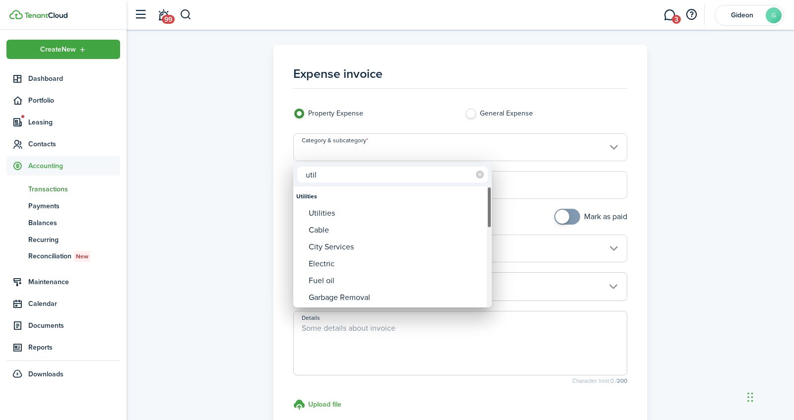
type input "util"
click at [372, 211] on div "Utilities" at bounding box center [397, 213] width 176 height 17
type input "Utilities"
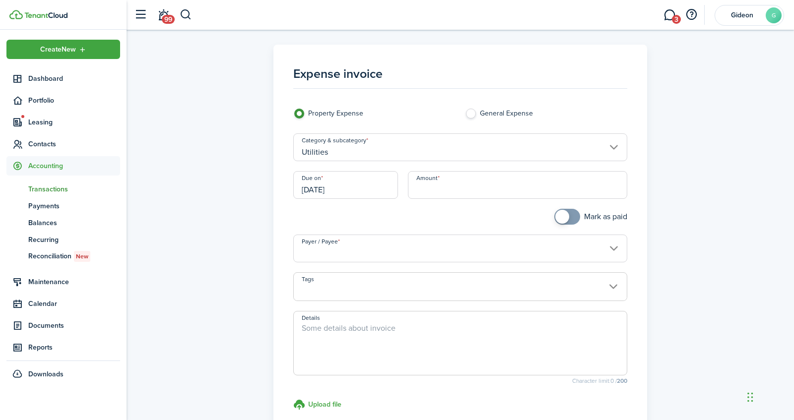
click at [444, 188] on input "Amount" at bounding box center [517, 185] width 219 height 28
type input "$38.64"
checkbox input "true"
click at [562, 217] on span at bounding box center [567, 217] width 10 height 16
click at [513, 245] on input "Payer / Payee" at bounding box center [460, 249] width 334 height 28
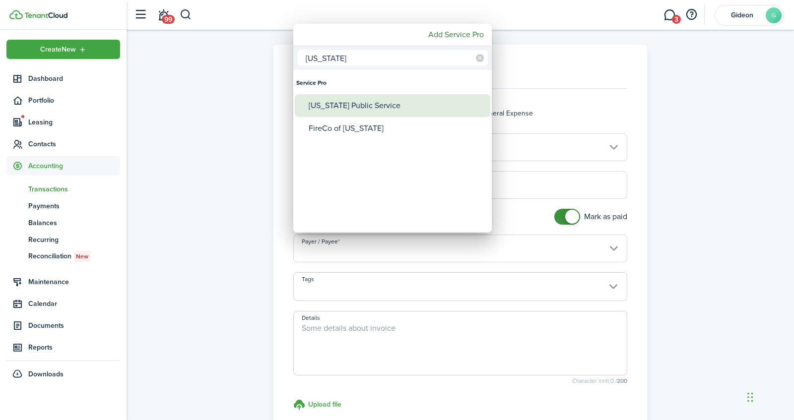
type input "[US_STATE]"
click at [406, 110] on div "[US_STATE] Public Service" at bounding box center [397, 105] width 176 height 23
type input "[US_STATE] Public Service"
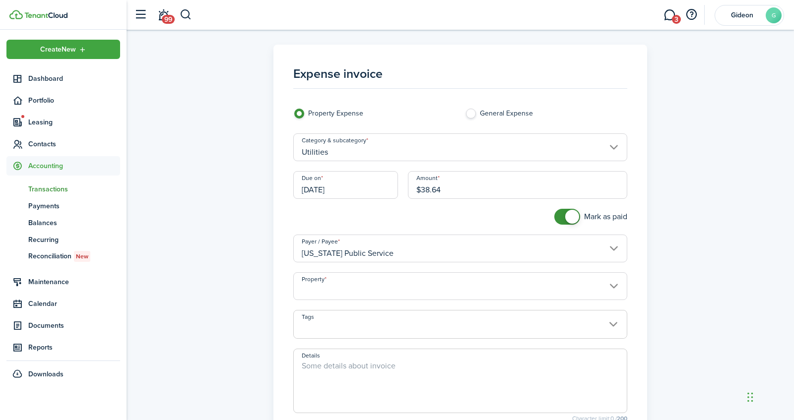
click at [395, 289] on input "Property" at bounding box center [460, 286] width 334 height 28
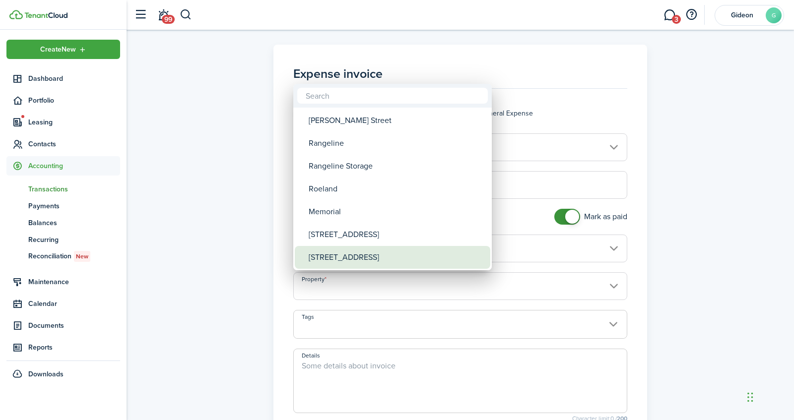
click at [379, 250] on div "[STREET_ADDRESS]" at bounding box center [397, 257] width 176 height 23
type input "[STREET_ADDRESS]"
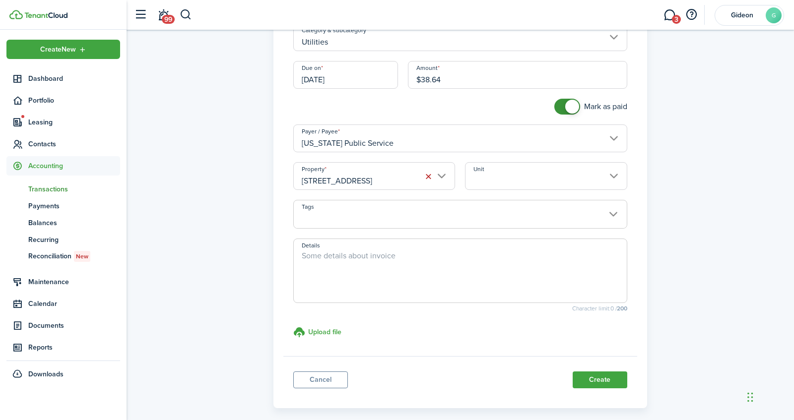
scroll to position [113, 0]
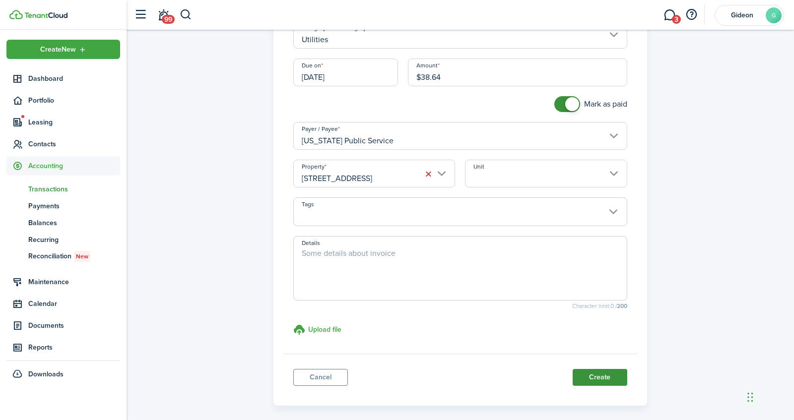
click at [608, 380] on button "Create" at bounding box center [600, 377] width 55 height 17
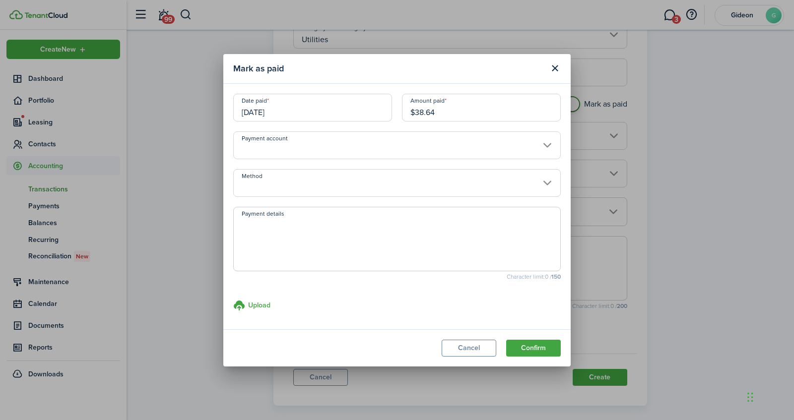
click at [437, 146] on input "Payment account" at bounding box center [396, 145] width 327 height 28
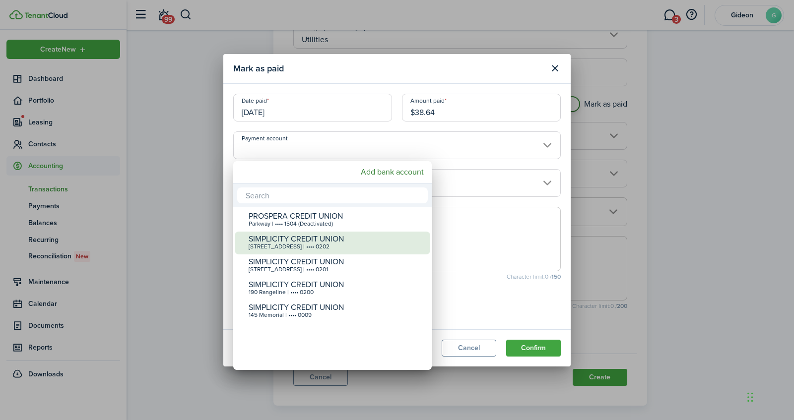
click at [295, 249] on div "[STREET_ADDRESS] | •••• 0202" at bounding box center [337, 247] width 176 height 7
type input "•••• •••• •••• 0202"
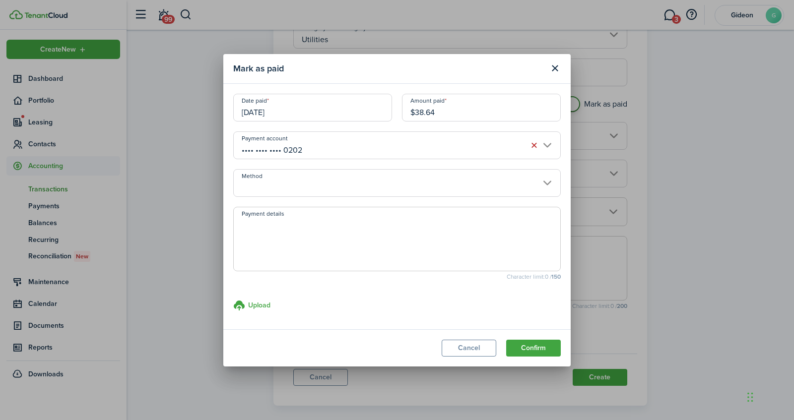
click at [347, 181] on input "Method" at bounding box center [396, 183] width 327 height 28
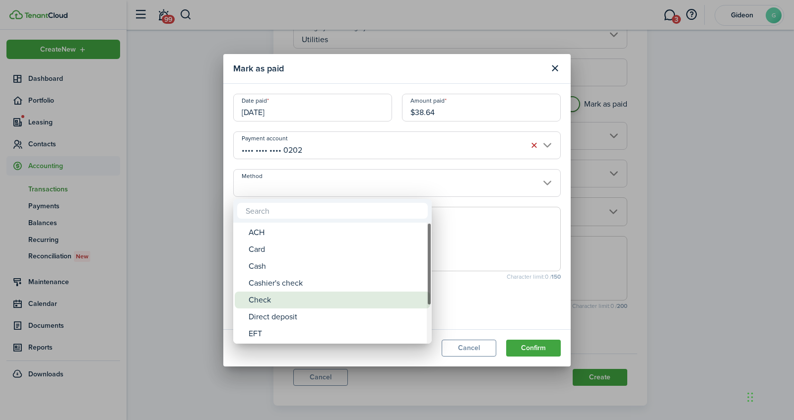
click at [270, 296] on div "Check" at bounding box center [337, 300] width 176 height 17
type input "Check"
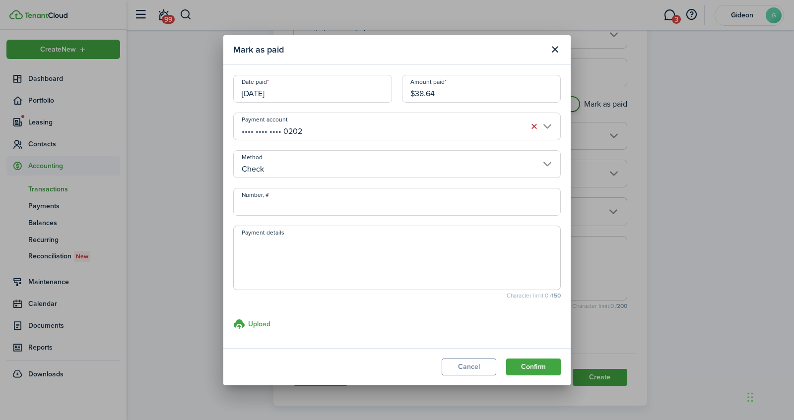
click at [326, 200] on input "Number, #" at bounding box center [396, 202] width 327 height 28
type input "0106"
click at [460, 319] on div "Upload store documents and templates Choose file" at bounding box center [396, 324] width 327 height 10
click at [531, 365] on button "Confirm" at bounding box center [533, 367] width 55 height 17
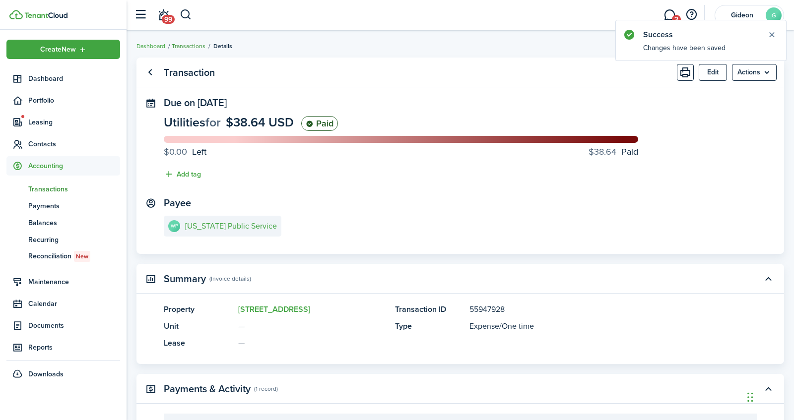
click at [184, 44] on link "Transactions" at bounding box center [189, 46] width 34 height 9
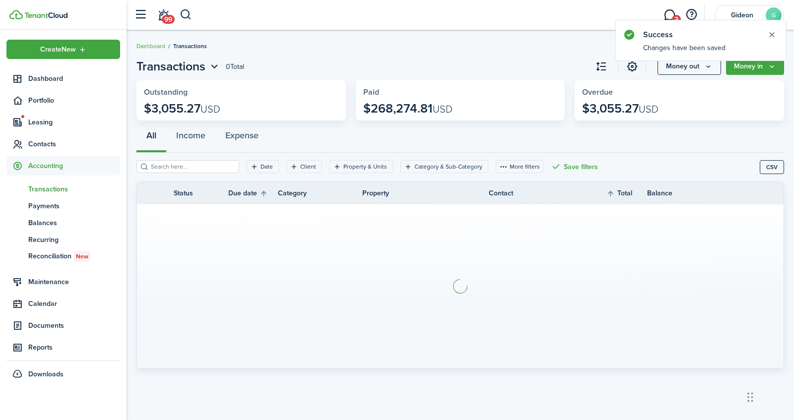
click at [674, 72] on button "Money out" at bounding box center [689, 66] width 64 height 17
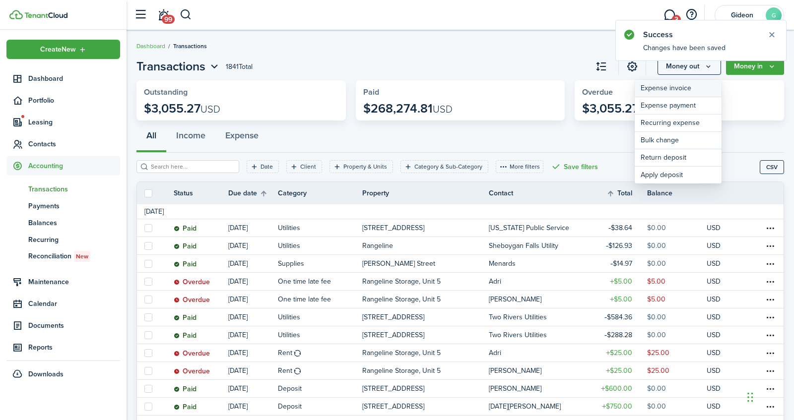
click at [663, 90] on link "Expense invoice" at bounding box center [678, 88] width 87 height 17
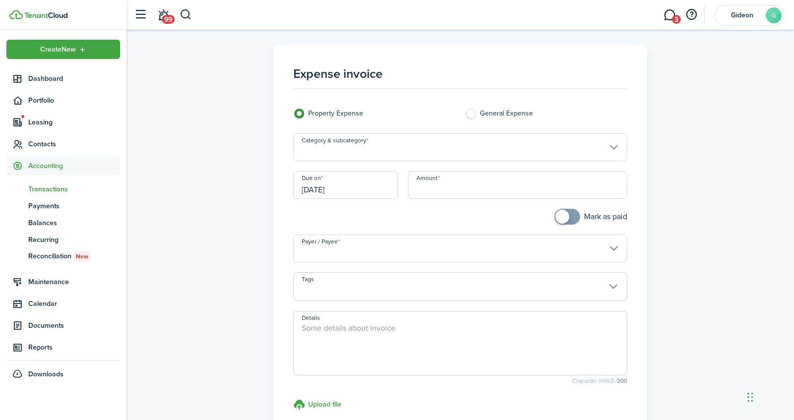
click at [402, 142] on input "Category & subcategory" at bounding box center [460, 147] width 334 height 28
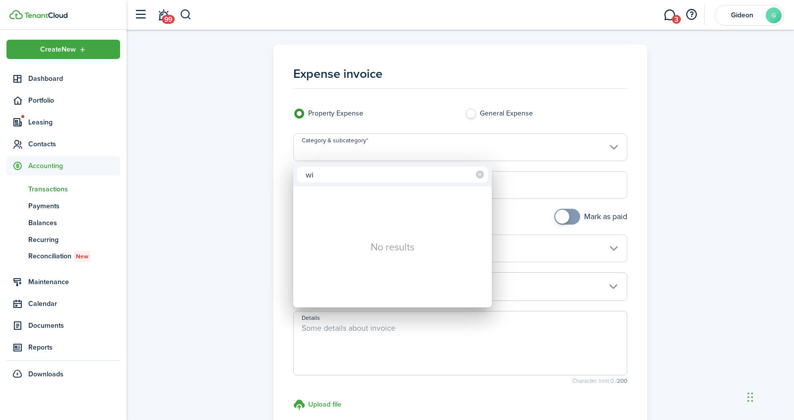
type input "w"
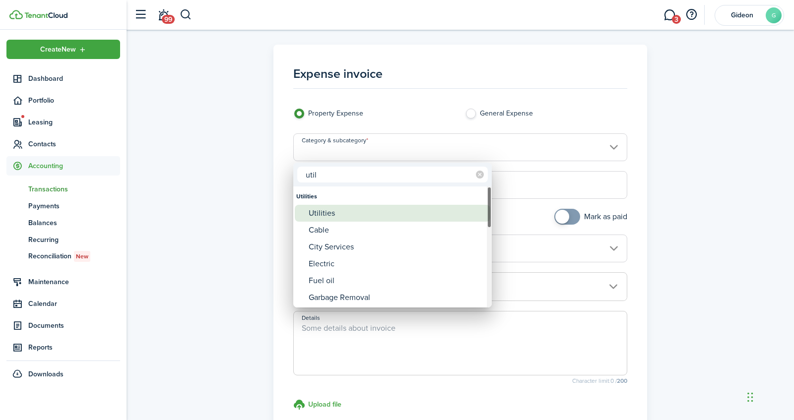
type input "util"
click at [331, 214] on div "Utilities" at bounding box center [397, 213] width 176 height 17
type input "Utilities"
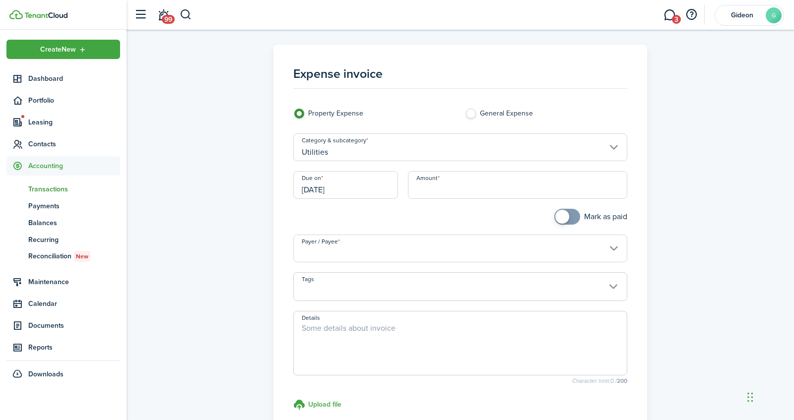
click at [440, 189] on input "Amount" at bounding box center [517, 185] width 219 height 28
type input "$40.23"
checkbox input "true"
click at [560, 218] on span at bounding box center [562, 217] width 14 height 14
click at [505, 259] on input "Payer / Payee" at bounding box center [460, 249] width 334 height 28
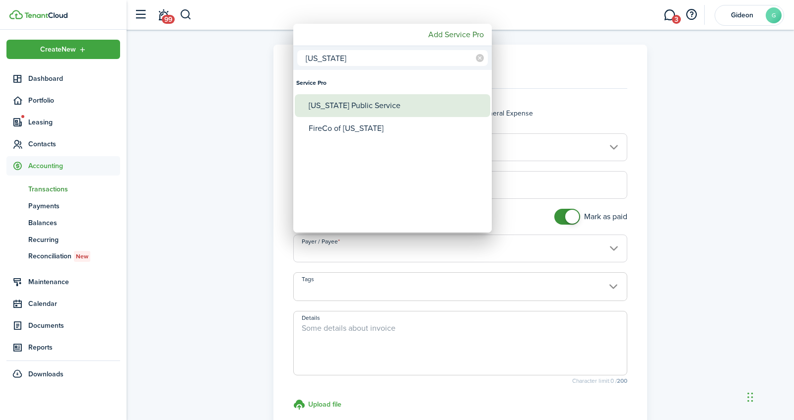
type input "[US_STATE]"
click at [399, 103] on div "[US_STATE] Public Service" at bounding box center [397, 105] width 176 height 23
type input "[US_STATE] Public Service"
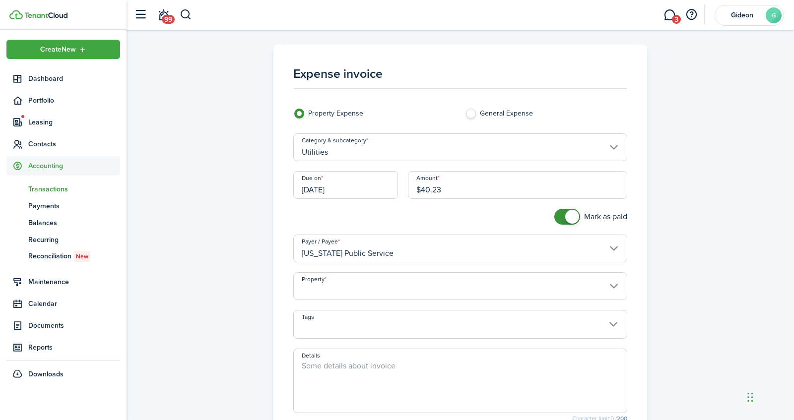
click at [370, 293] on input "Property" at bounding box center [460, 286] width 334 height 28
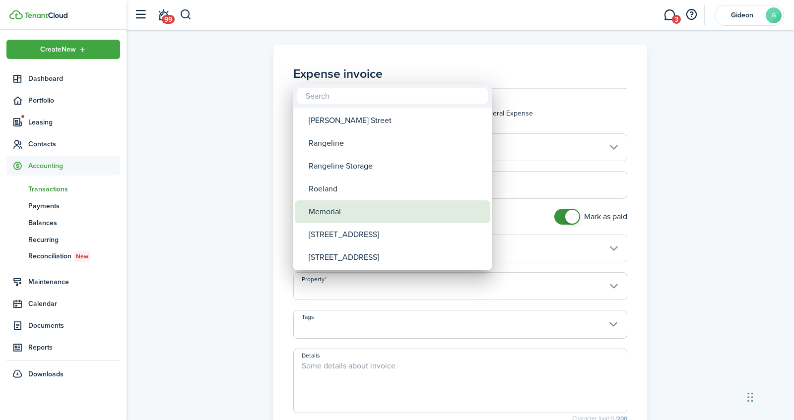
click at [357, 206] on div "Memorial" at bounding box center [397, 211] width 176 height 23
type input "Memorial"
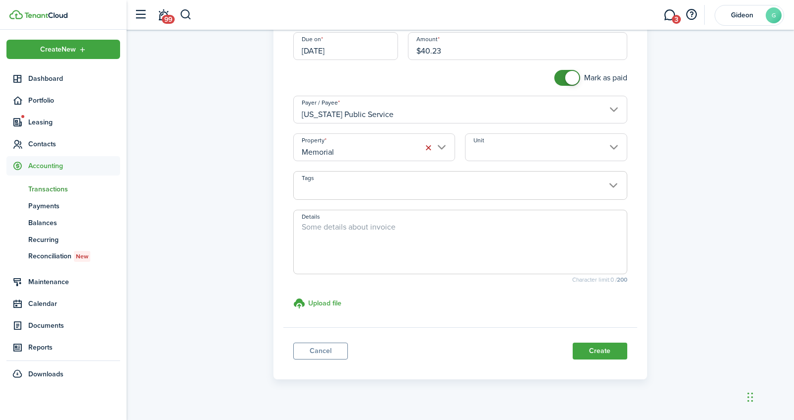
scroll to position [140, 0]
click at [589, 354] on button "Create" at bounding box center [600, 350] width 55 height 17
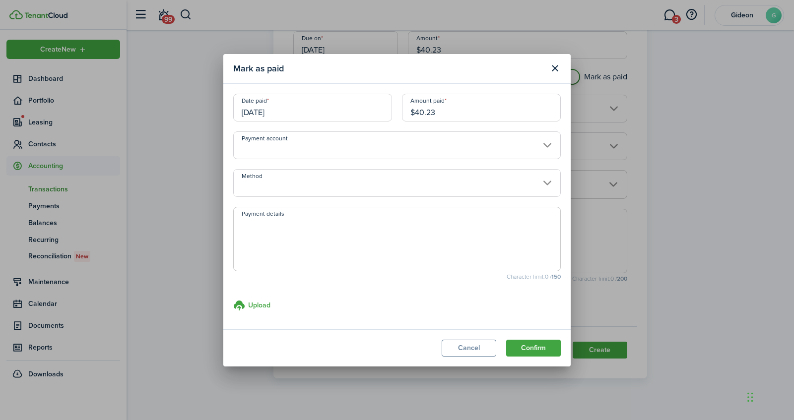
click at [287, 155] on input "Payment account" at bounding box center [396, 145] width 327 height 28
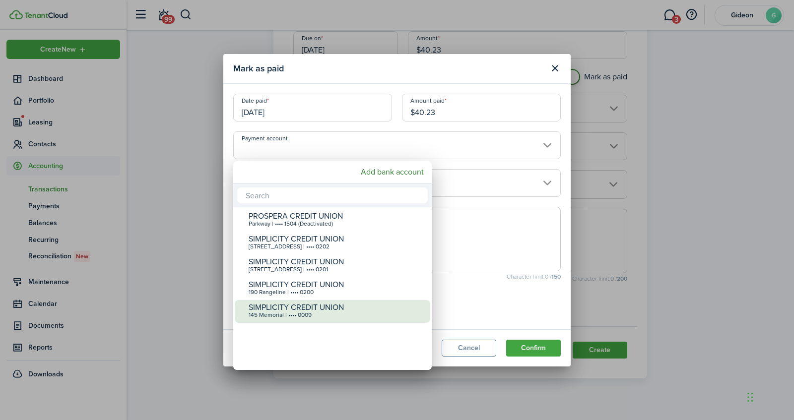
click at [276, 304] on div "SIMPLICITY CREDIT UNION" at bounding box center [337, 307] width 176 height 9
type input "•••• •••• •••• 0009"
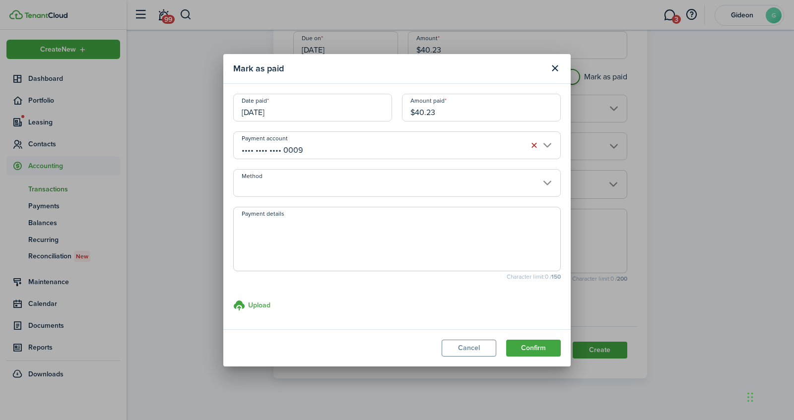
click at [305, 177] on input "Method" at bounding box center [396, 183] width 327 height 28
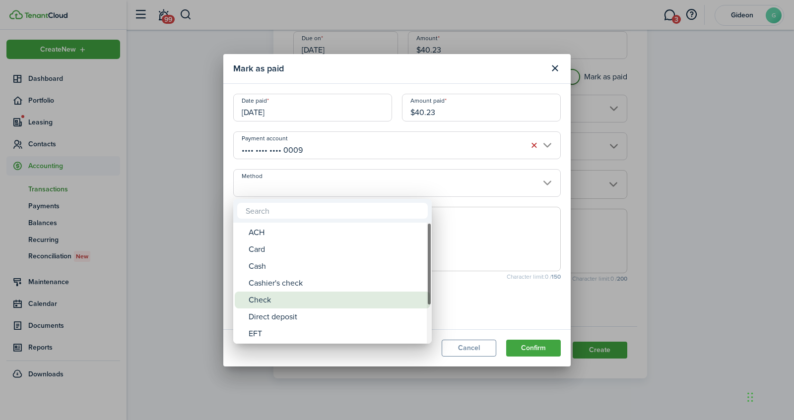
click at [284, 301] on div "Check" at bounding box center [337, 300] width 176 height 17
type input "Check"
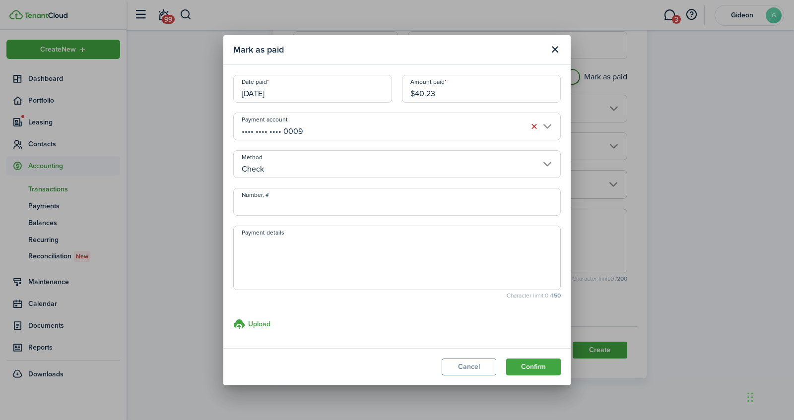
click at [331, 202] on input "Number, #" at bounding box center [396, 202] width 327 height 28
type input "1073"
click at [355, 326] on div "Upload store documents and templates Choose file" at bounding box center [396, 324] width 327 height 10
click at [550, 367] on button "Confirm" at bounding box center [533, 367] width 55 height 17
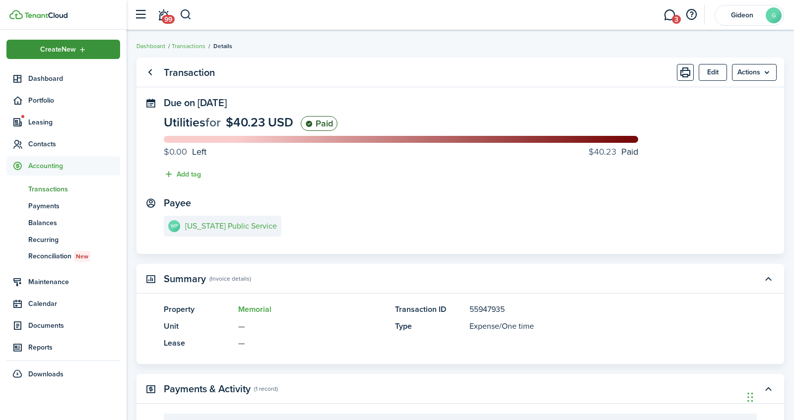
click at [109, 53] on div "Create New" at bounding box center [63, 49] width 114 height 19
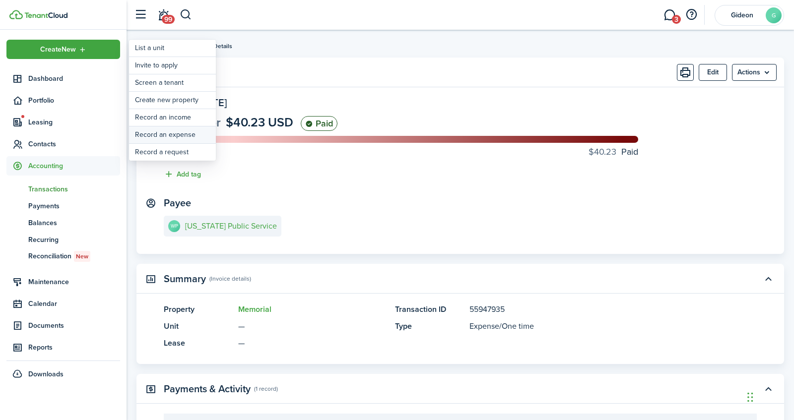
click at [172, 135] on link "Record an expense" at bounding box center [172, 135] width 87 height 17
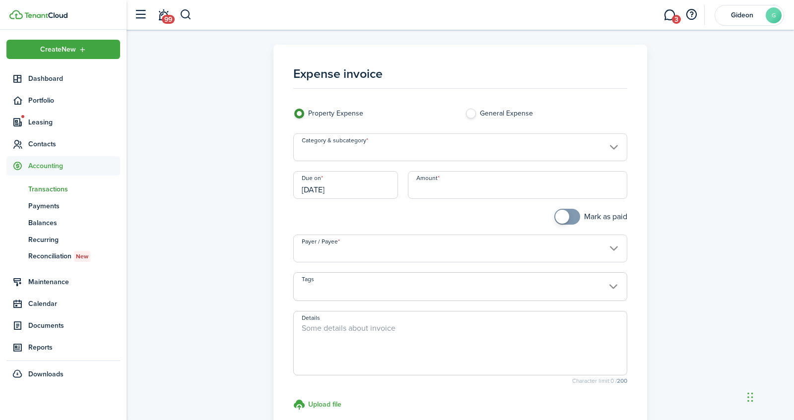
click at [336, 153] on input "Category & subcategory" at bounding box center [460, 147] width 334 height 28
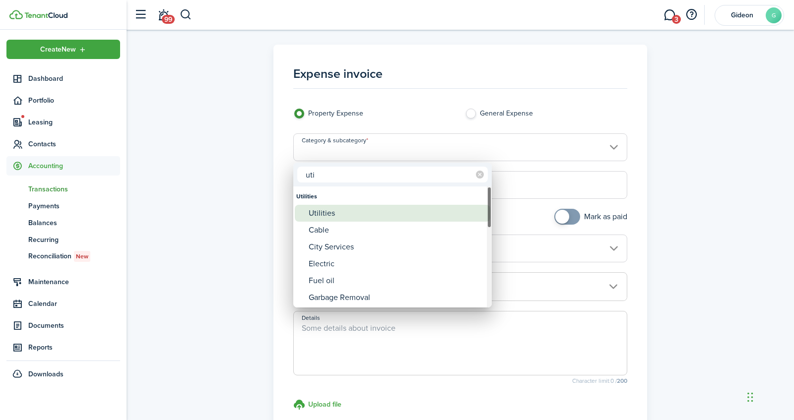
type input "uti"
click at [325, 213] on div "Utilities" at bounding box center [397, 213] width 176 height 17
type input "Utilities"
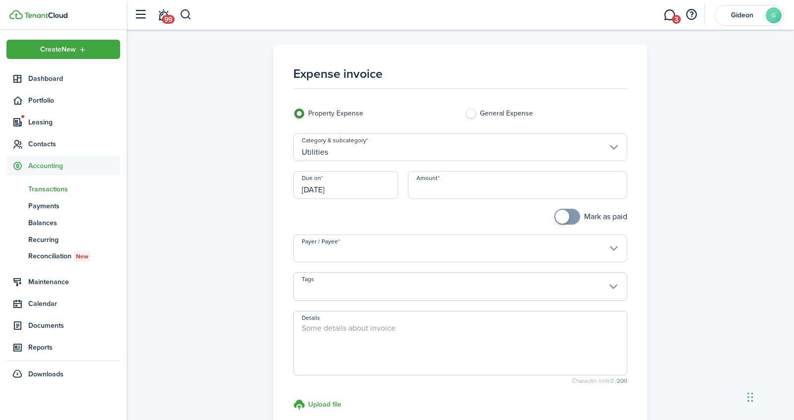
click at [474, 189] on input "Amount" at bounding box center [517, 185] width 219 height 28
type input "$53.30"
checkbox input "true"
click at [571, 213] on span at bounding box center [567, 217] width 10 height 16
click at [486, 267] on div "Payer / Payee" at bounding box center [460, 254] width 344 height 38
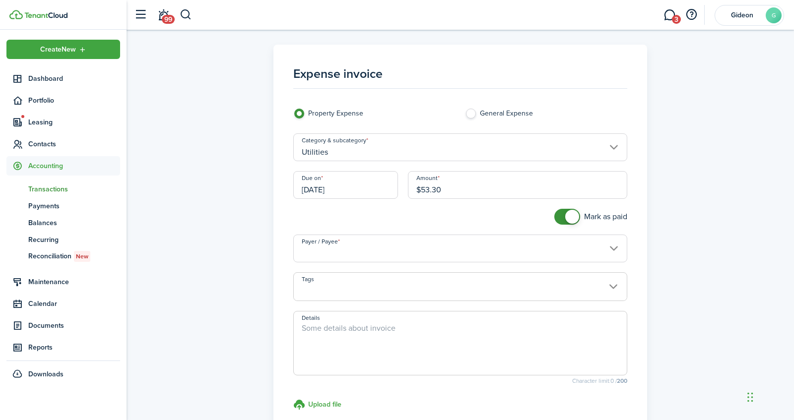
click at [500, 246] on input "Payer / Payee" at bounding box center [460, 249] width 334 height 28
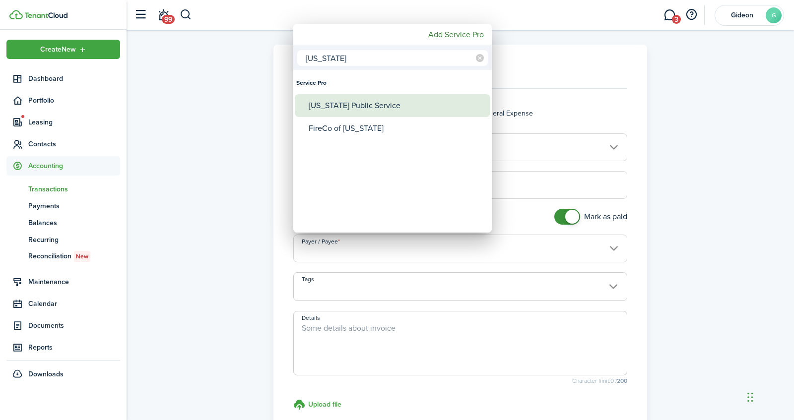
type input "[US_STATE]"
click at [400, 114] on div "[US_STATE] Public Service" at bounding box center [397, 105] width 176 height 23
type input "[US_STATE] Public Service"
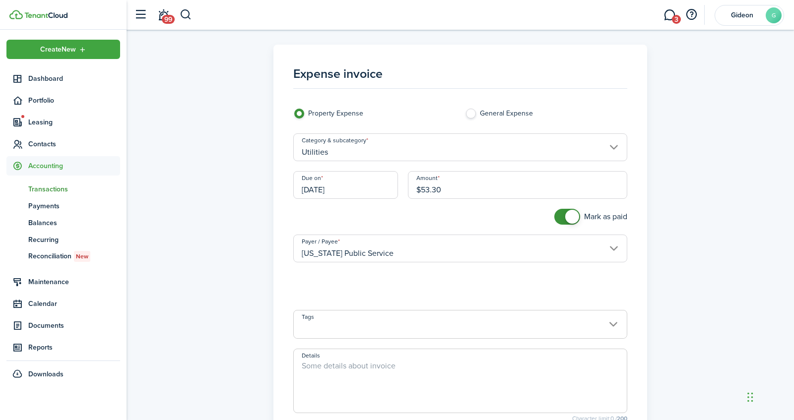
click at [361, 288] on loading-skeleton at bounding box center [460, 286] width 334 height 28
click at [361, 288] on input "Property" at bounding box center [460, 286] width 334 height 28
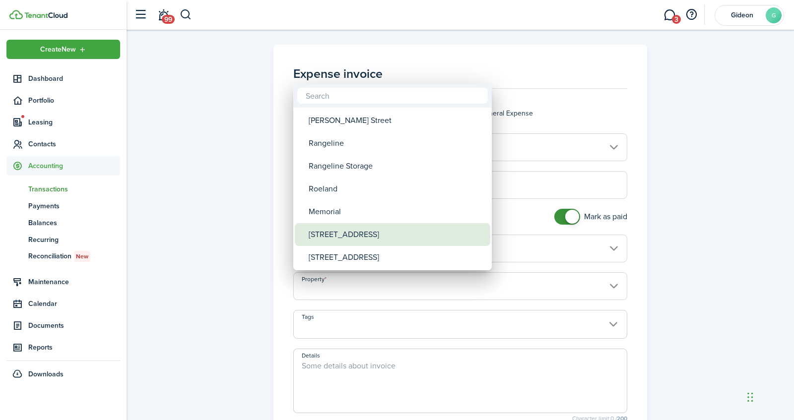
click at [349, 241] on div "[STREET_ADDRESS]" at bounding box center [397, 234] width 176 height 23
type input "[STREET_ADDRESS]"
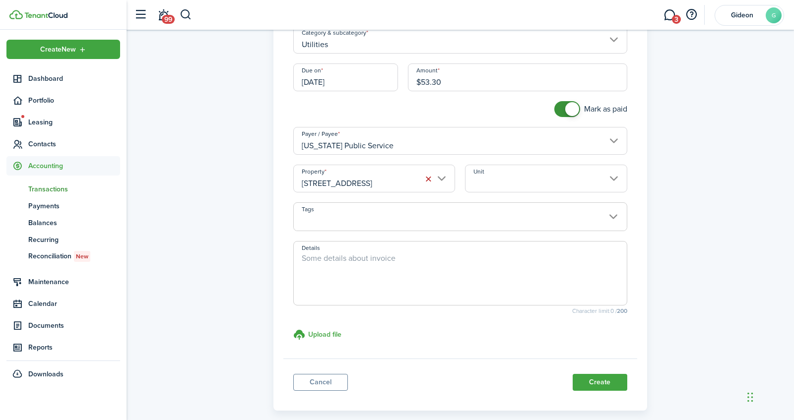
scroll to position [109, 0]
click at [586, 375] on button "Create" at bounding box center [600, 381] width 55 height 17
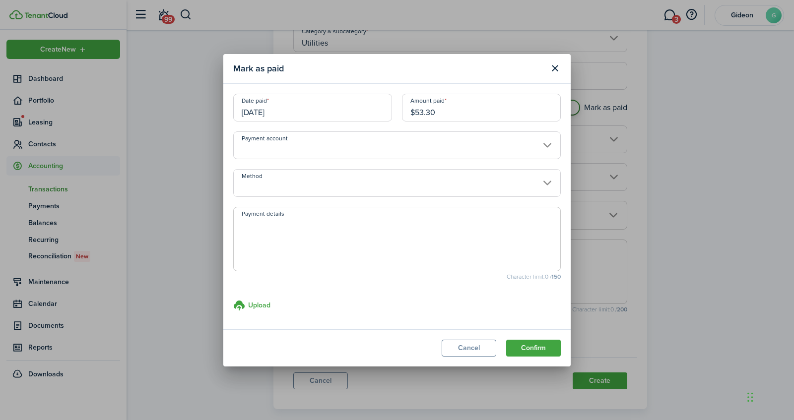
click at [322, 180] on input "Method" at bounding box center [396, 183] width 327 height 28
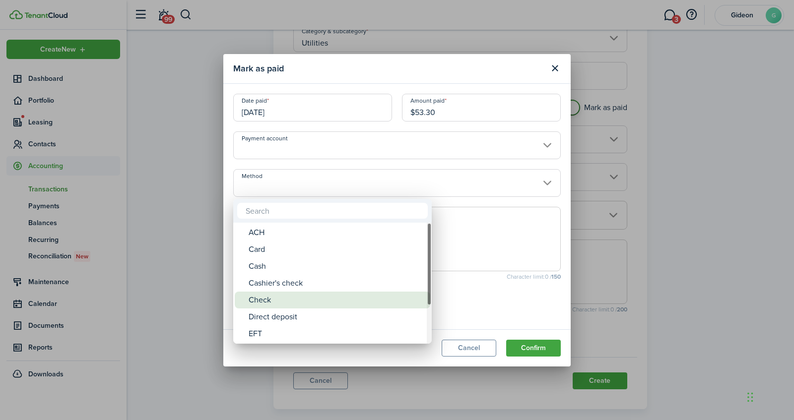
click at [286, 298] on div "Check" at bounding box center [337, 300] width 176 height 17
type input "Check"
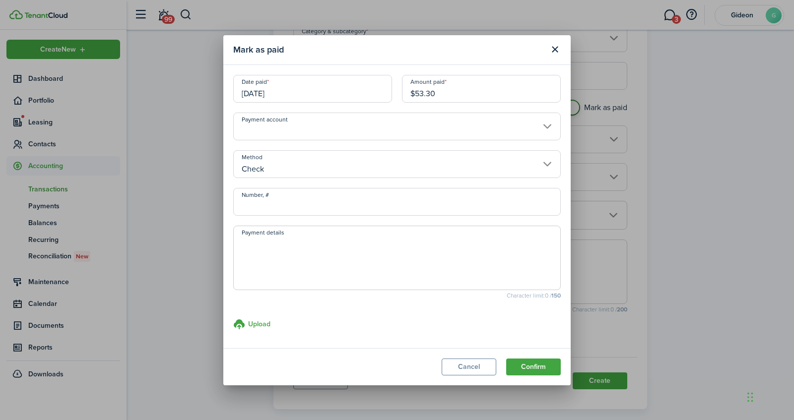
click at [330, 127] on input "Payment account" at bounding box center [396, 127] width 327 height 28
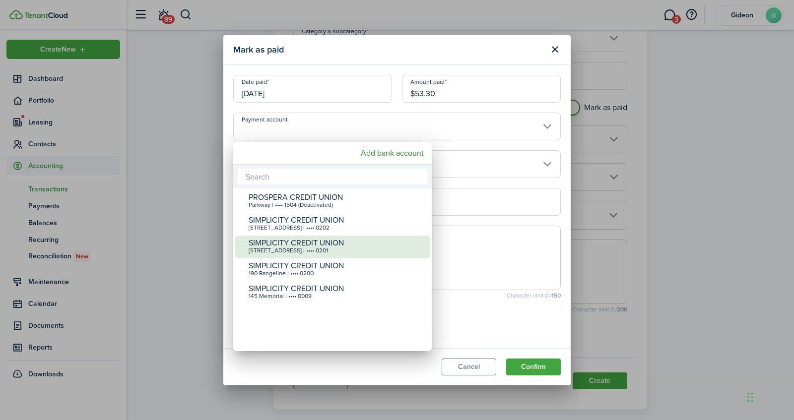
click at [298, 239] on div "SIMPLICITY CREDIT UNION" at bounding box center [337, 243] width 176 height 9
type input "•••• •••• •••• 0201"
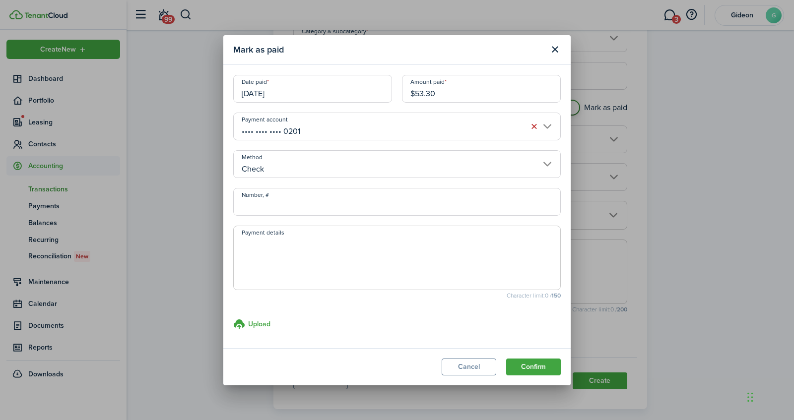
click at [304, 203] on input "Number, #" at bounding box center [396, 202] width 327 height 28
type input "1026"
click at [538, 364] on button "Confirm" at bounding box center [533, 367] width 55 height 17
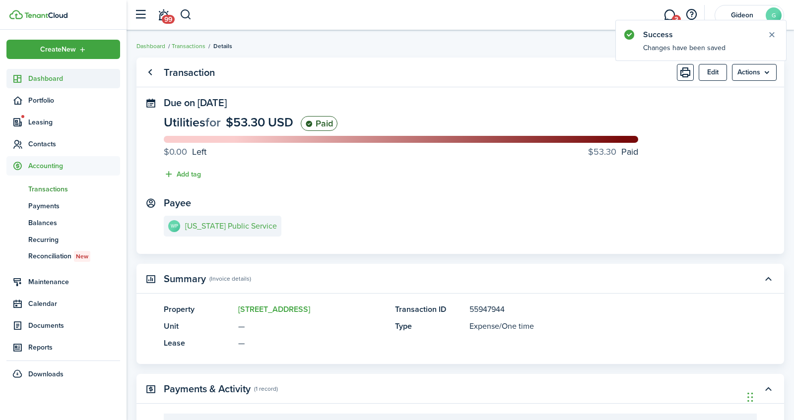
click at [71, 78] on span "Dashboard" at bounding box center [74, 78] width 92 height 10
